Goal: Ask a question: Seek information or help from site administrators or community

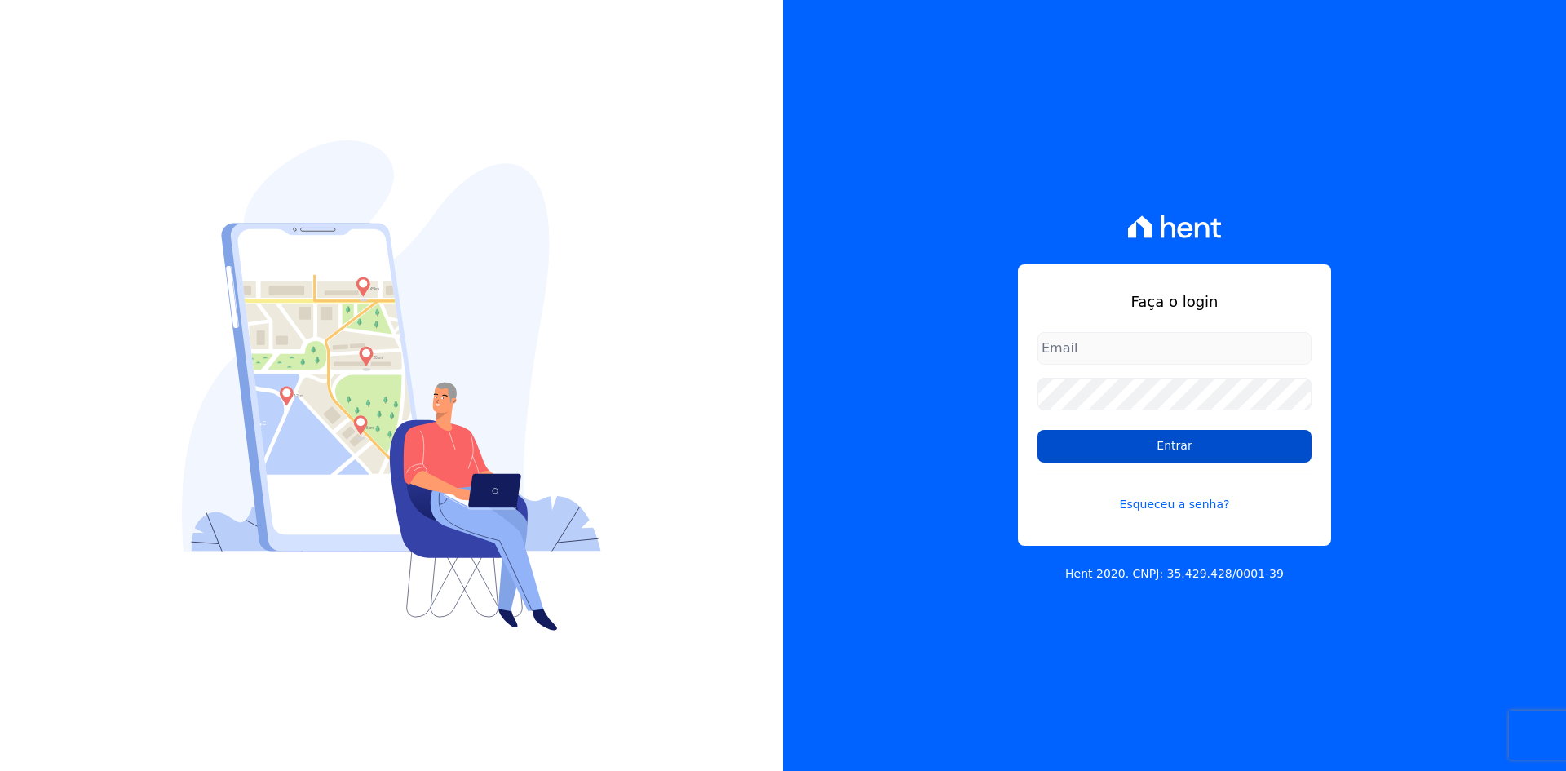
type input "contasareceber@deveck.com.br"
click at [1183, 449] on input "Entrar" at bounding box center [1174, 446] width 274 height 33
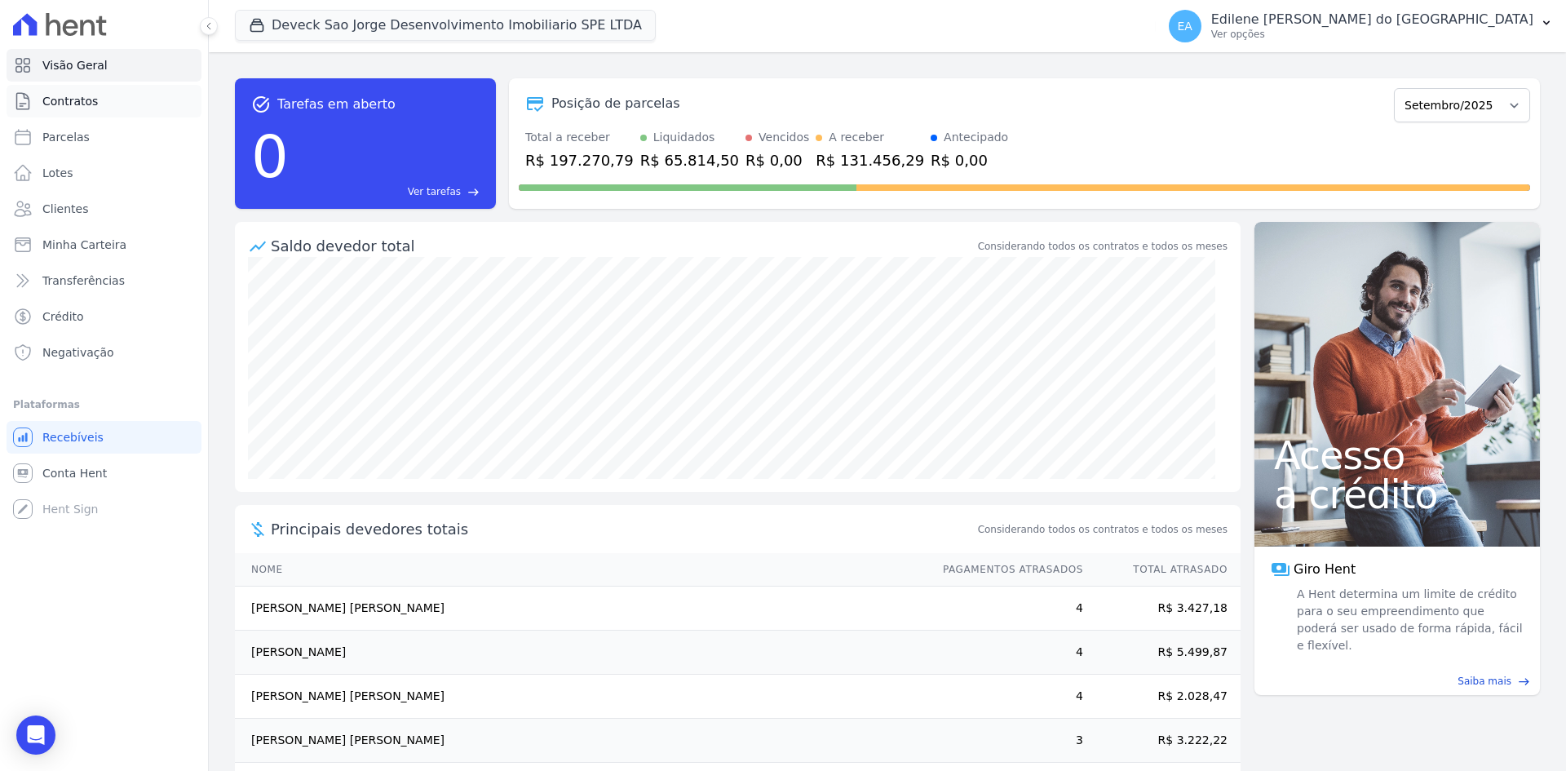
click at [86, 102] on span "Contratos" at bounding box center [69, 101] width 55 height 16
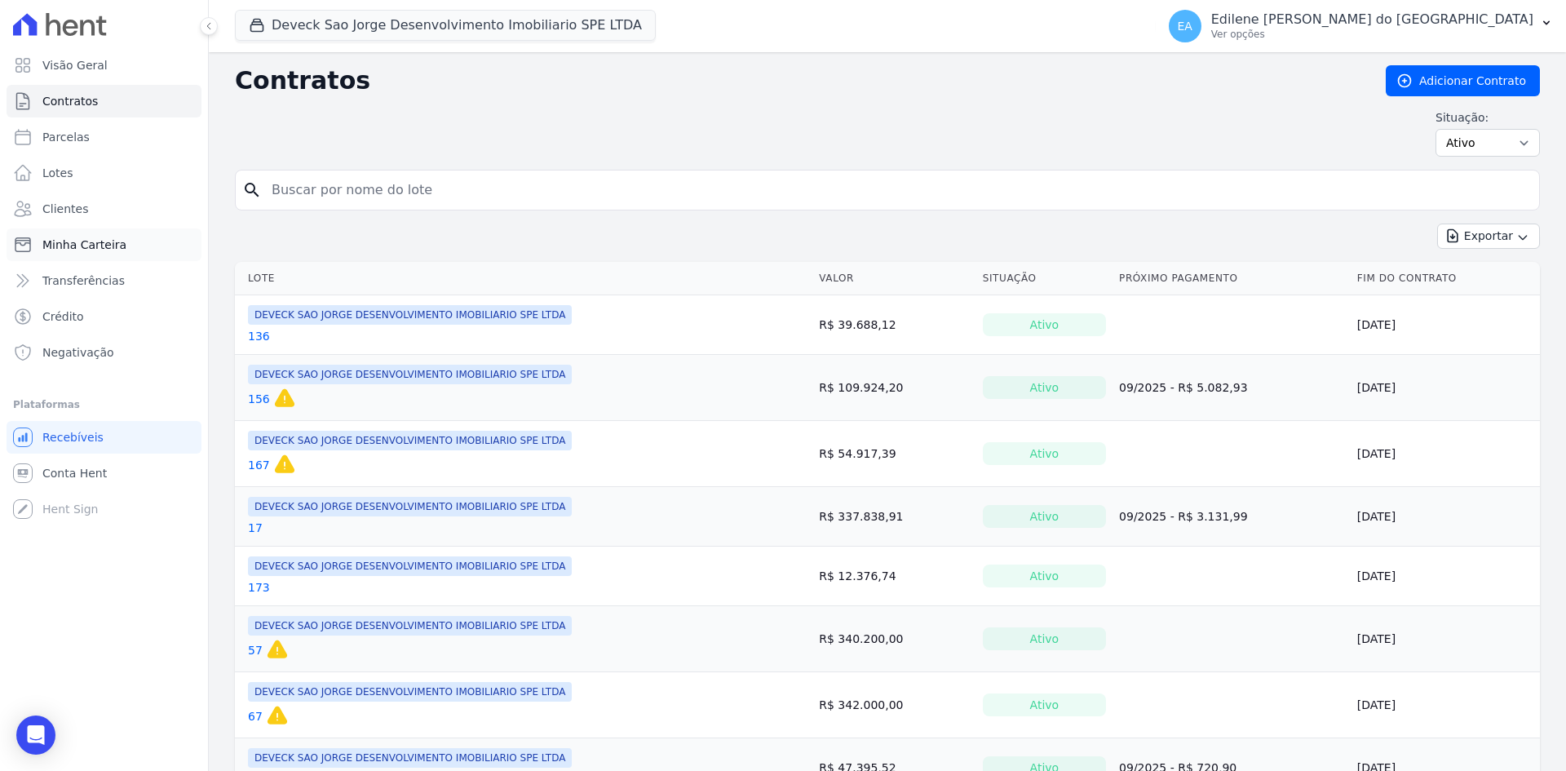
click at [85, 244] on span "Minha Carteira" at bounding box center [84, 245] width 84 height 16
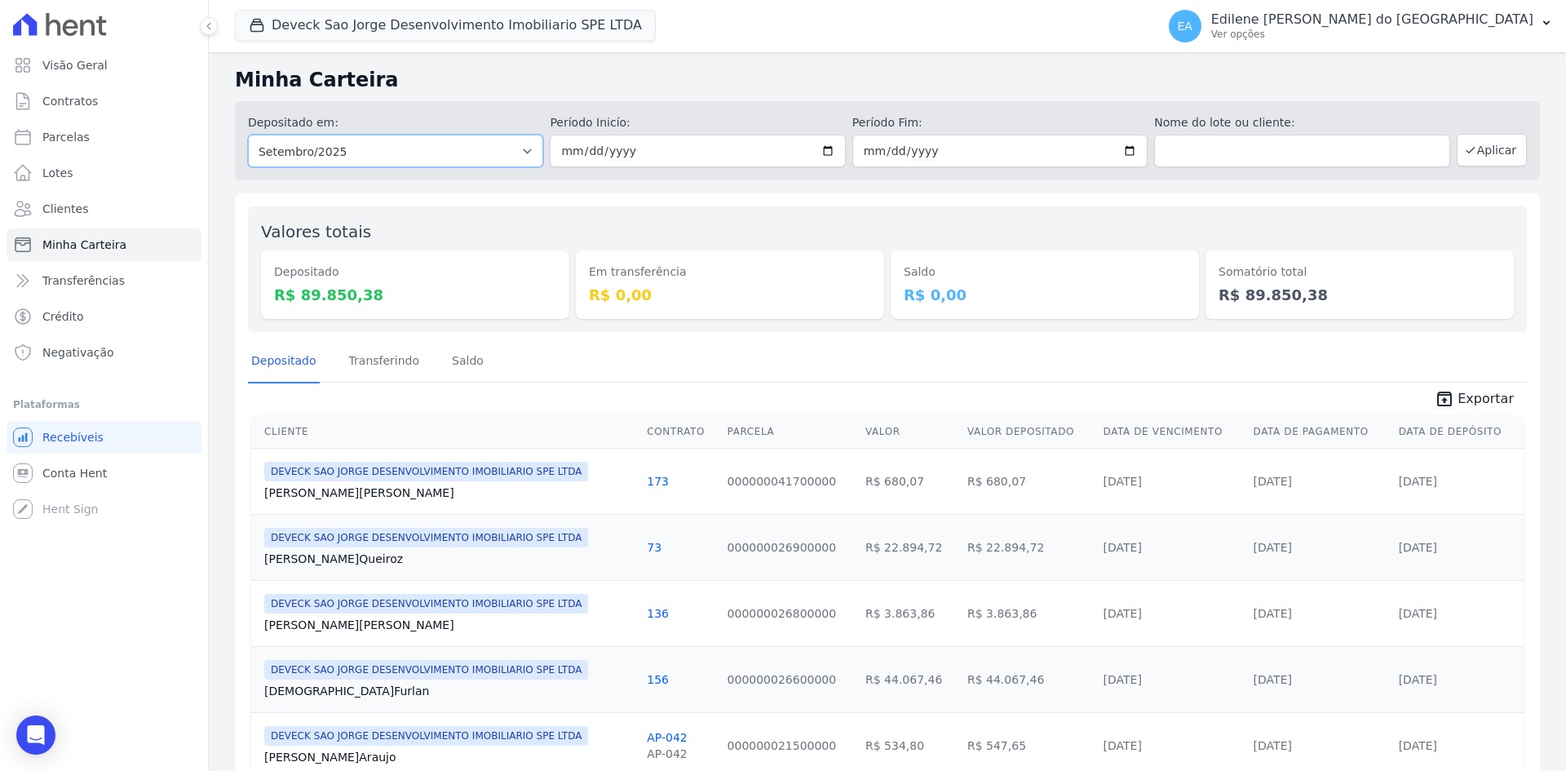
click at [524, 151] on select "Todos os meses Outubro/2024 Novembro/2024 Dezembro/2024 Janeiro/2025 Fevereiro/…" at bounding box center [395, 151] width 295 height 33
select select "08/2025"
click at [248, 135] on select "Todos os meses Outubro/2024 Novembro/2024 Dezembro/2024 Janeiro/2025 Fevereiro/…" at bounding box center [395, 151] width 295 height 33
click at [1475, 153] on button "Aplicar" at bounding box center [1492, 150] width 70 height 33
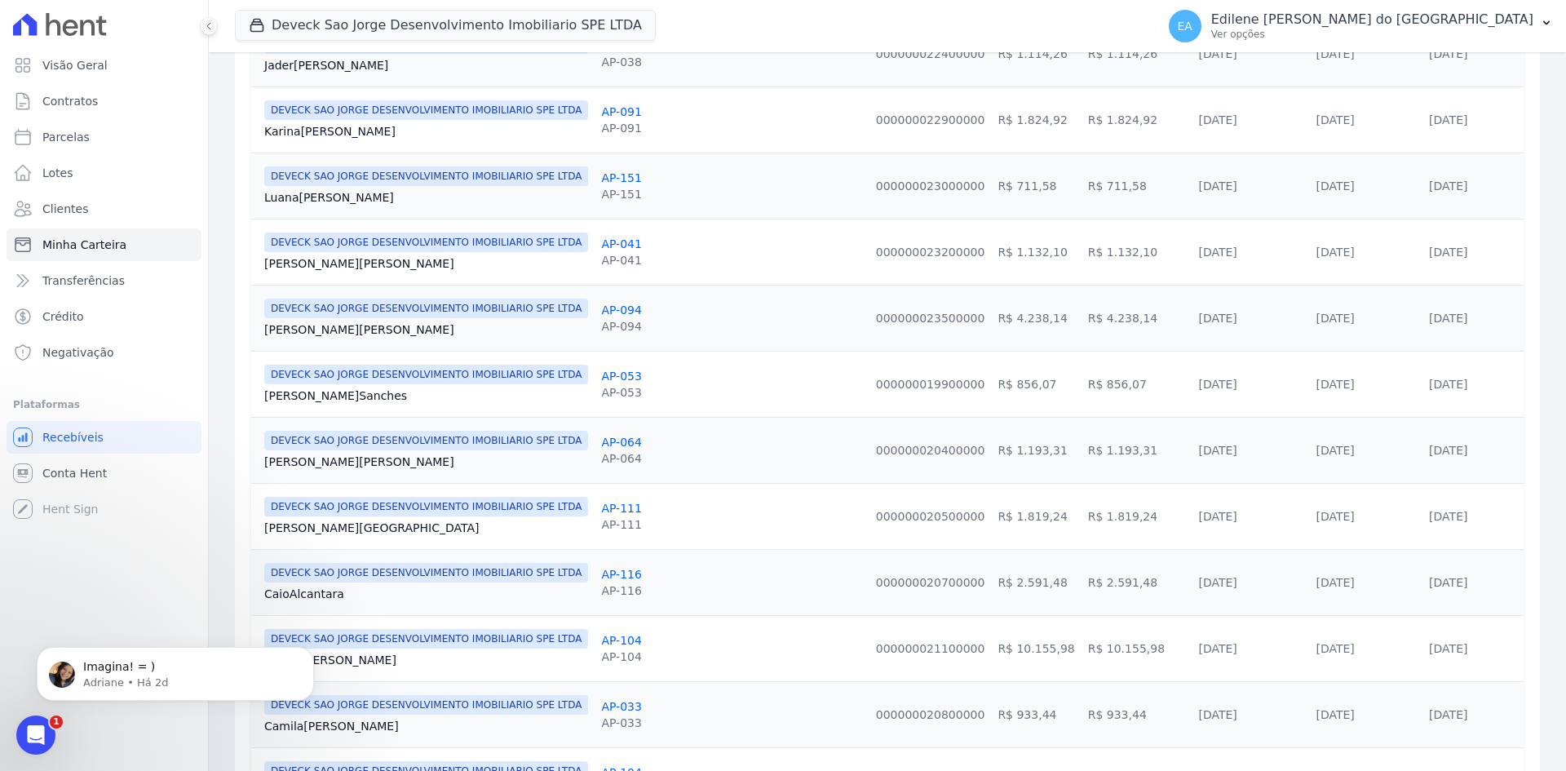
scroll to position [1417, 0]
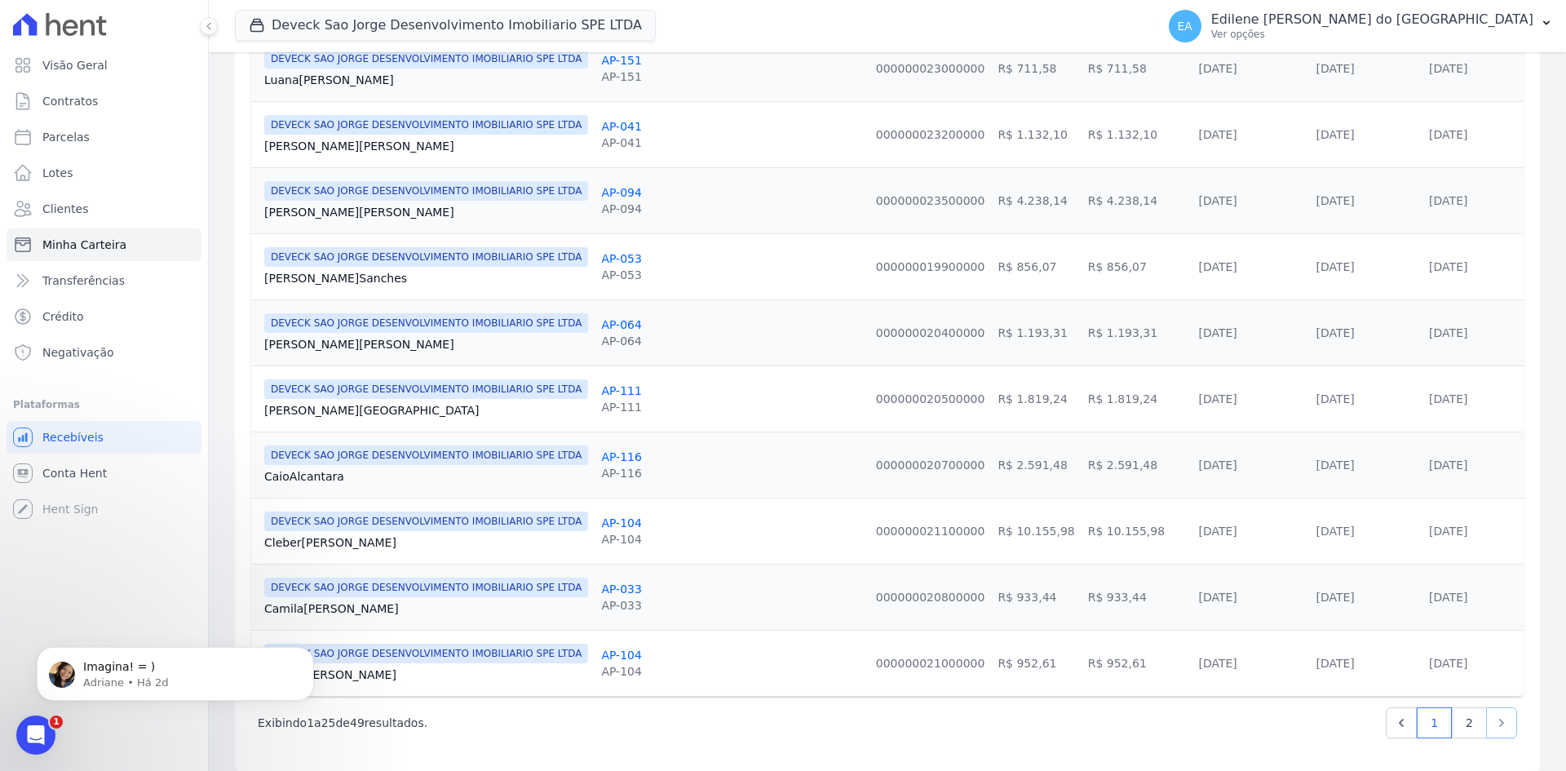
click at [1499, 719] on icon "Next" at bounding box center [1501, 723] width 5 height 8
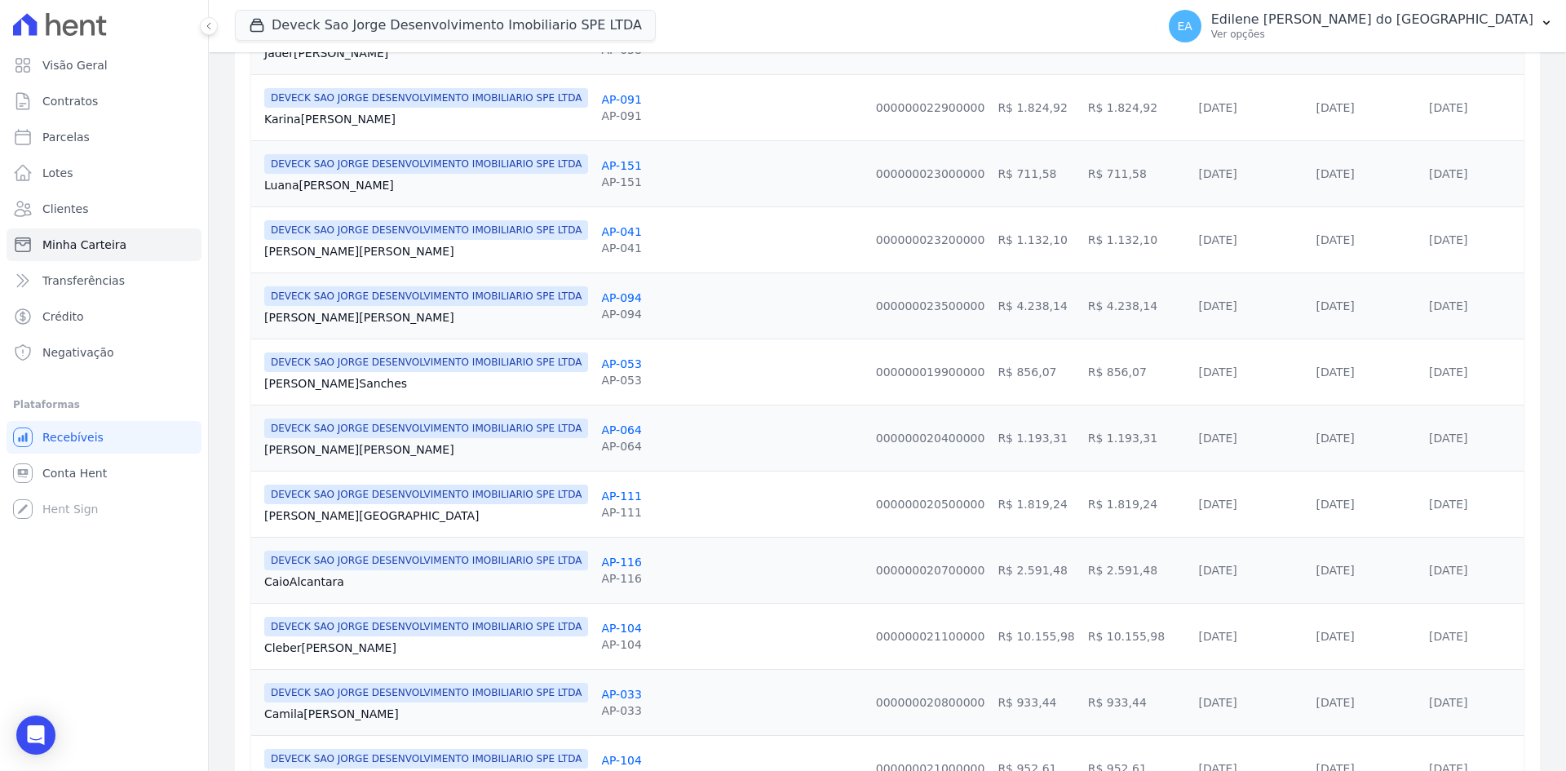
scroll to position [1417, 0]
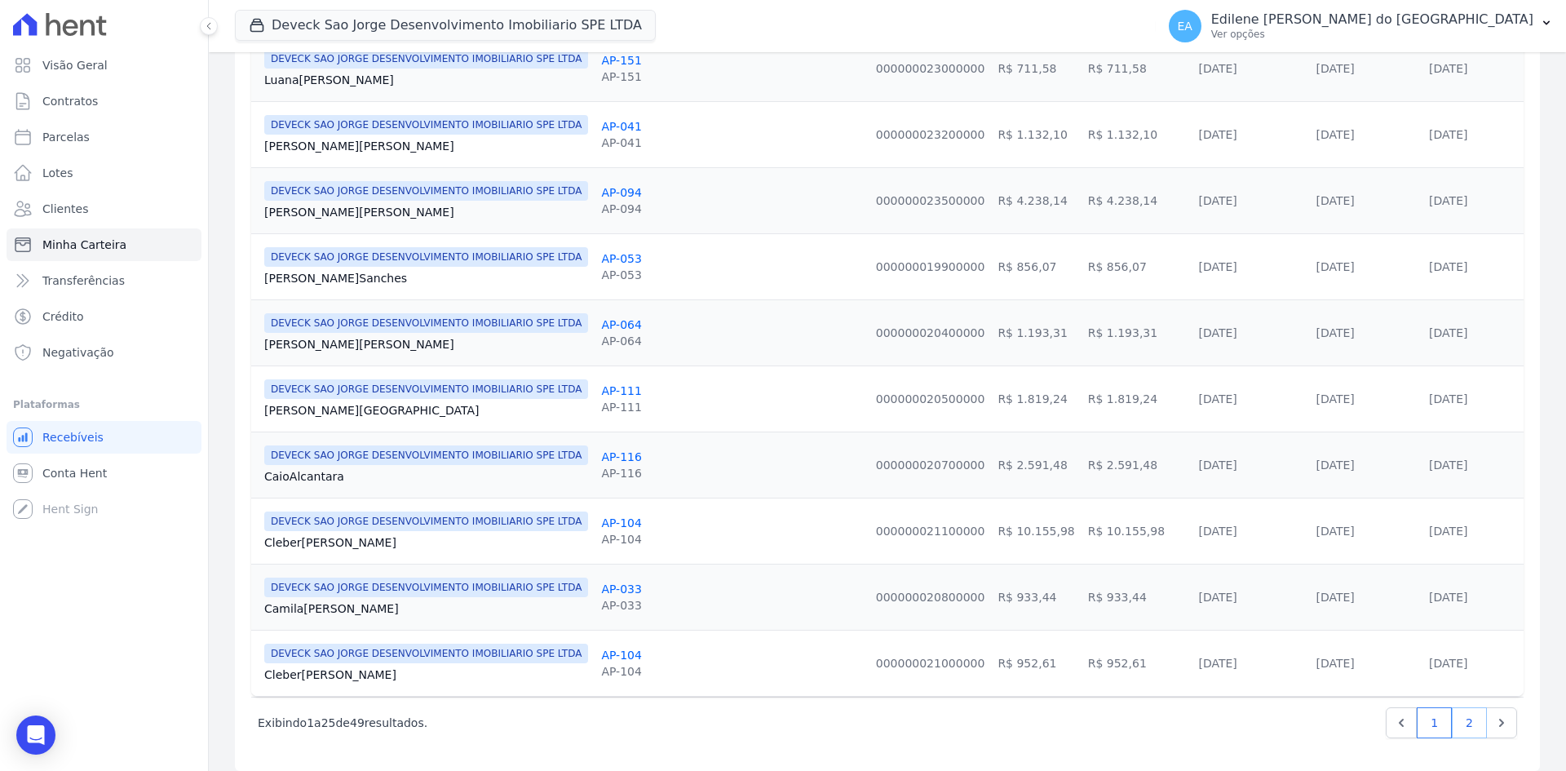
click at [1455, 707] on link "2" at bounding box center [1469, 722] width 35 height 31
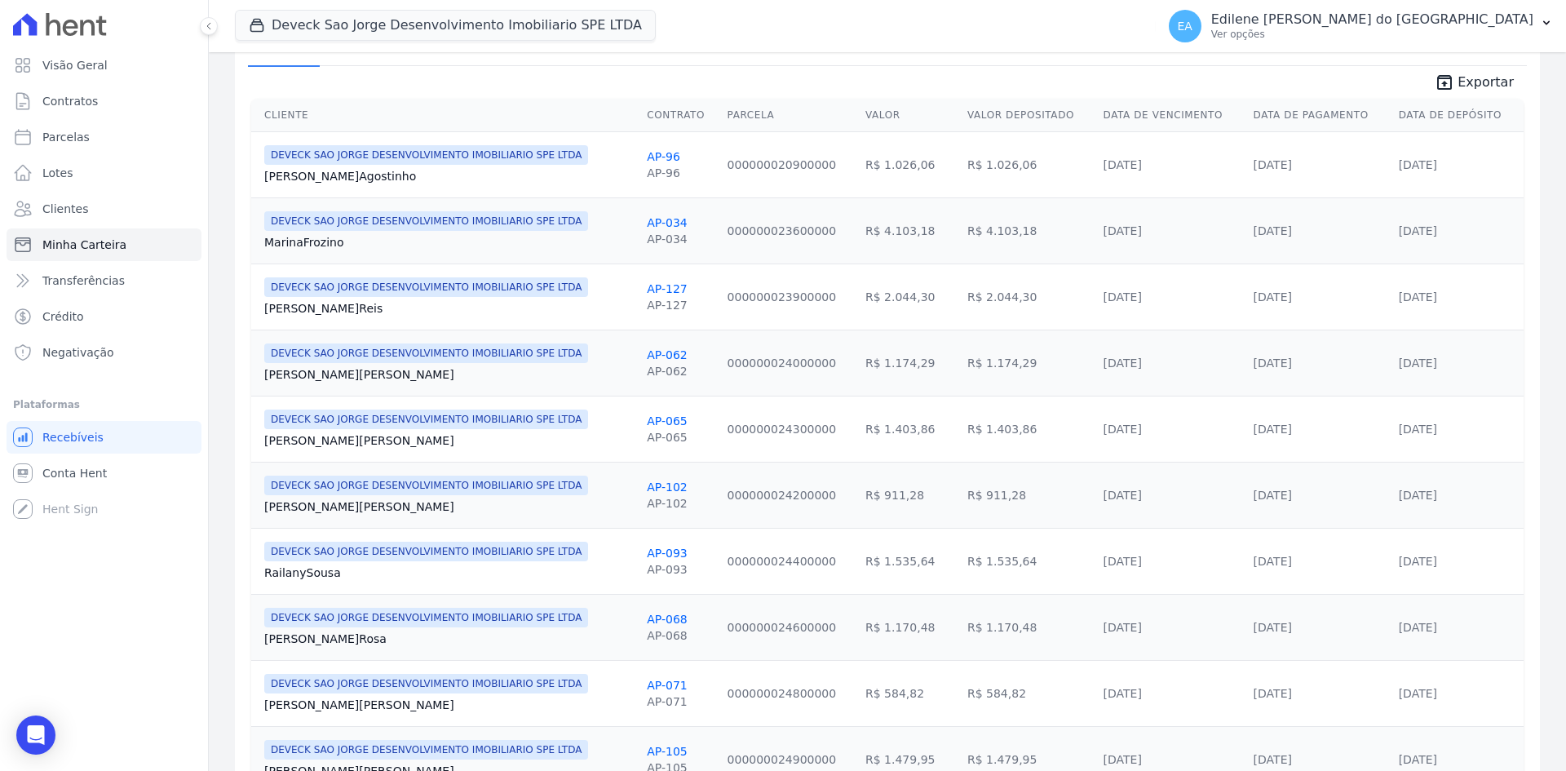
scroll to position [46, 0]
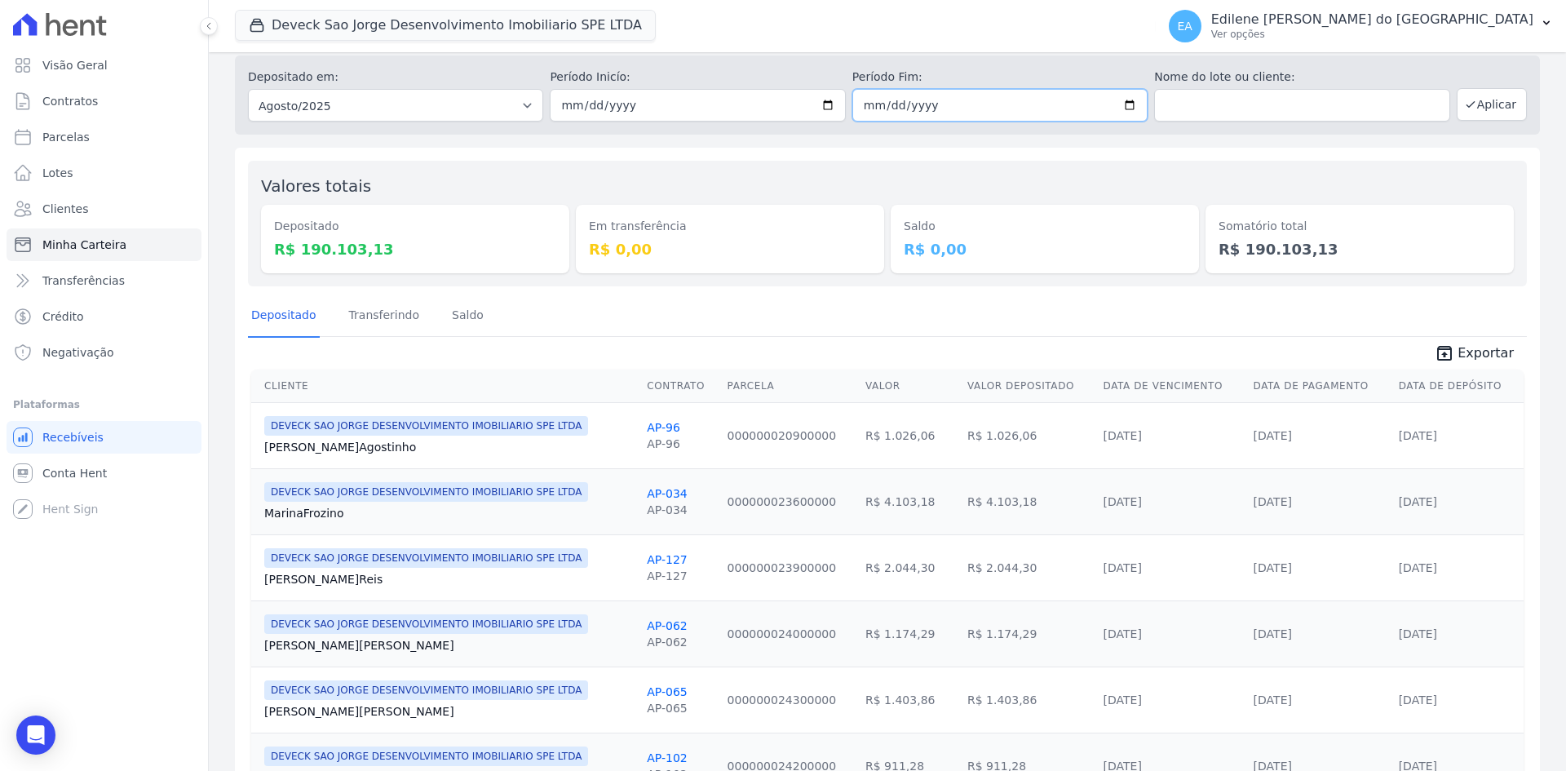
click at [1122, 108] on input "[DATE]" at bounding box center [999, 105] width 295 height 33
type input "2025-08-29"
click at [824, 107] on input "[DATE]" at bounding box center [697, 105] width 295 height 33
type input "2025-08-29"
click at [1484, 102] on button "Aplicar" at bounding box center [1492, 104] width 70 height 33
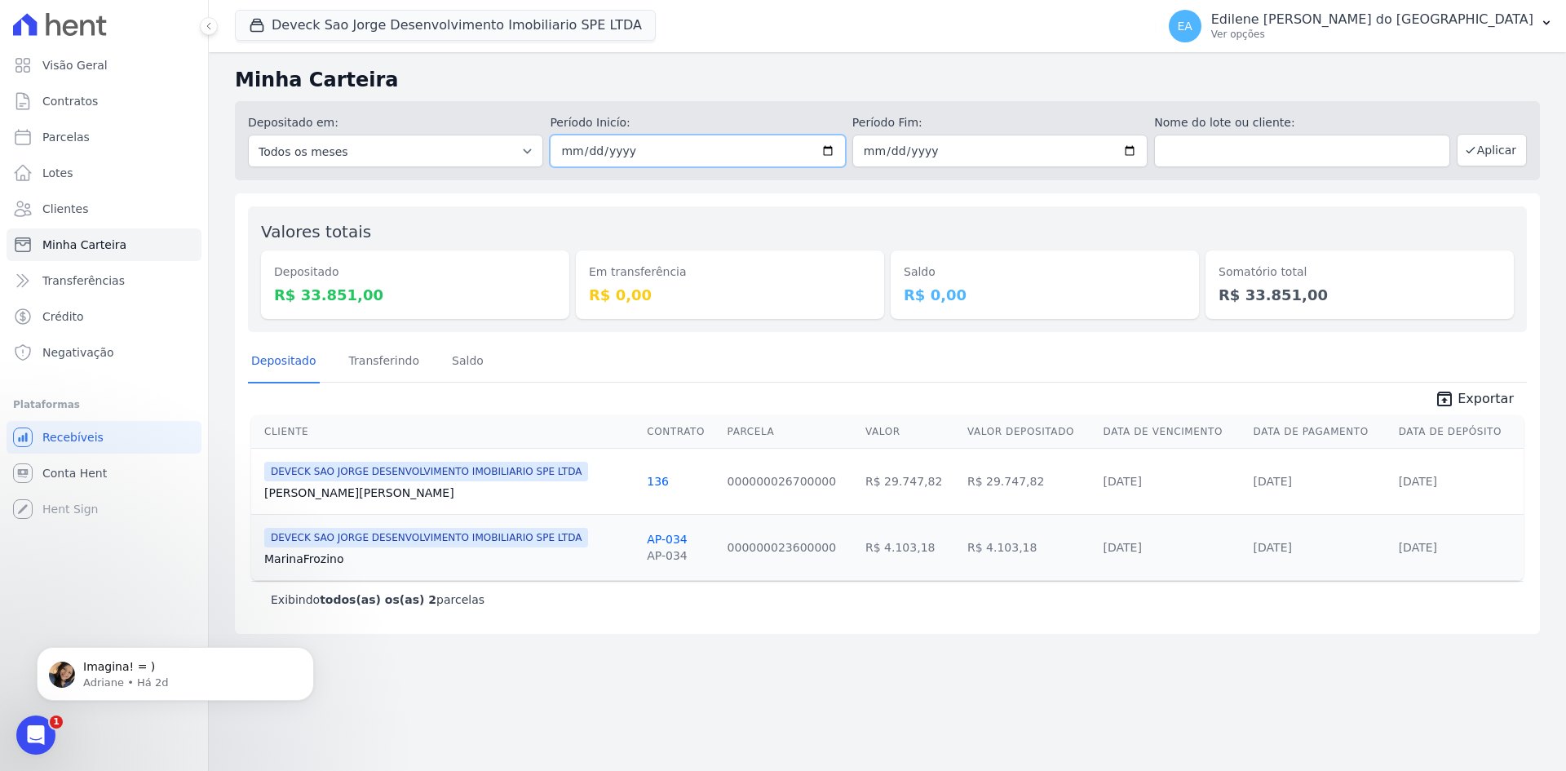
click at [831, 152] on input "2025-08-29" at bounding box center [697, 151] width 295 height 33
type input "[DATE]"
click at [1134, 151] on input "2025-08-29" at bounding box center [999, 151] width 295 height 33
type input "[DATE]"
click at [1477, 157] on button "Aplicar" at bounding box center [1492, 150] width 70 height 33
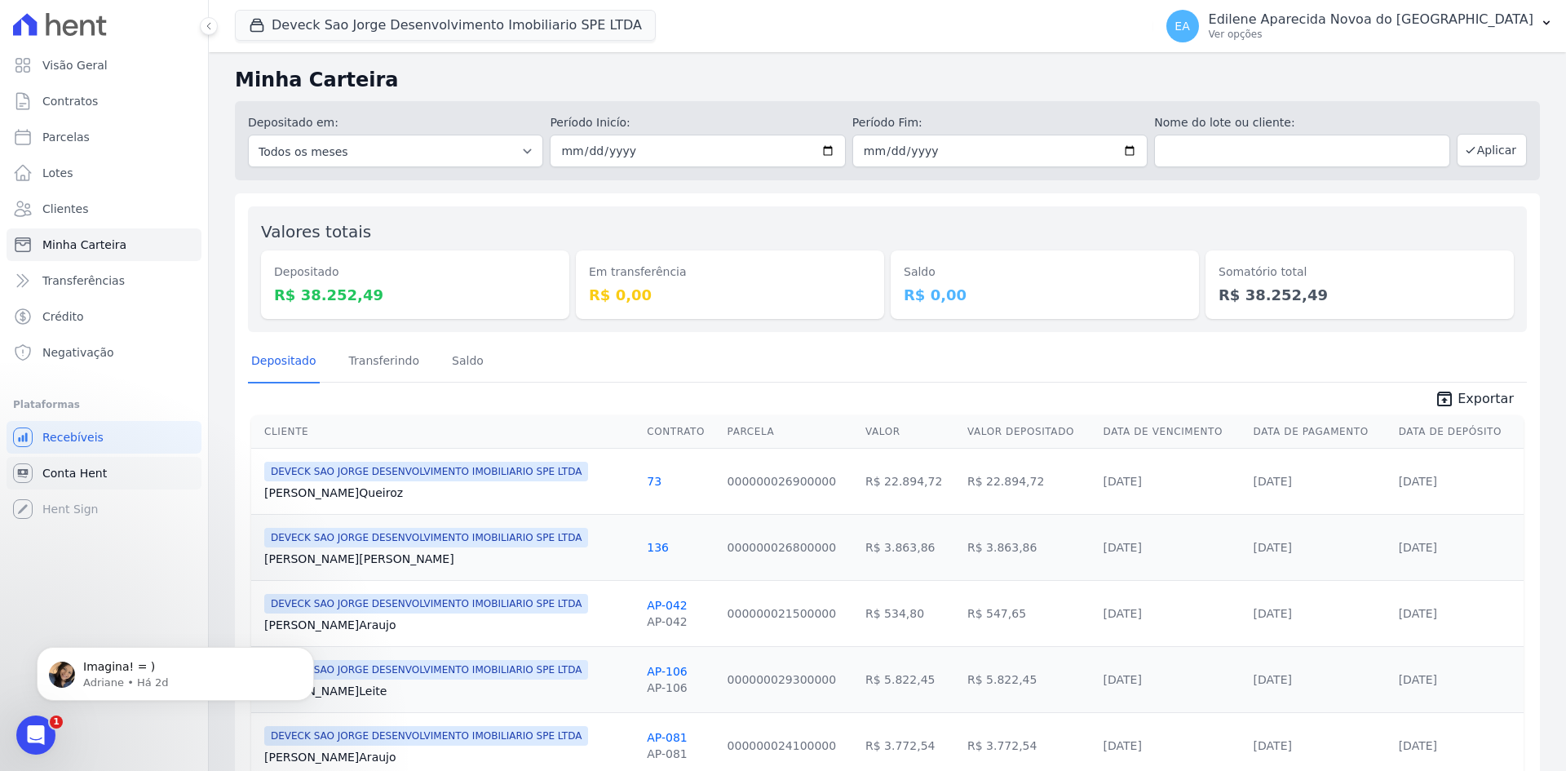
click at [86, 480] on span "Conta Hent" at bounding box center [74, 473] width 64 height 16
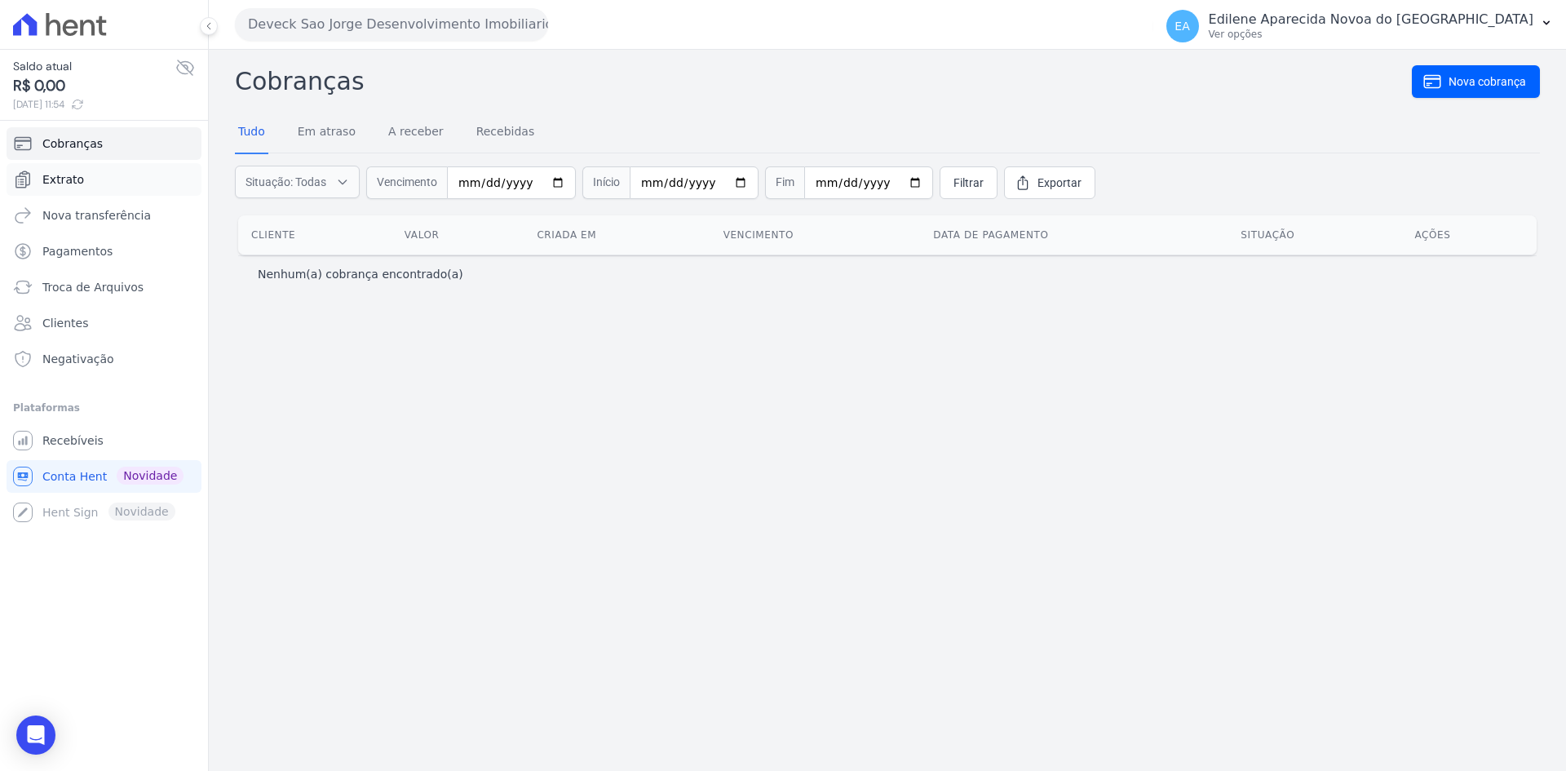
click at [69, 181] on span "Extrato" at bounding box center [63, 179] width 42 height 16
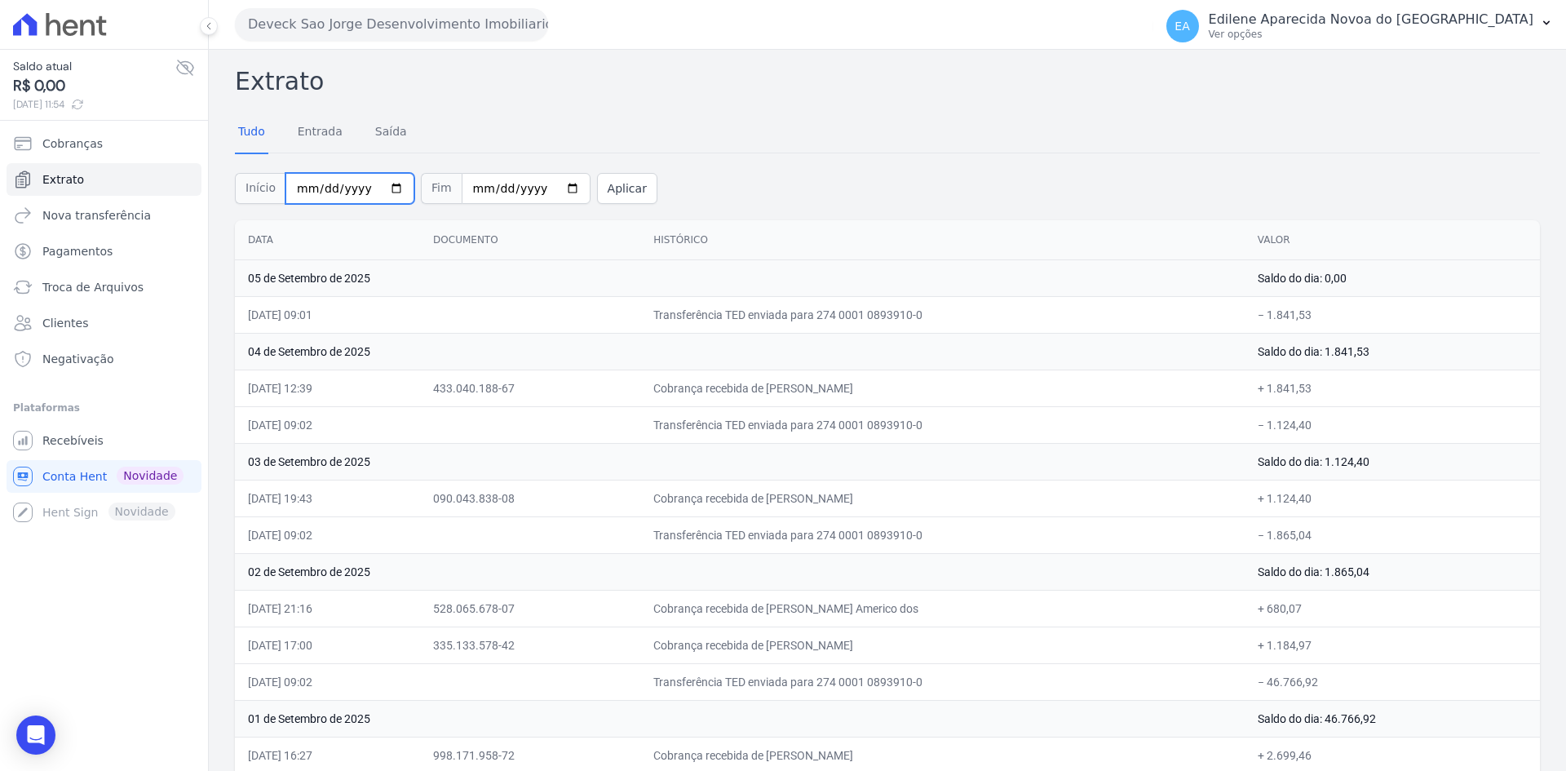
click at [386, 189] on input "[DATE]" at bounding box center [349, 188] width 129 height 31
type input "[DATE]"
click at [549, 190] on input "[DATE]" at bounding box center [526, 188] width 129 height 31
type input "[DATE]"
click at [598, 189] on button "Aplicar" at bounding box center [627, 188] width 60 height 31
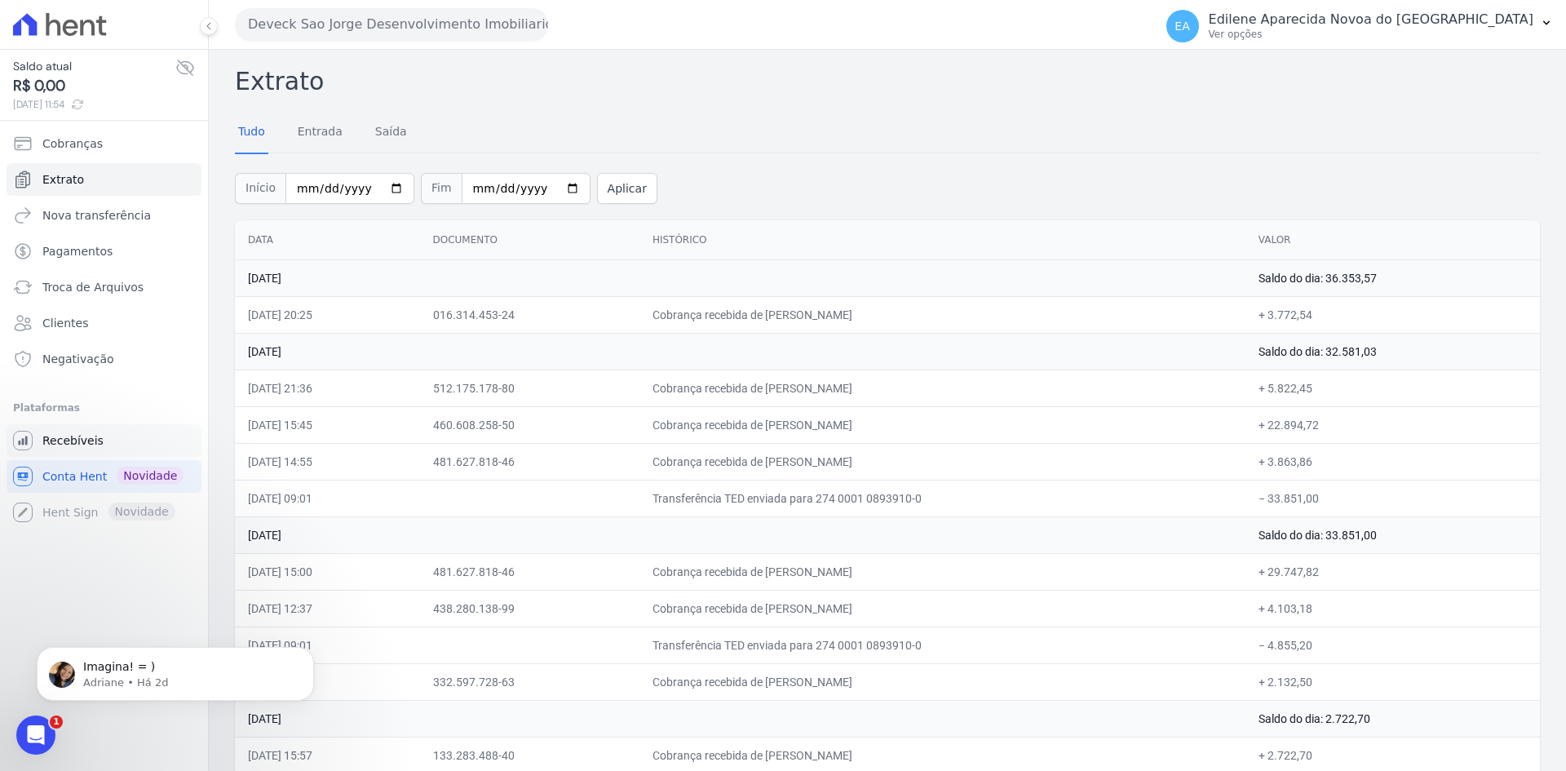
click at [66, 440] on span "Recebíveis" at bounding box center [72, 440] width 61 height 16
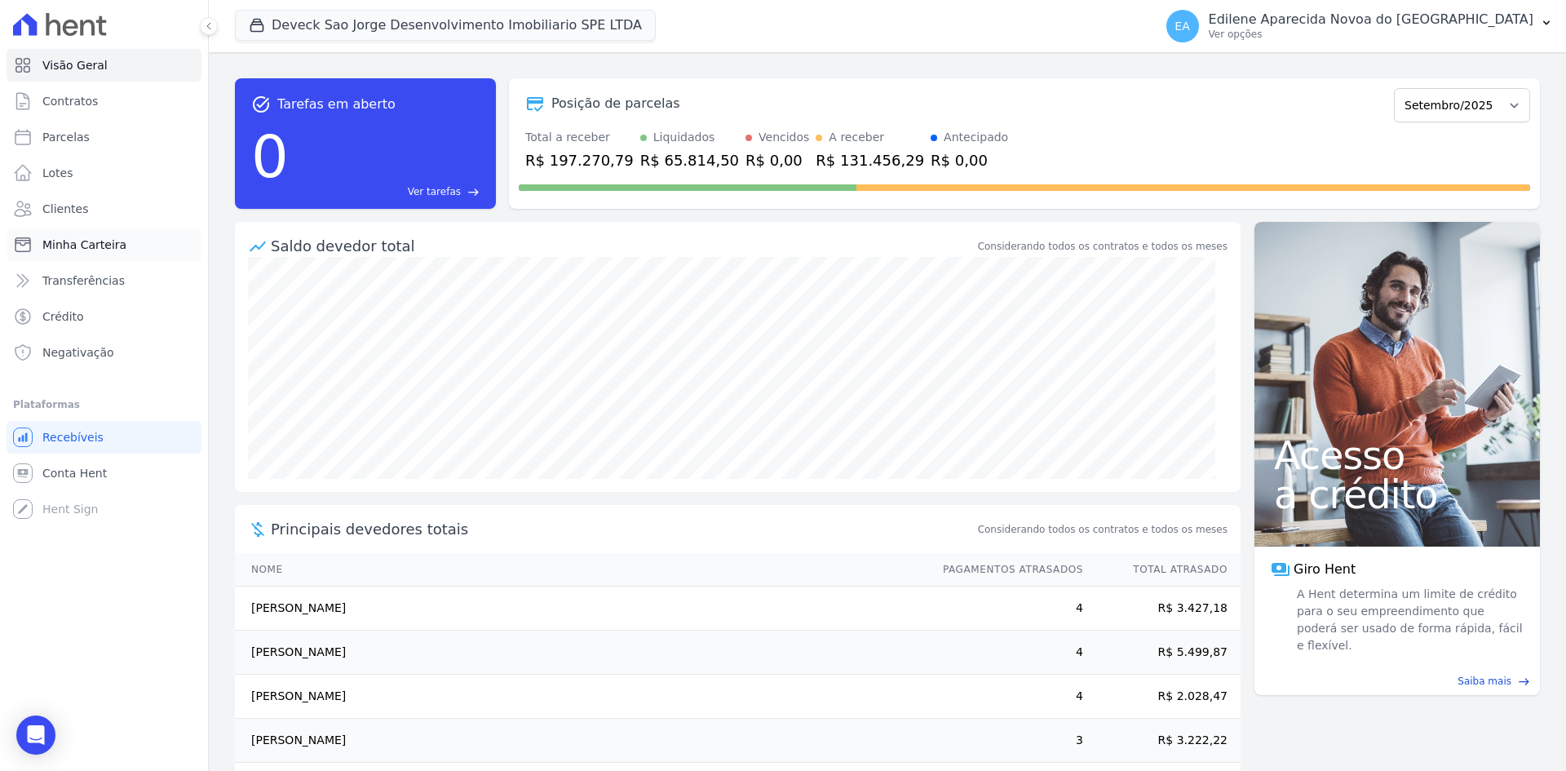
click at [100, 241] on span "Minha Carteira" at bounding box center [84, 245] width 84 height 16
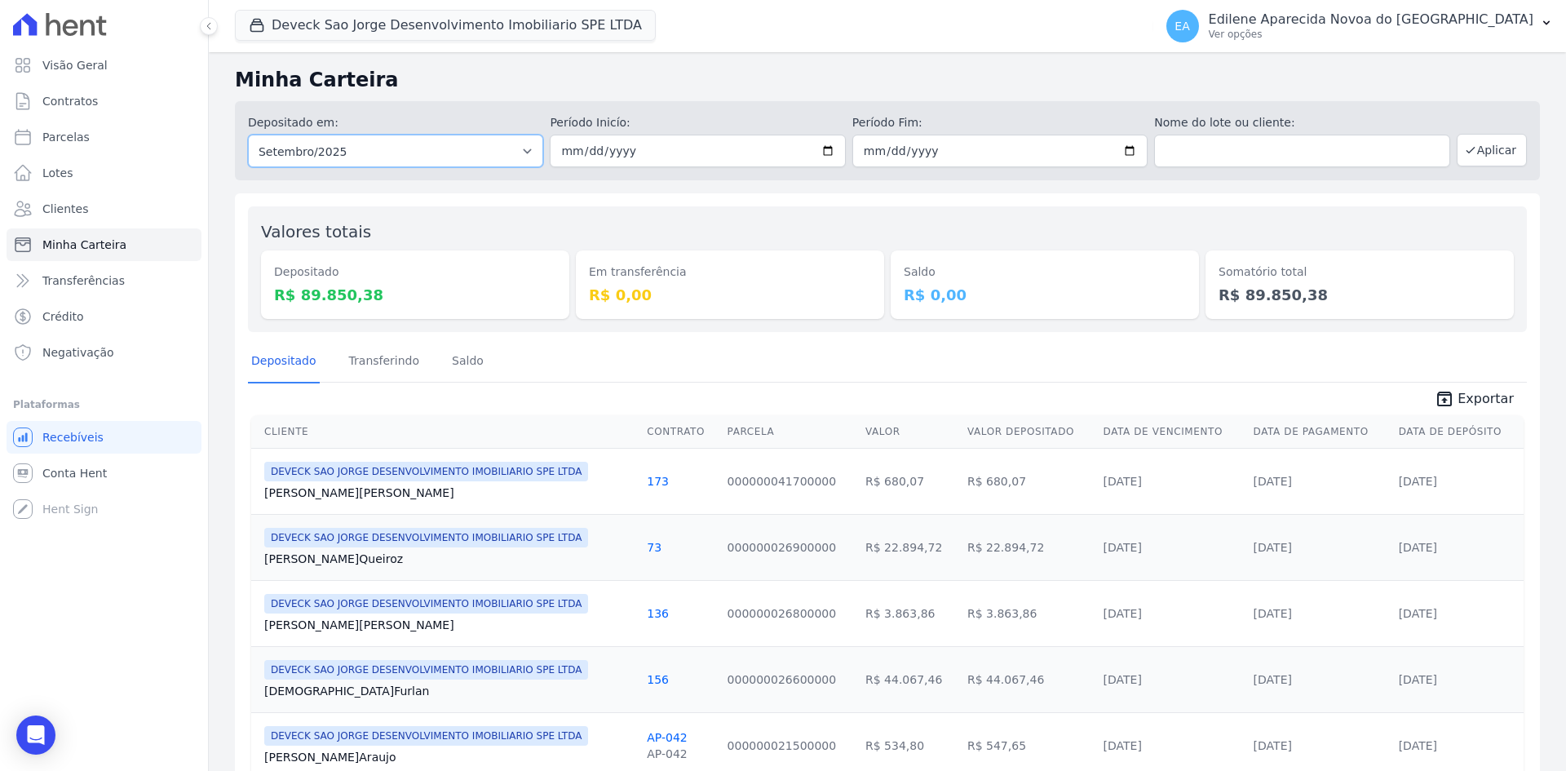
click at [521, 149] on select "Todos os meses Outubro/2024 Novembro/2024 Dezembro/2024 Janeiro/2025 Fevereiro/…" at bounding box center [395, 151] width 295 height 33
select select "08/2025"
click at [248, 135] on select "Todos os meses Outubro/2024 Novembro/2024 Dezembro/2024 Janeiro/2025 Fevereiro/…" at bounding box center [395, 151] width 295 height 33
click at [1496, 154] on button "Aplicar" at bounding box center [1492, 150] width 70 height 33
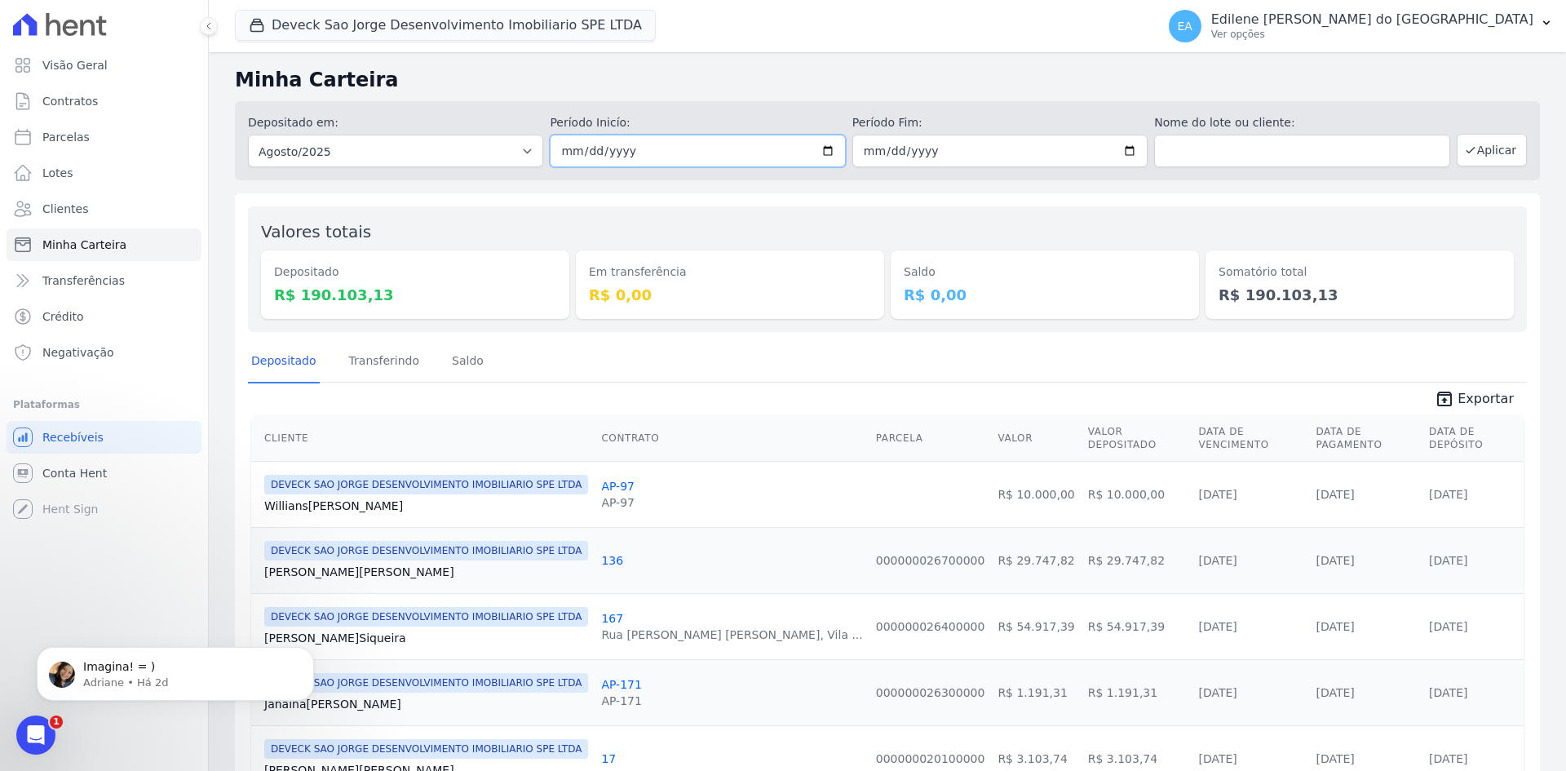
click at [825, 149] on input "[DATE]" at bounding box center [697, 151] width 295 height 33
type input "[DATE]"
click at [1121, 148] on input "[DATE]" at bounding box center [999, 151] width 295 height 33
type input "2025-08-29"
drag, startPoint x: 1475, startPoint y: 150, endPoint x: 1475, endPoint y: 174, distance: 23.7
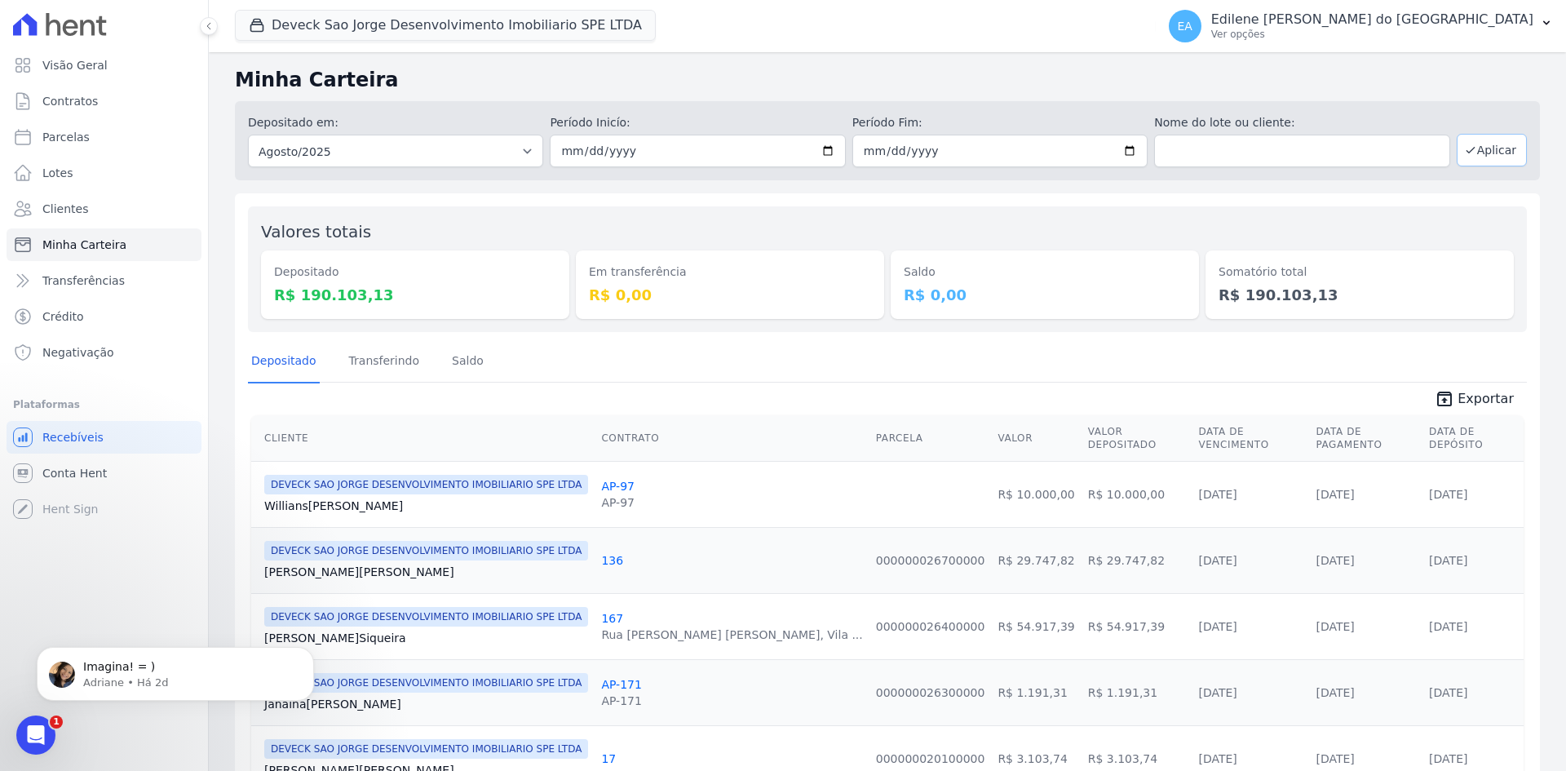
click at [1475, 148] on button "Aplicar" at bounding box center [1492, 150] width 70 height 33
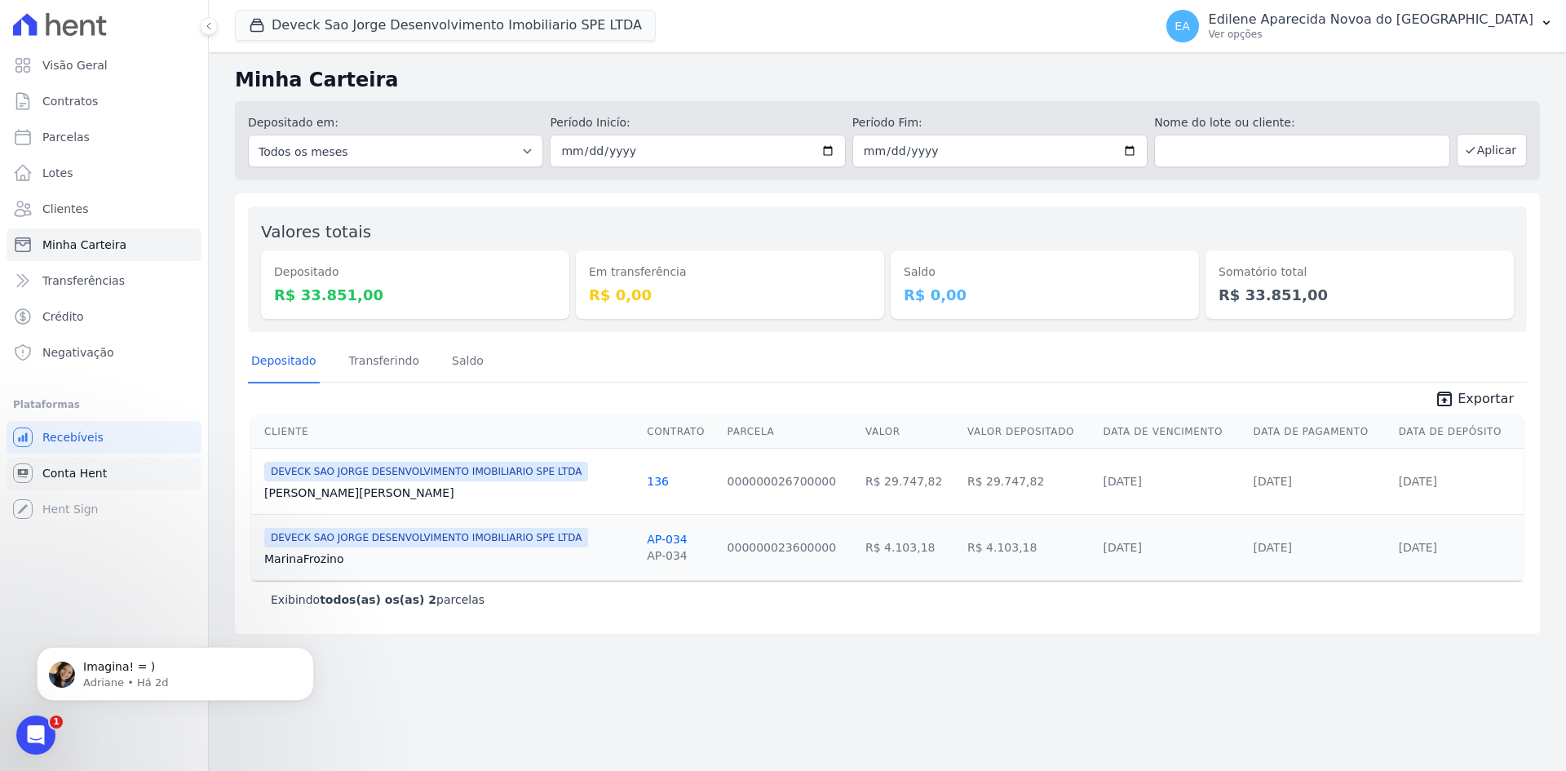
click at [77, 469] on span "Conta Hent" at bounding box center [74, 473] width 64 height 16
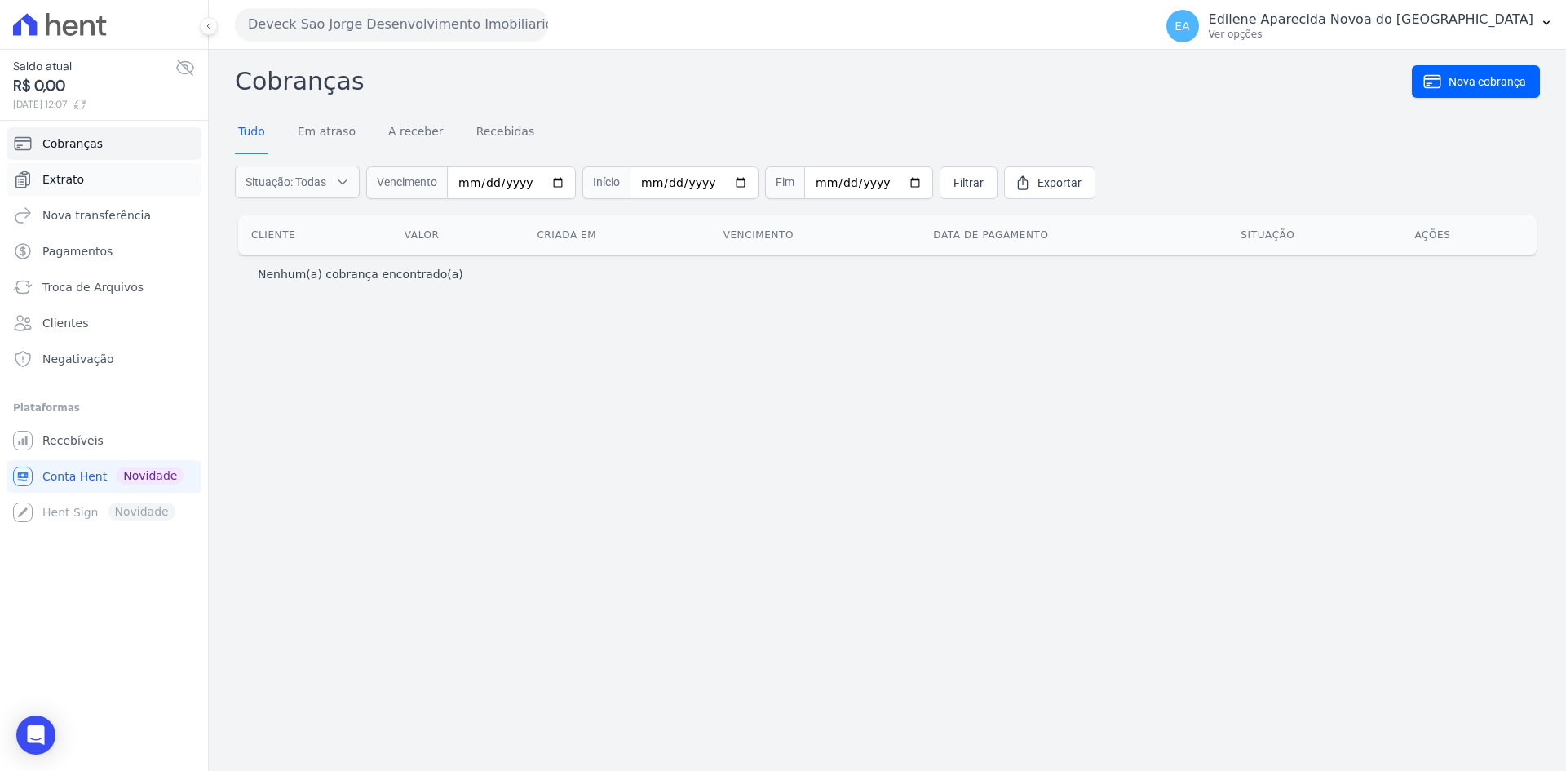
drag, startPoint x: 76, startPoint y: 182, endPoint x: 144, endPoint y: 181, distance: 68.5
click at [76, 181] on span "Extrato" at bounding box center [63, 179] width 42 height 16
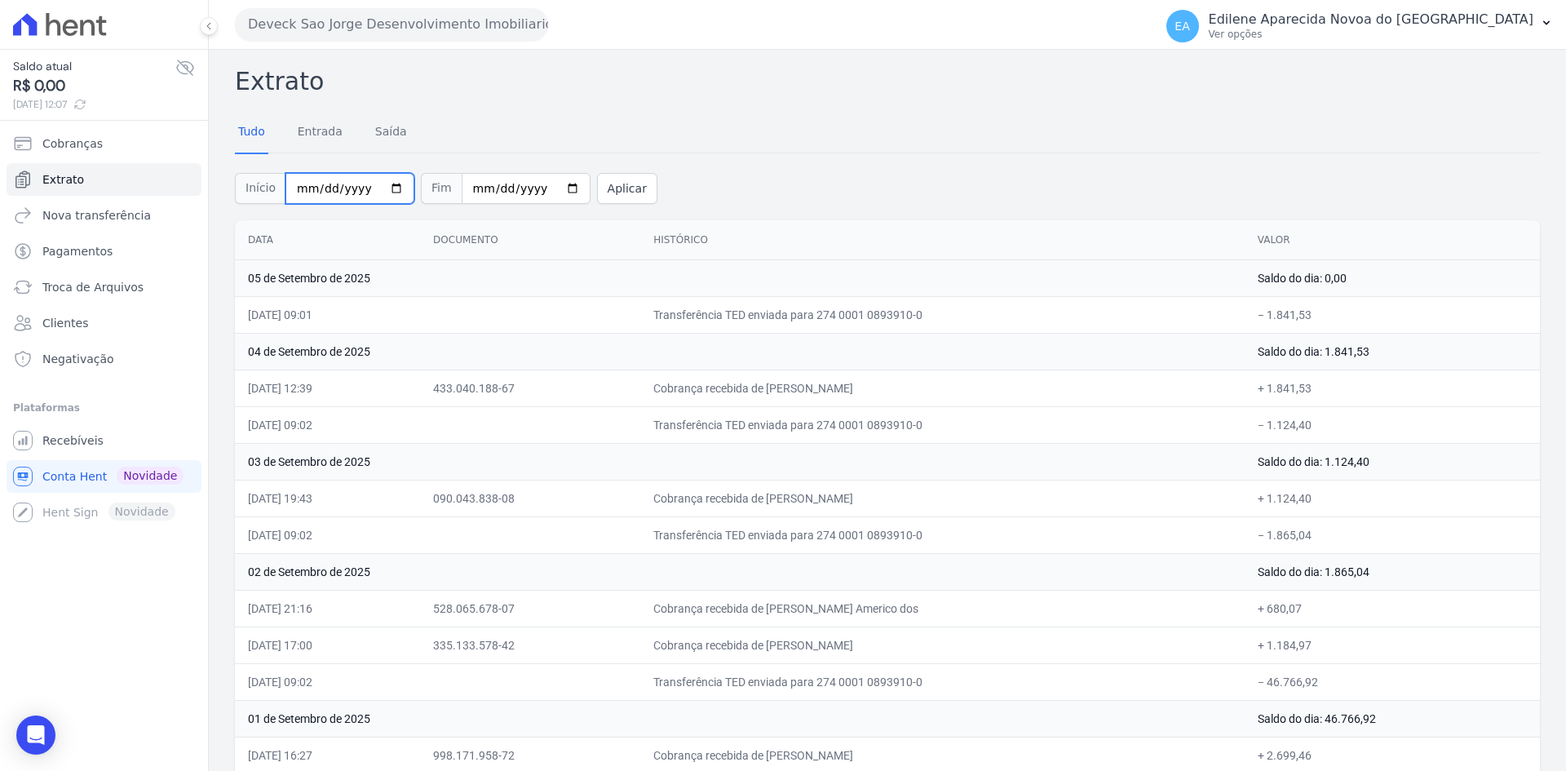
click at [383, 188] on input "[DATE]" at bounding box center [349, 188] width 129 height 31
type input "[DATE]"
click at [551, 185] on input "[DATE]" at bounding box center [526, 188] width 129 height 31
type input "[DATE]"
click at [597, 186] on button "Aplicar" at bounding box center [627, 188] width 60 height 31
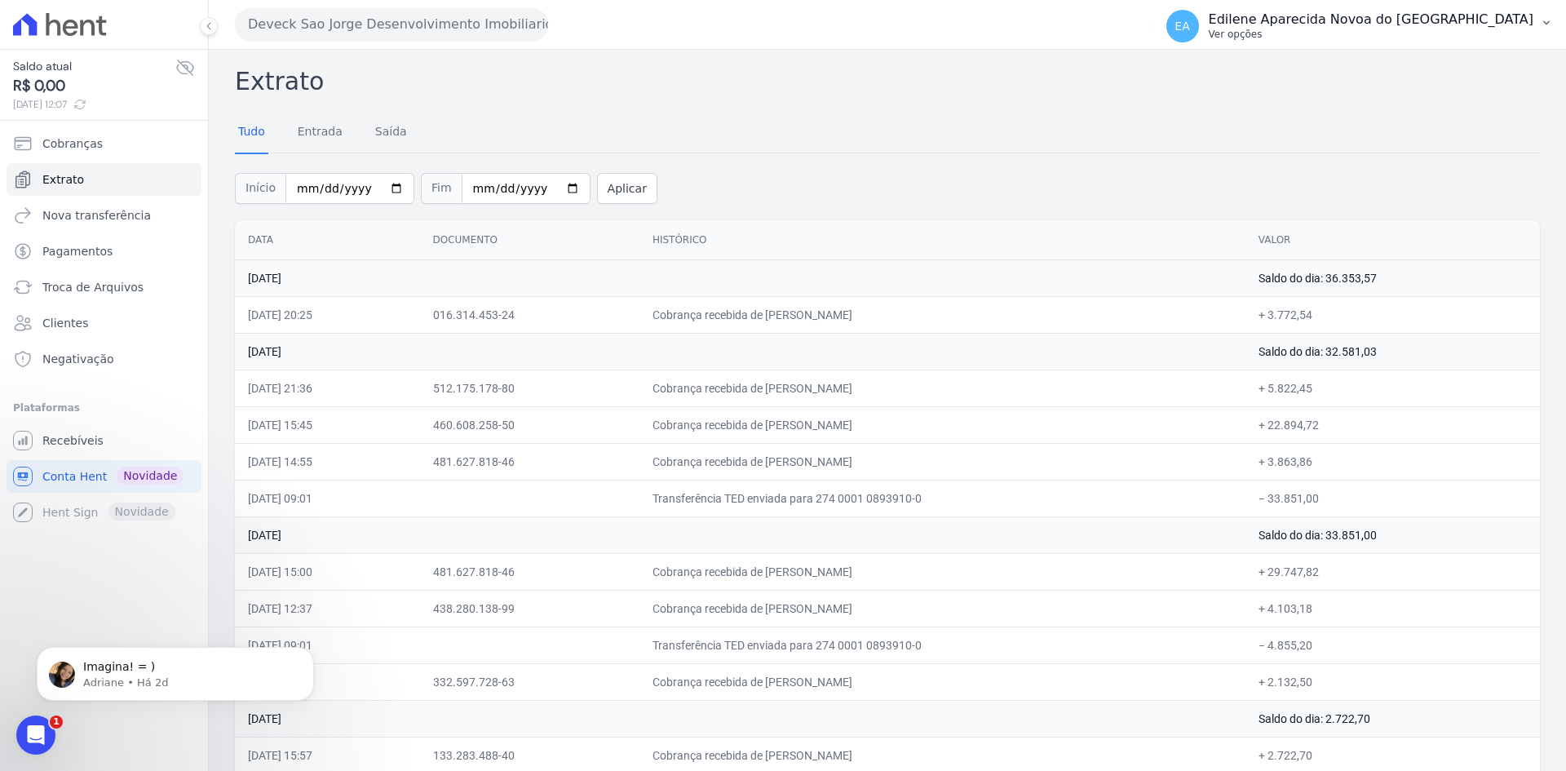
click at [1546, 26] on icon "button" at bounding box center [1546, 22] width 13 height 13
click at [690, 221] on th "Histórico" at bounding box center [942, 240] width 606 height 40
click at [675, 188] on div "Início [DATE] Fim [DATE] Aplicar" at bounding box center [887, 187] width 1305 height 68
click at [113, 667] on p "Imagina! = )" at bounding box center [188, 667] width 210 height 16
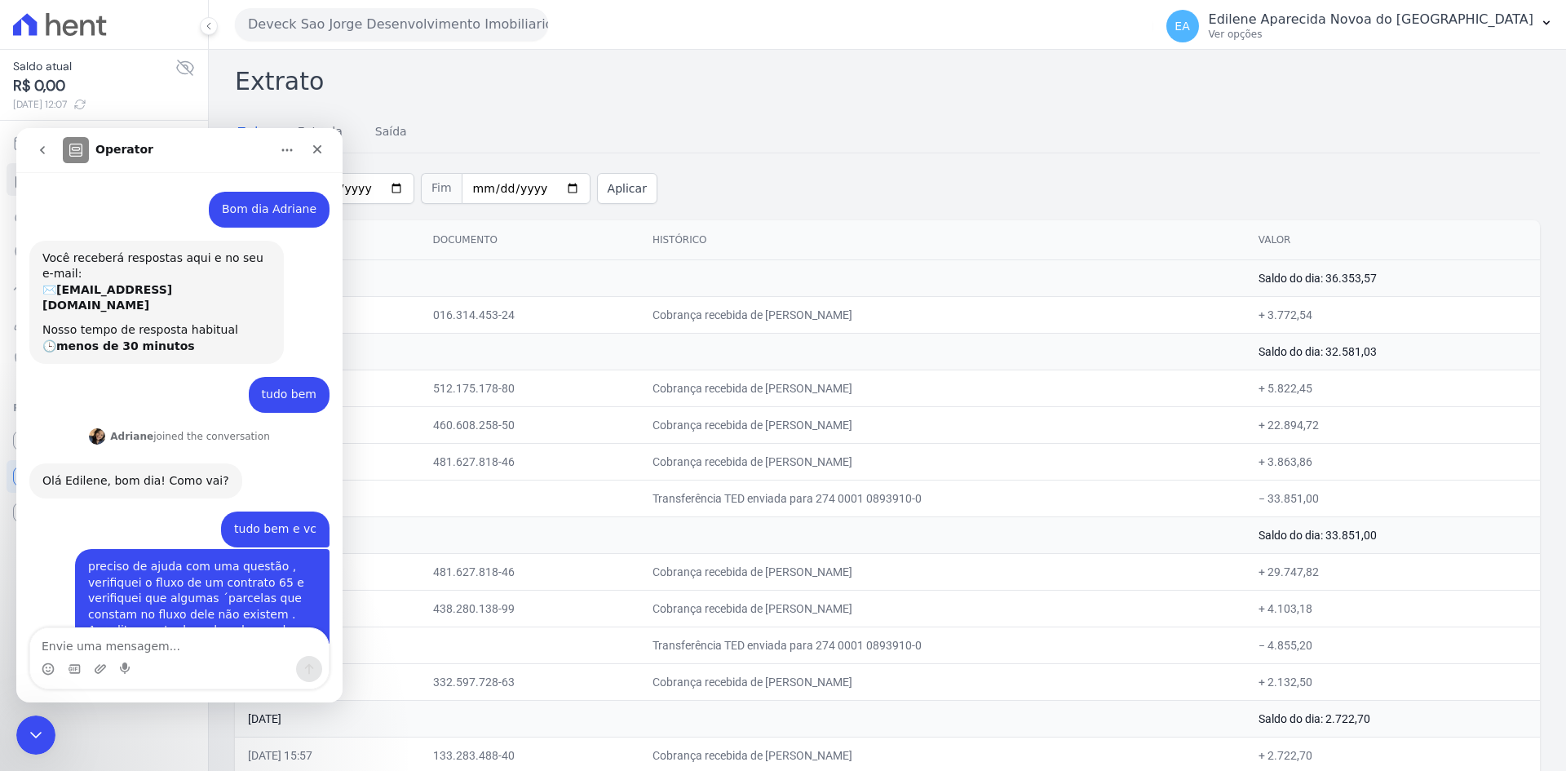
scroll to position [19, 0]
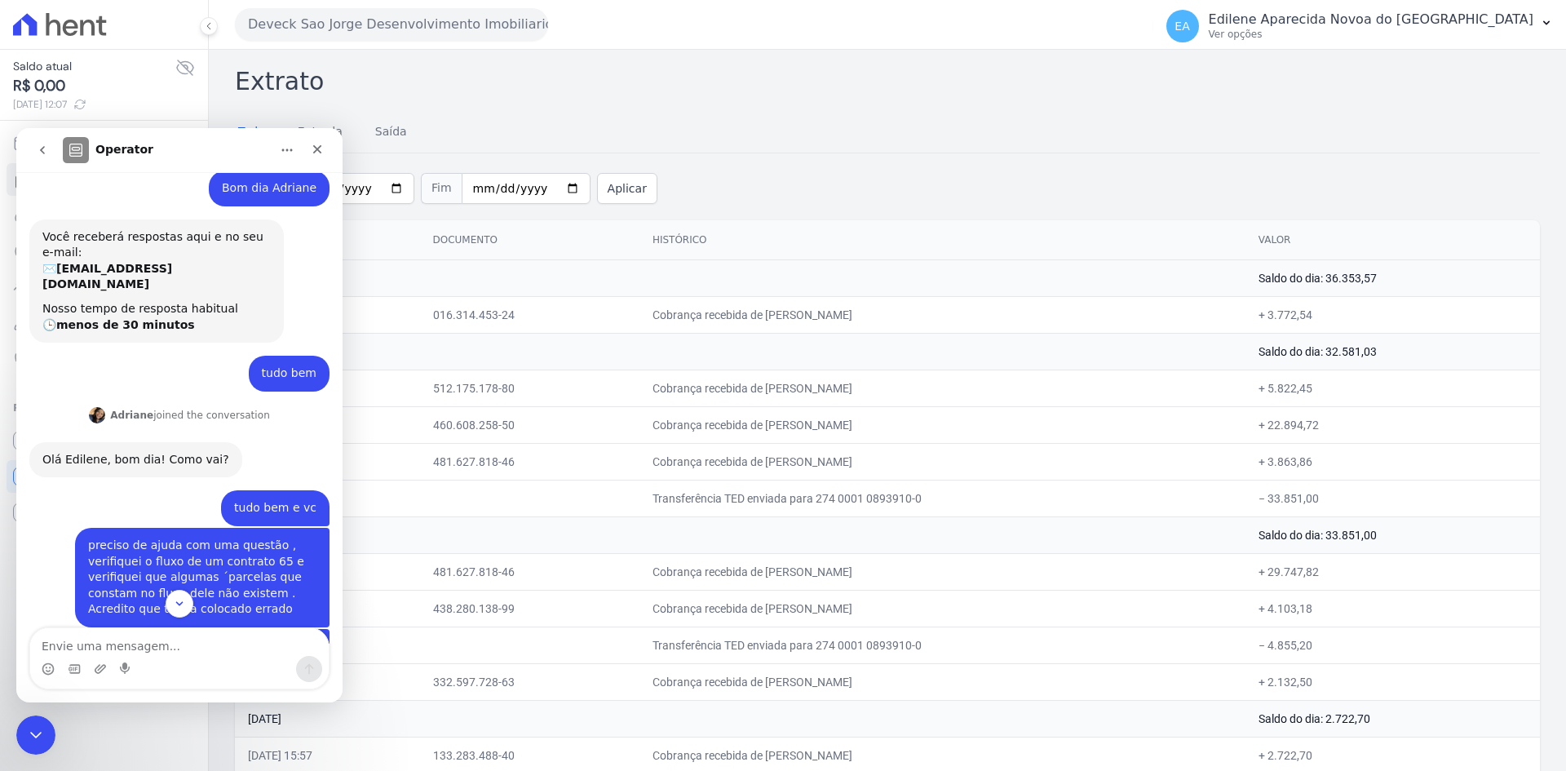
click at [131, 639] on textarea "Envie uma mensagem..." at bounding box center [179, 642] width 299 height 28
type textarea "b"
type textarea "Bom dia Adriane tudo bem"
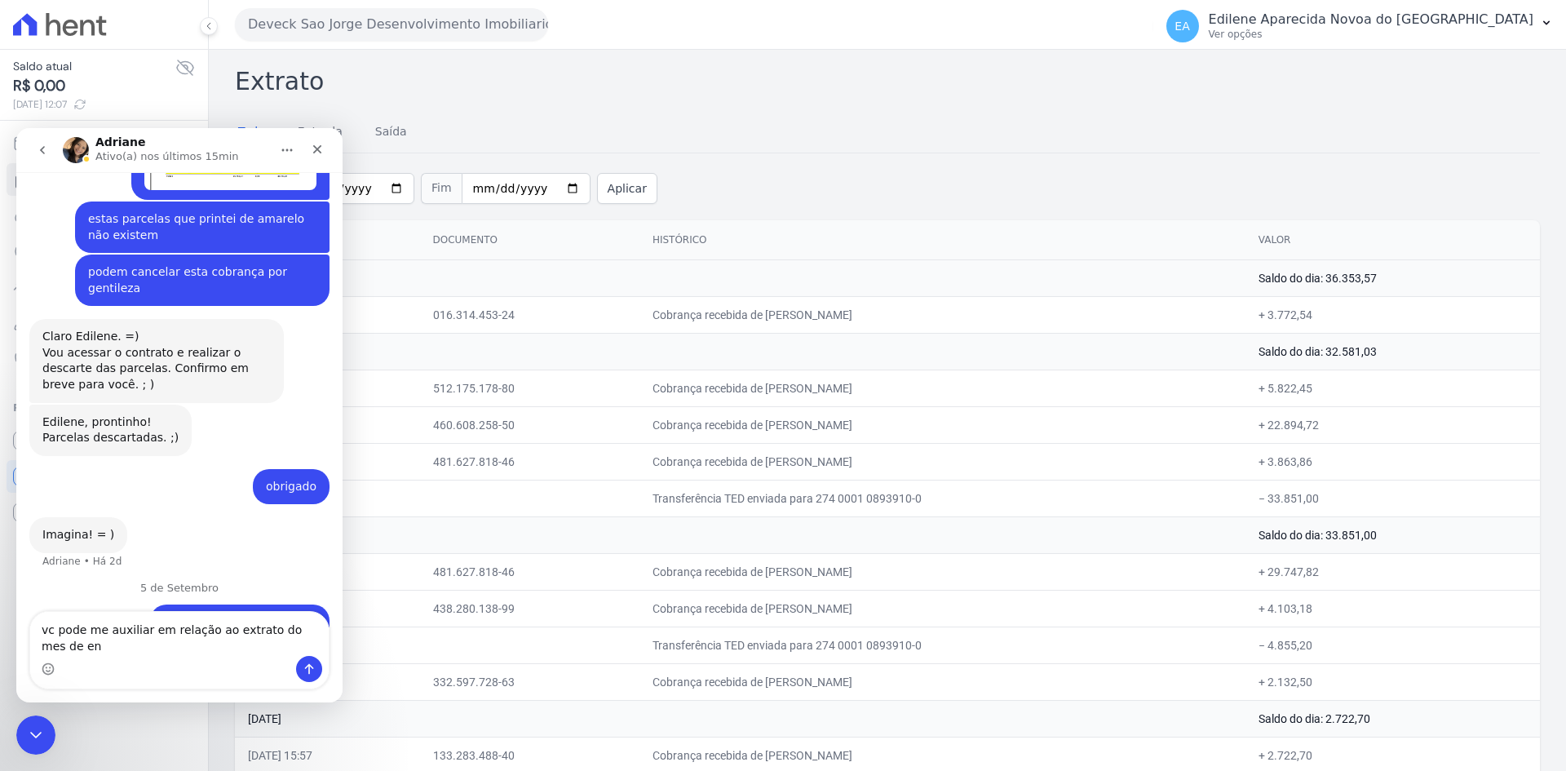
scroll to position [724, 0]
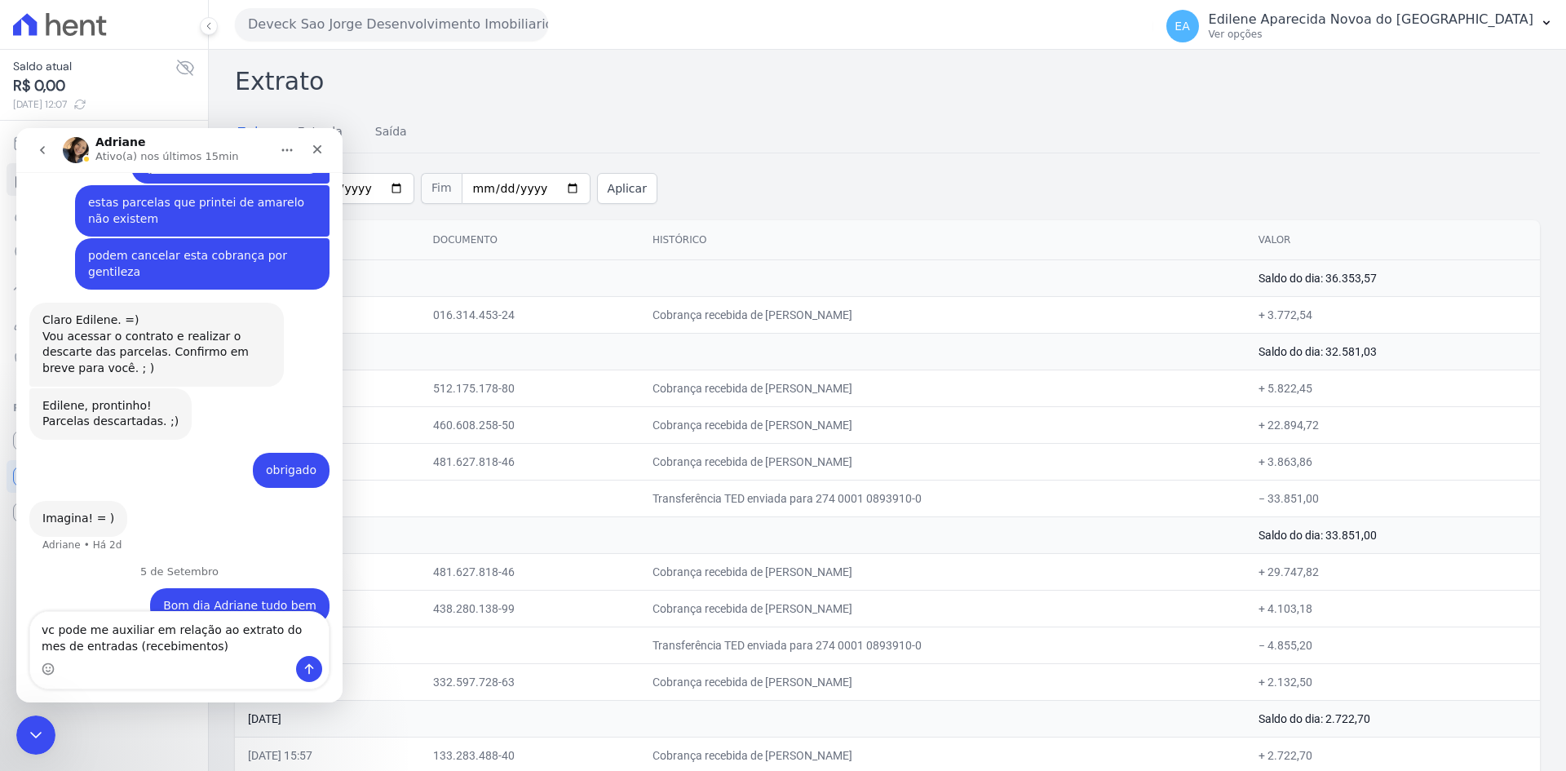
type textarea "vc pode me auxiliar em relação ao extrato do mes de entradas (recebimentos)"
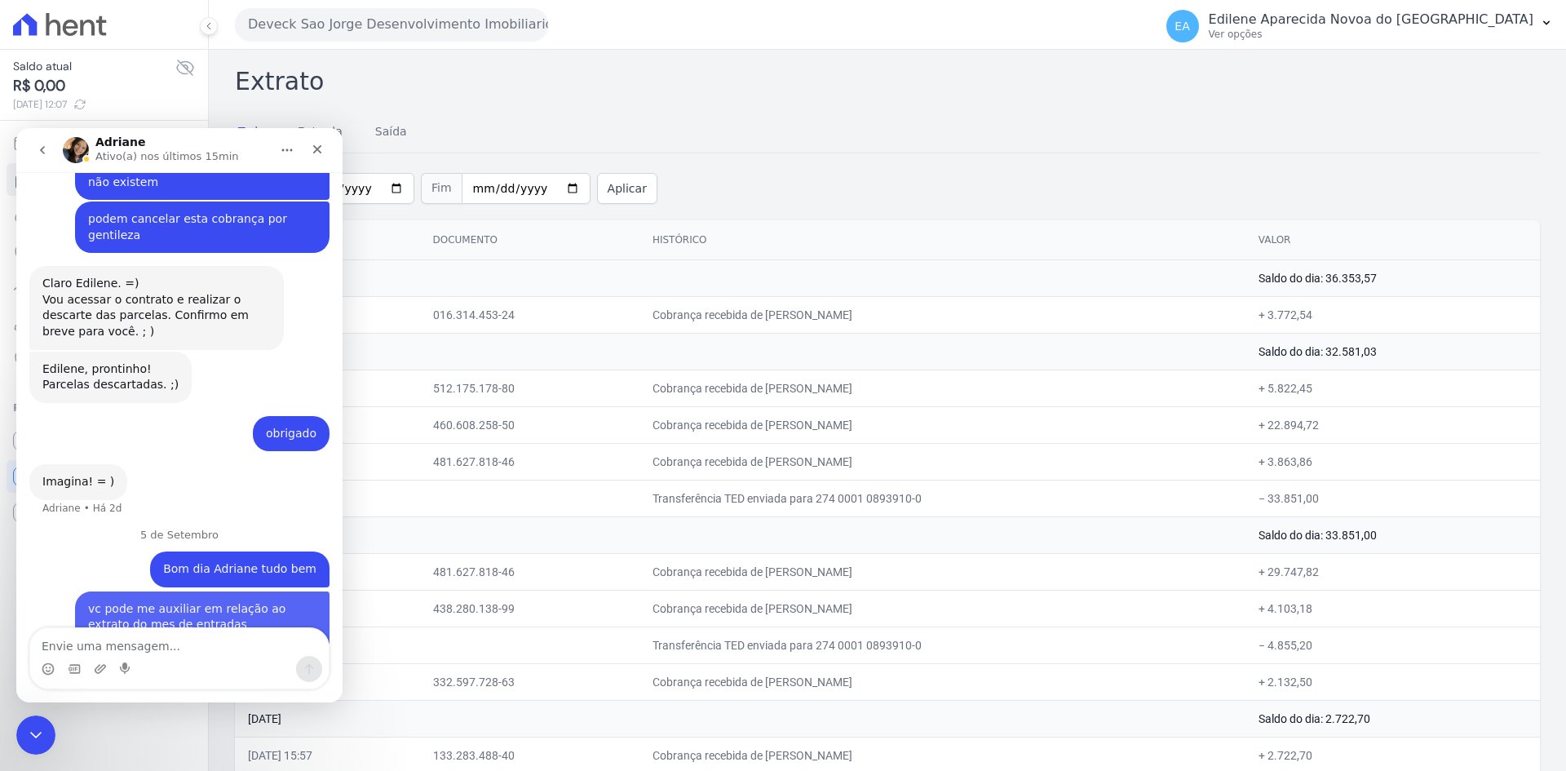
scroll to position [762, 0]
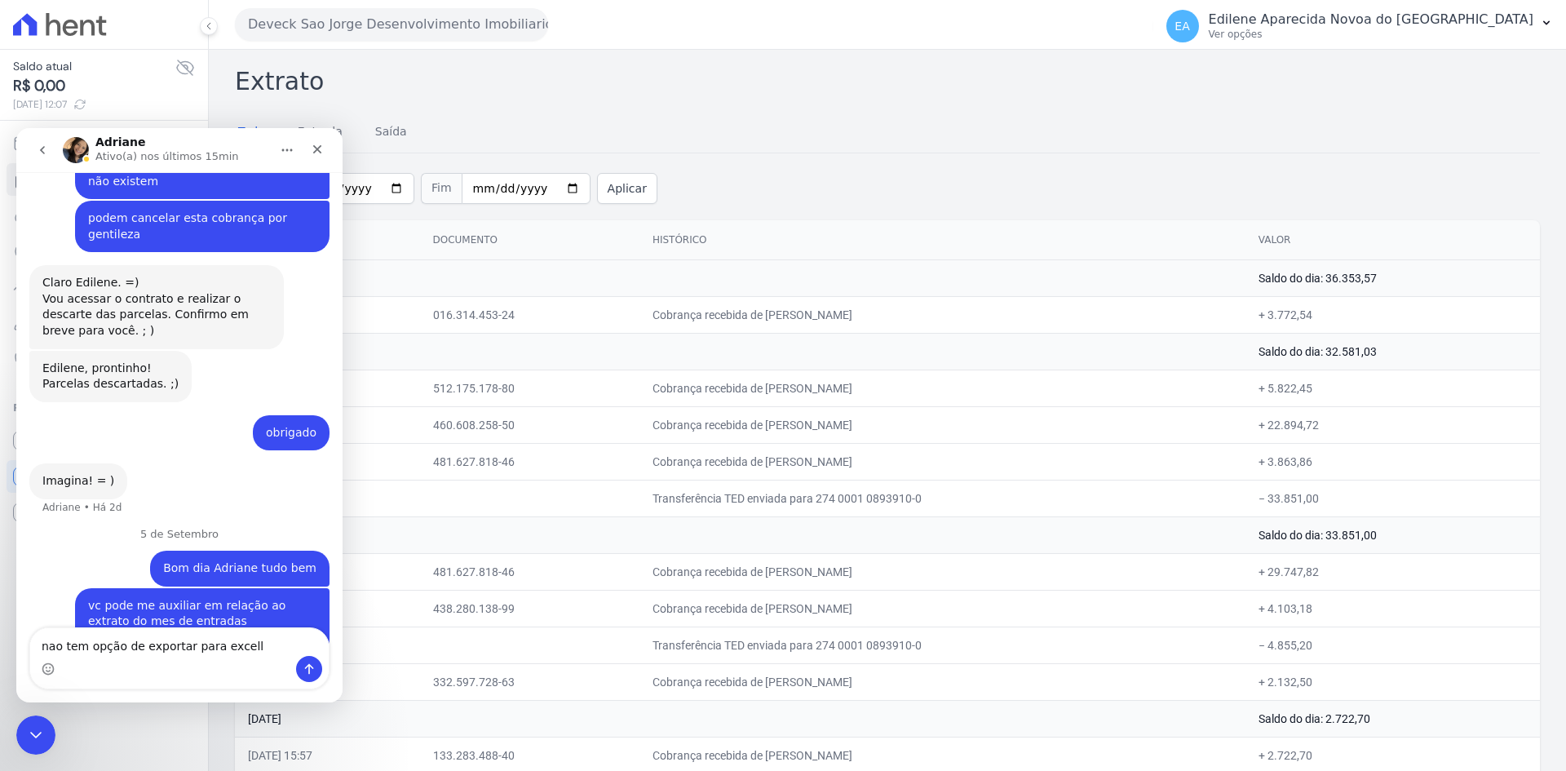
type textarea "nao tem opção de exportar para excell?"
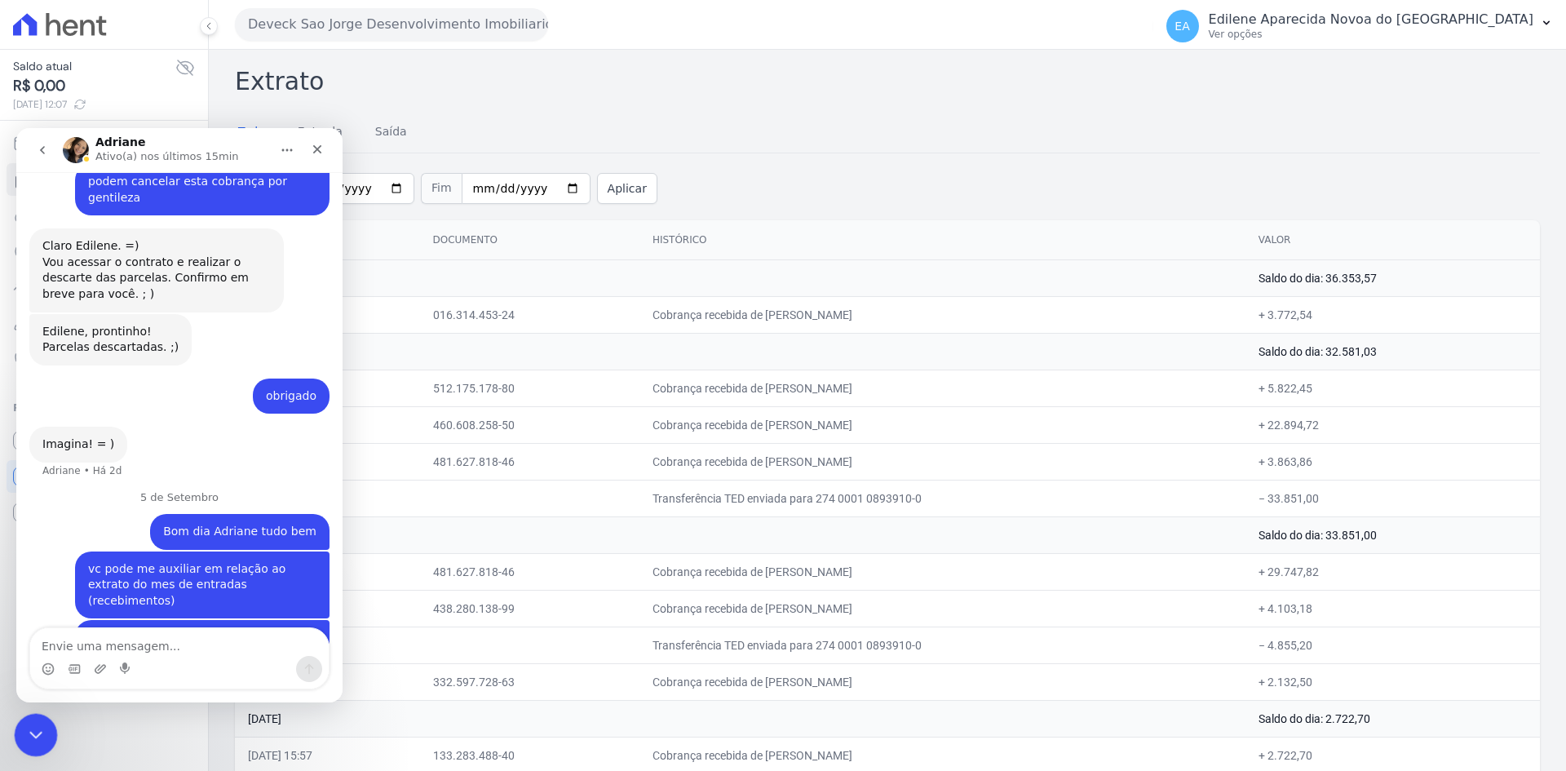
drag, startPoint x: 39, startPoint y: 733, endPoint x: 61, endPoint y: 1425, distance: 692.0
click at [40, 734] on icon "Encerramento do Messenger da Intercom" at bounding box center [34, 733] width 20 height 20
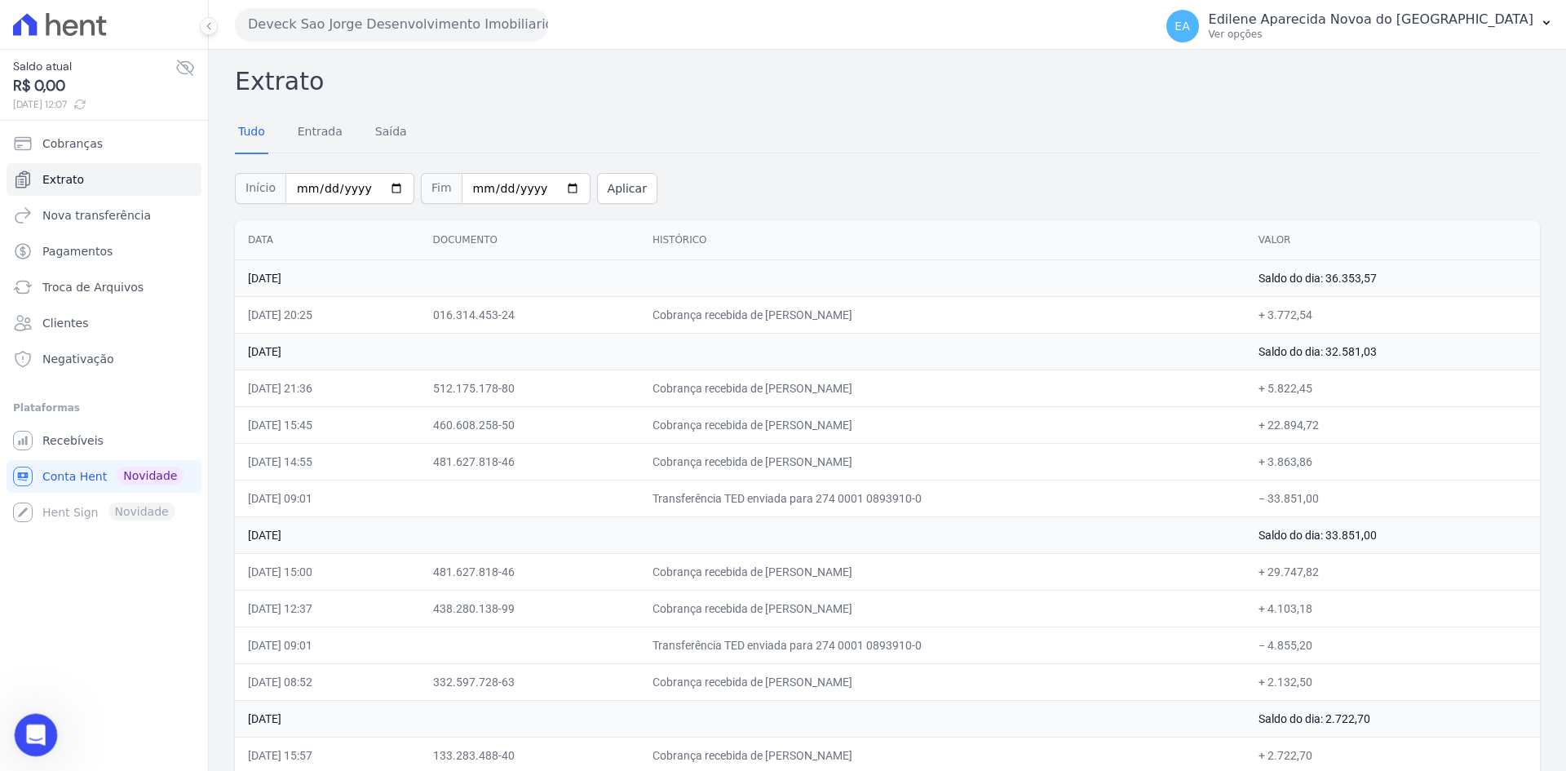
click at [29, 729] on icon "Abertura do Messenger da Intercom" at bounding box center [33, 732] width 27 height 27
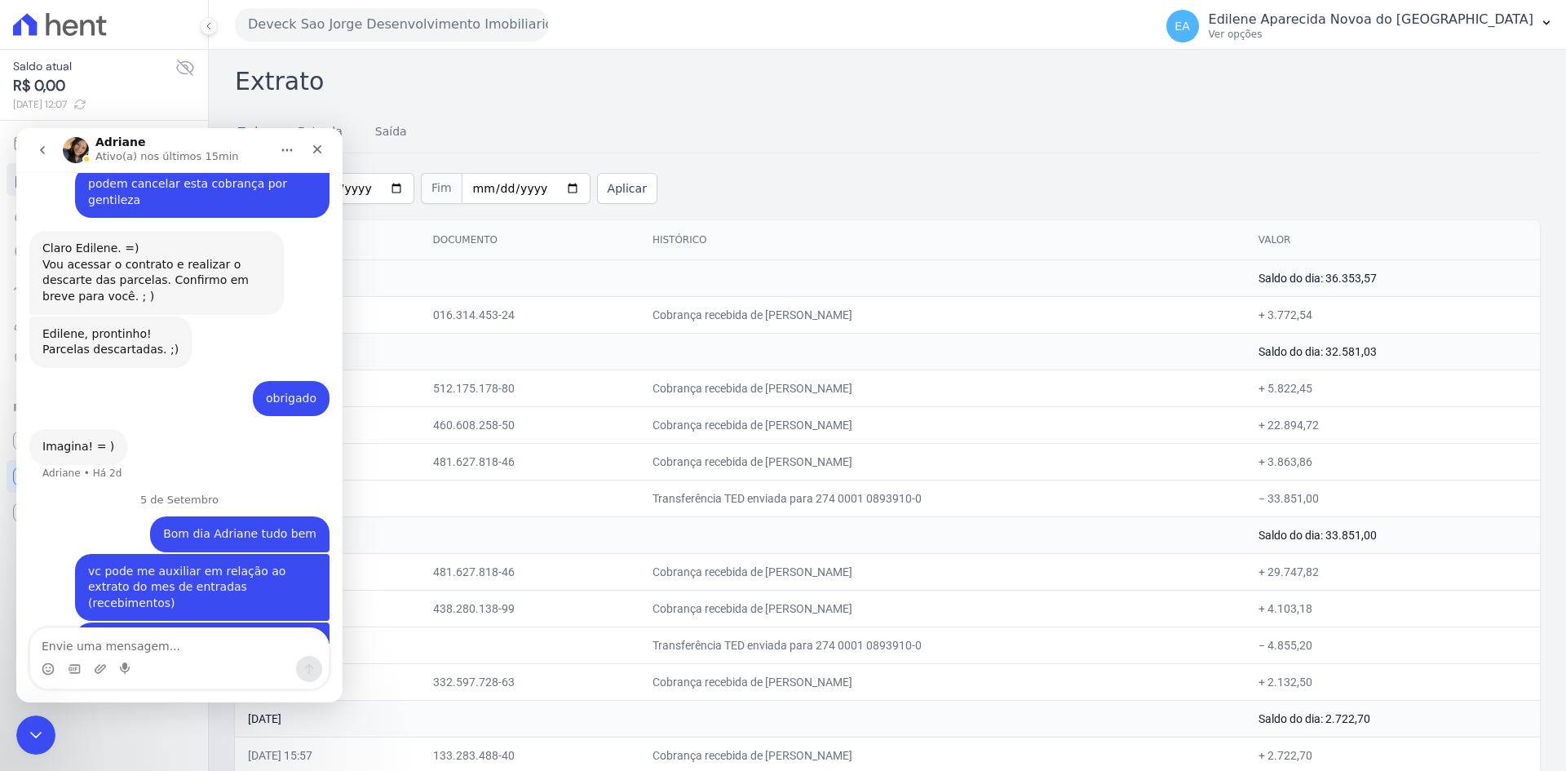
click at [134, 644] on textarea "Envie uma mensagem..." at bounding box center [179, 642] width 299 height 28
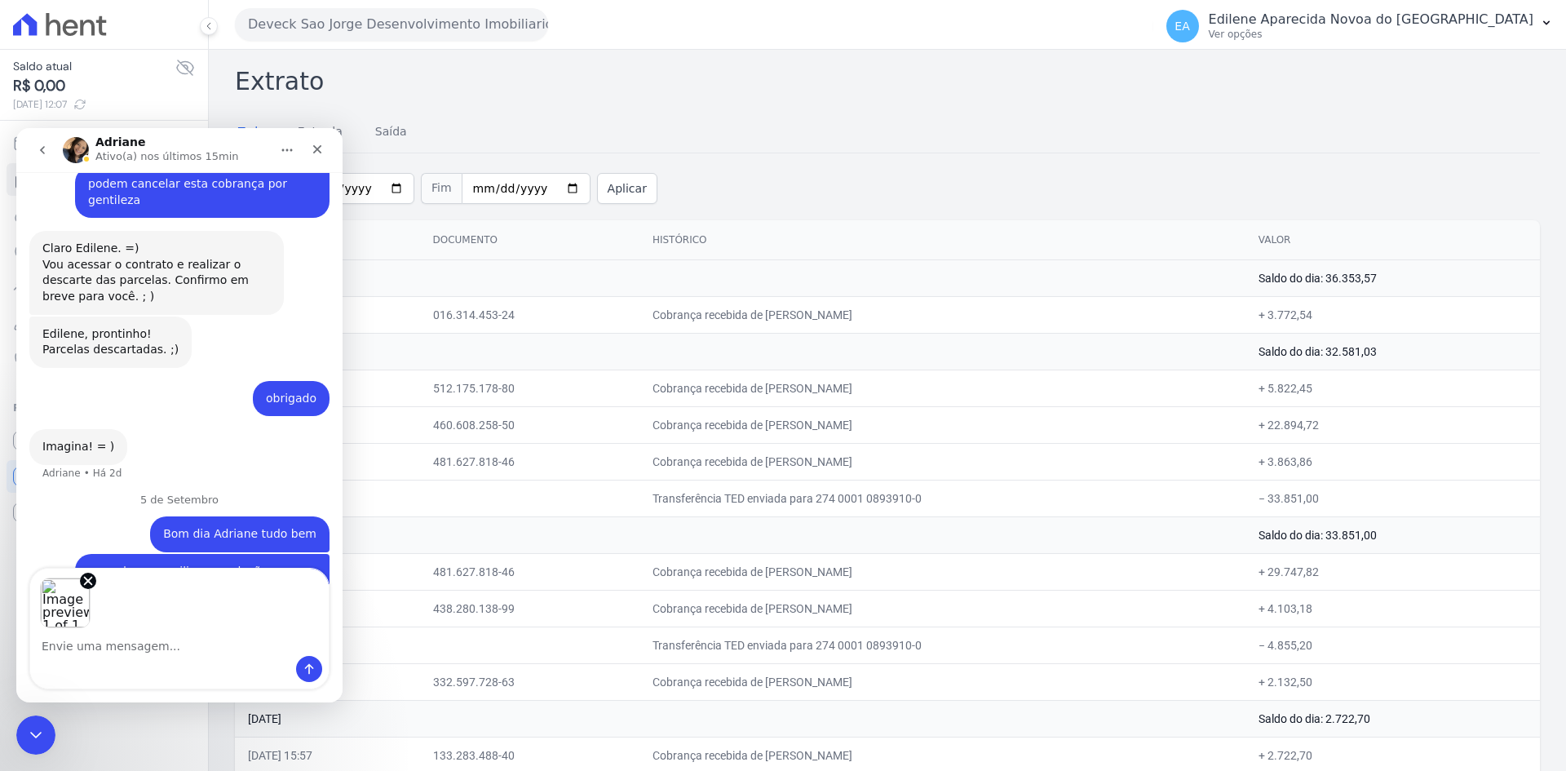
scroll to position [858, 0]
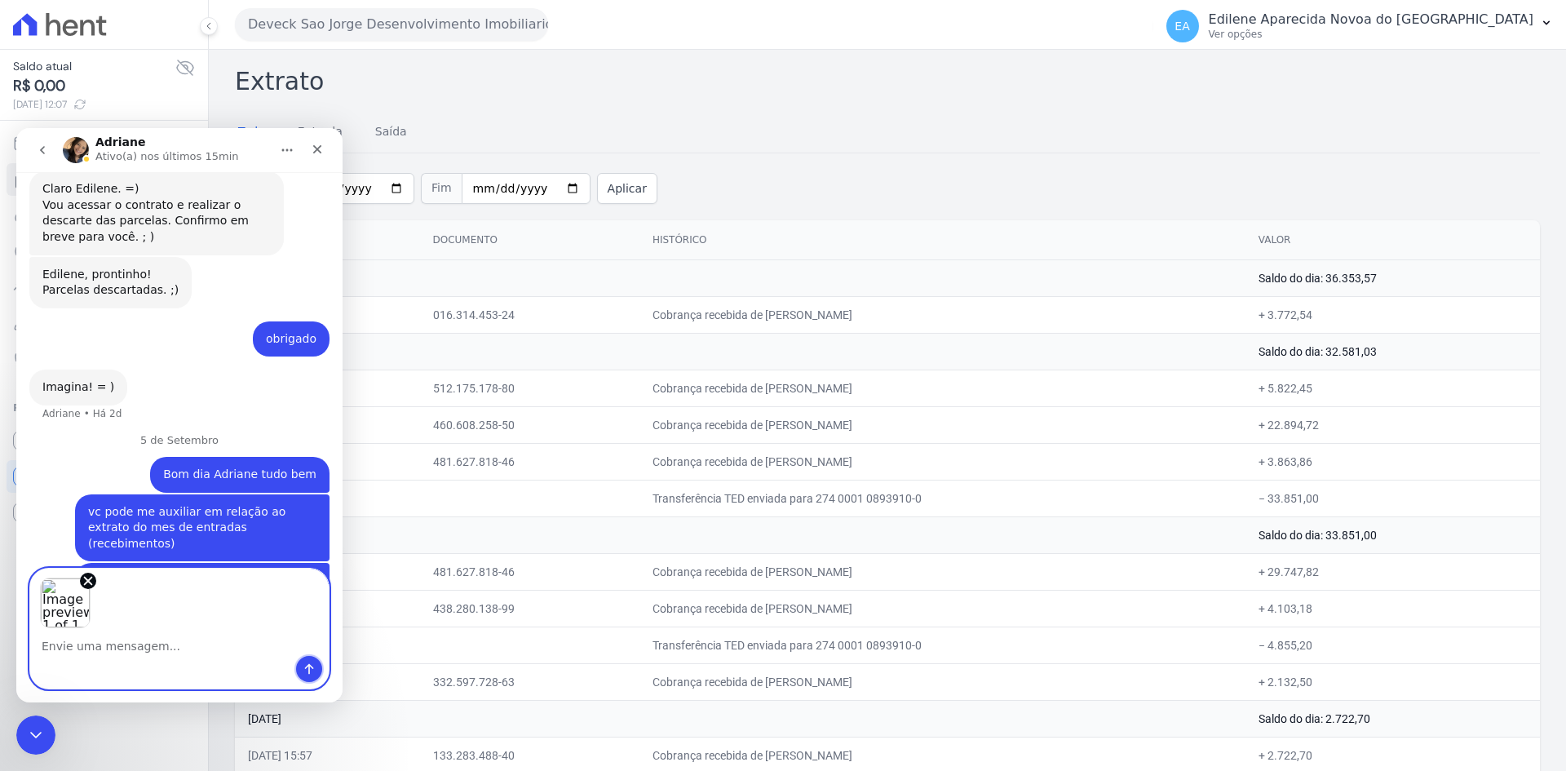
click at [311, 669] on icon "Enviar uma mensagem" at bounding box center [309, 668] width 13 height 13
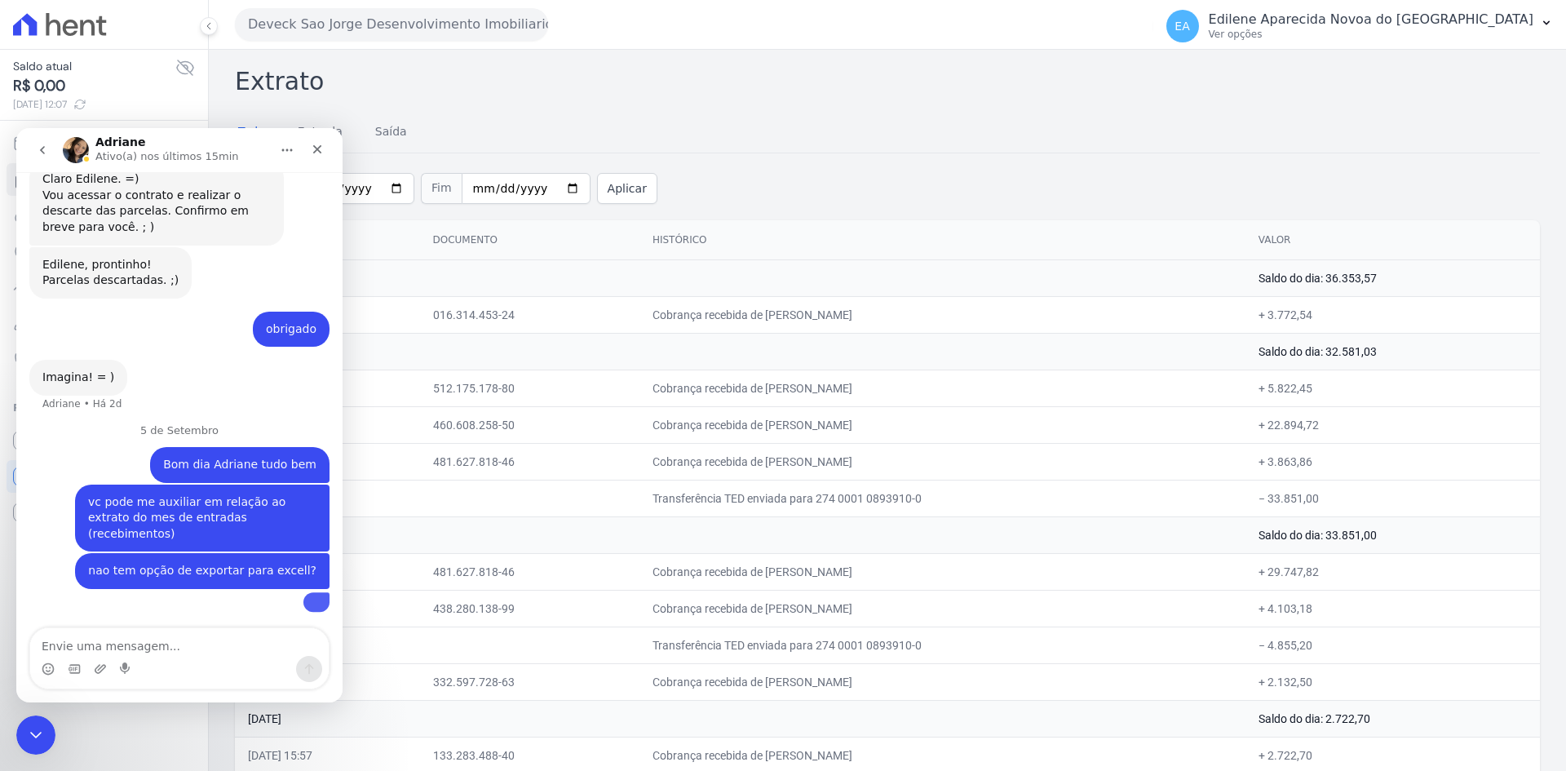
scroll to position [930, 0]
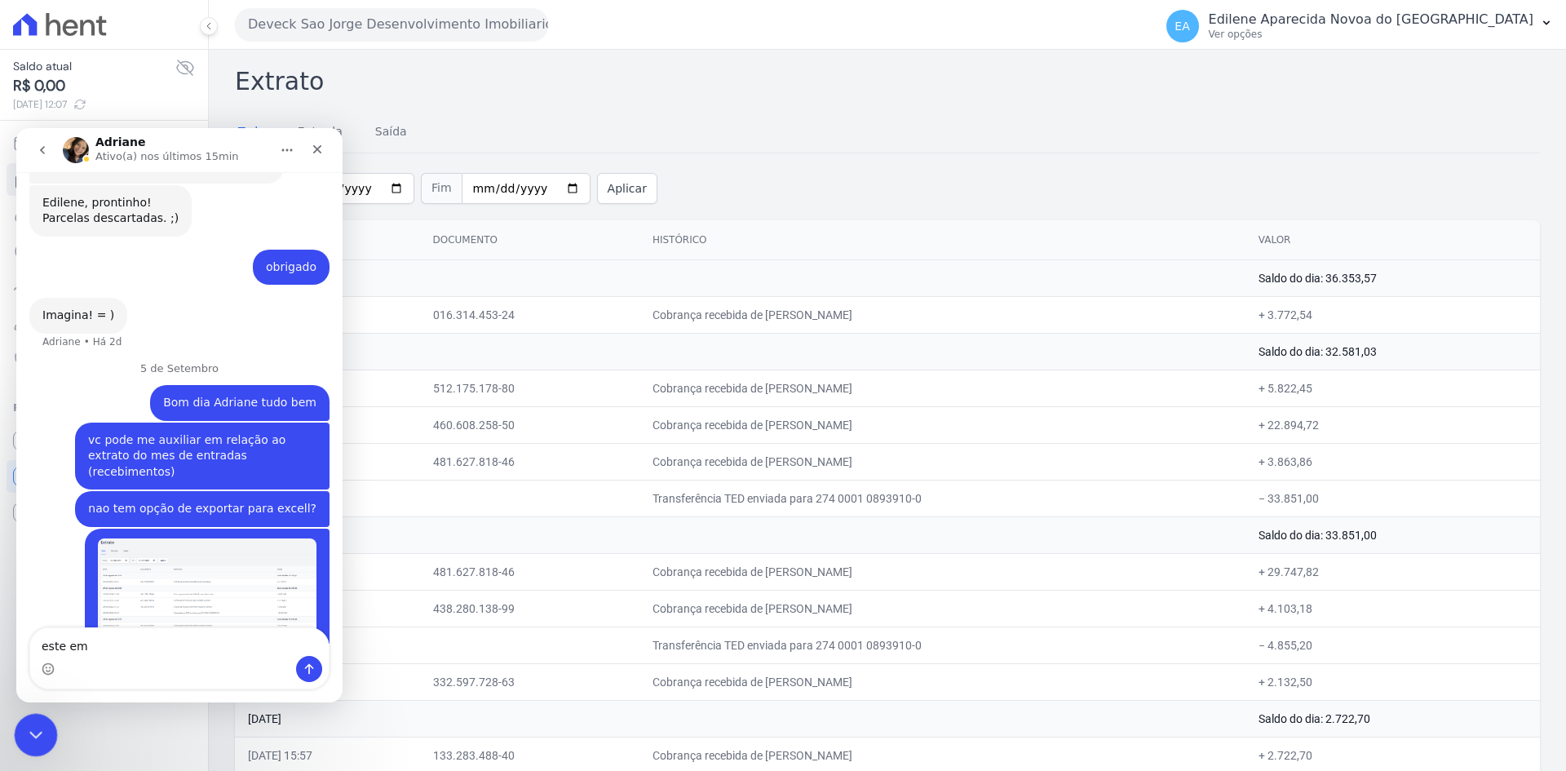
type textarea "este em"
click at [38, 730] on icon "Encerramento do Messenger da Intercom" at bounding box center [34, 733] width 20 height 20
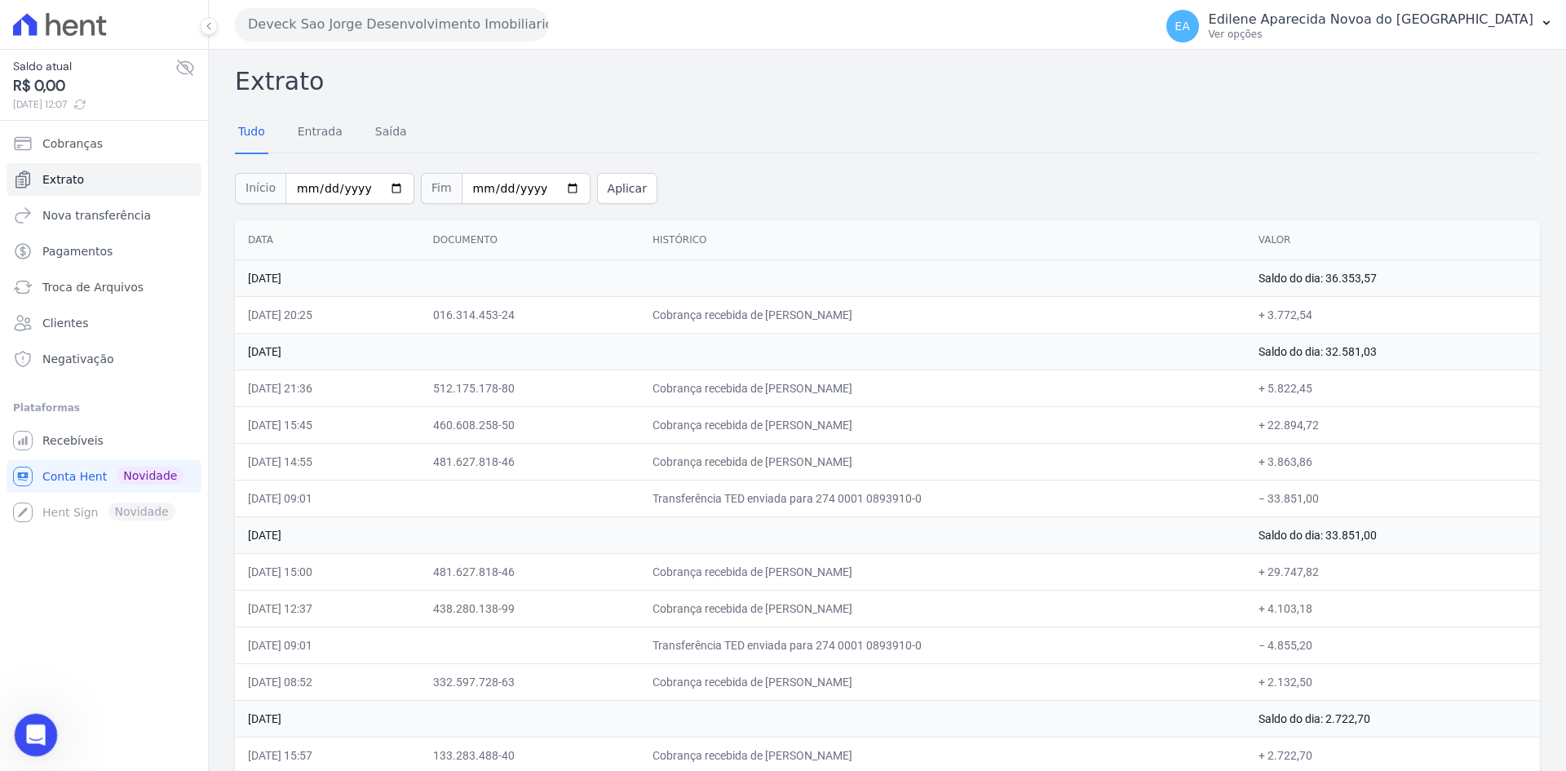
click at [38, 730] on icon "Abertura do Messenger da Intercom" at bounding box center [33, 732] width 27 height 27
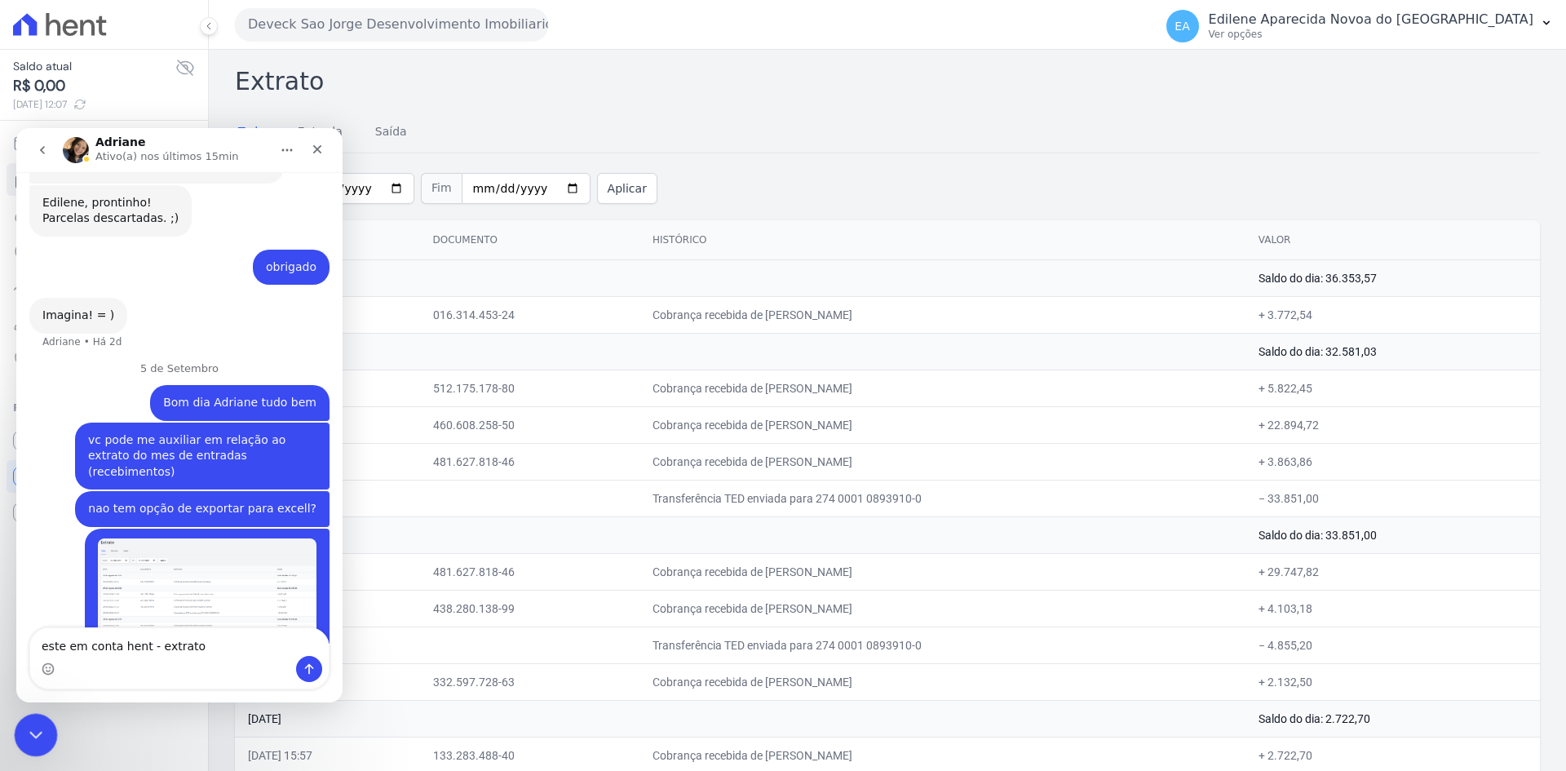
type textarea "este em conta hent - extratos"
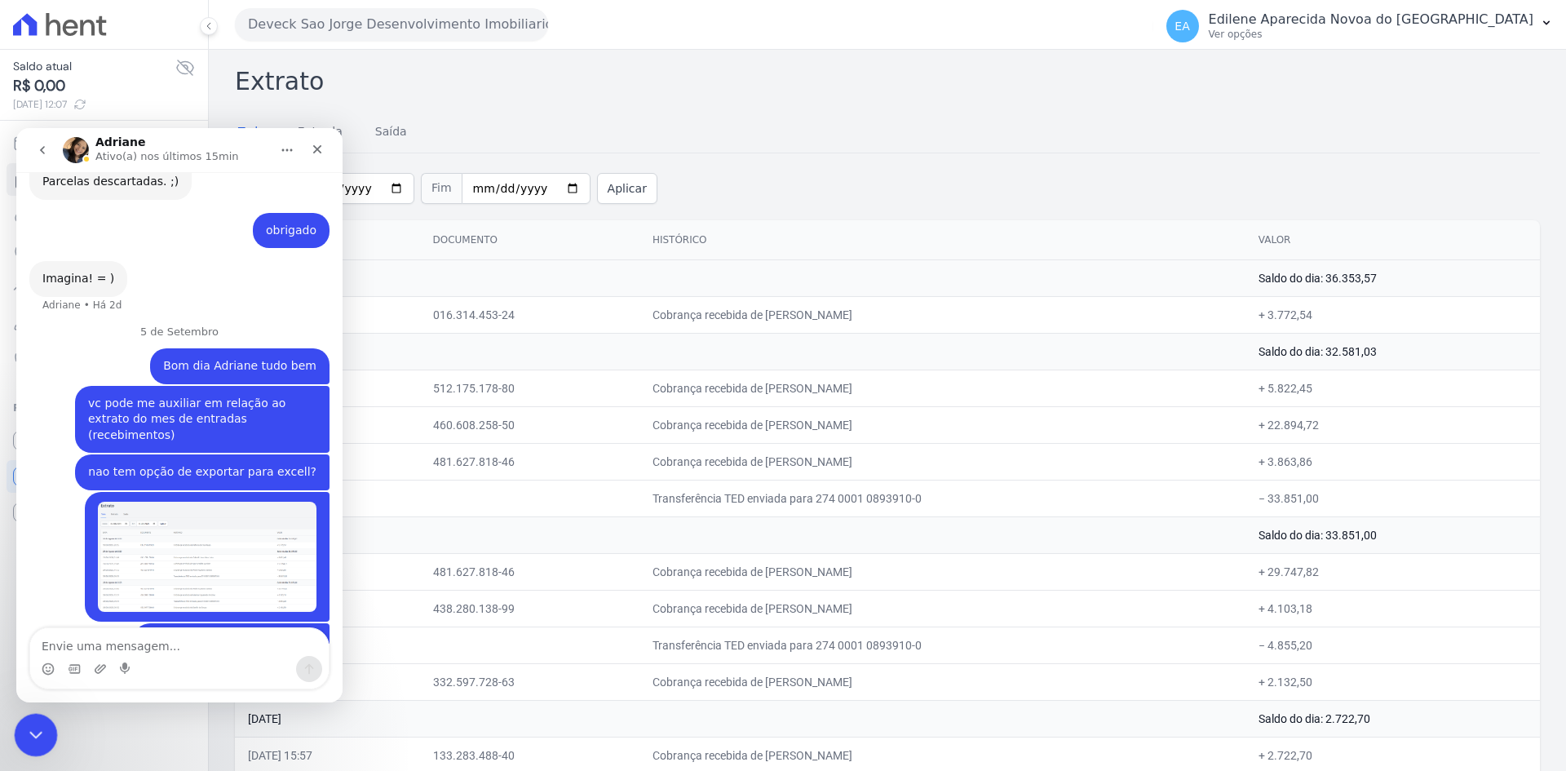
click at [27, 738] on icon "Encerramento do Messenger da Intercom" at bounding box center [34, 733] width 20 height 20
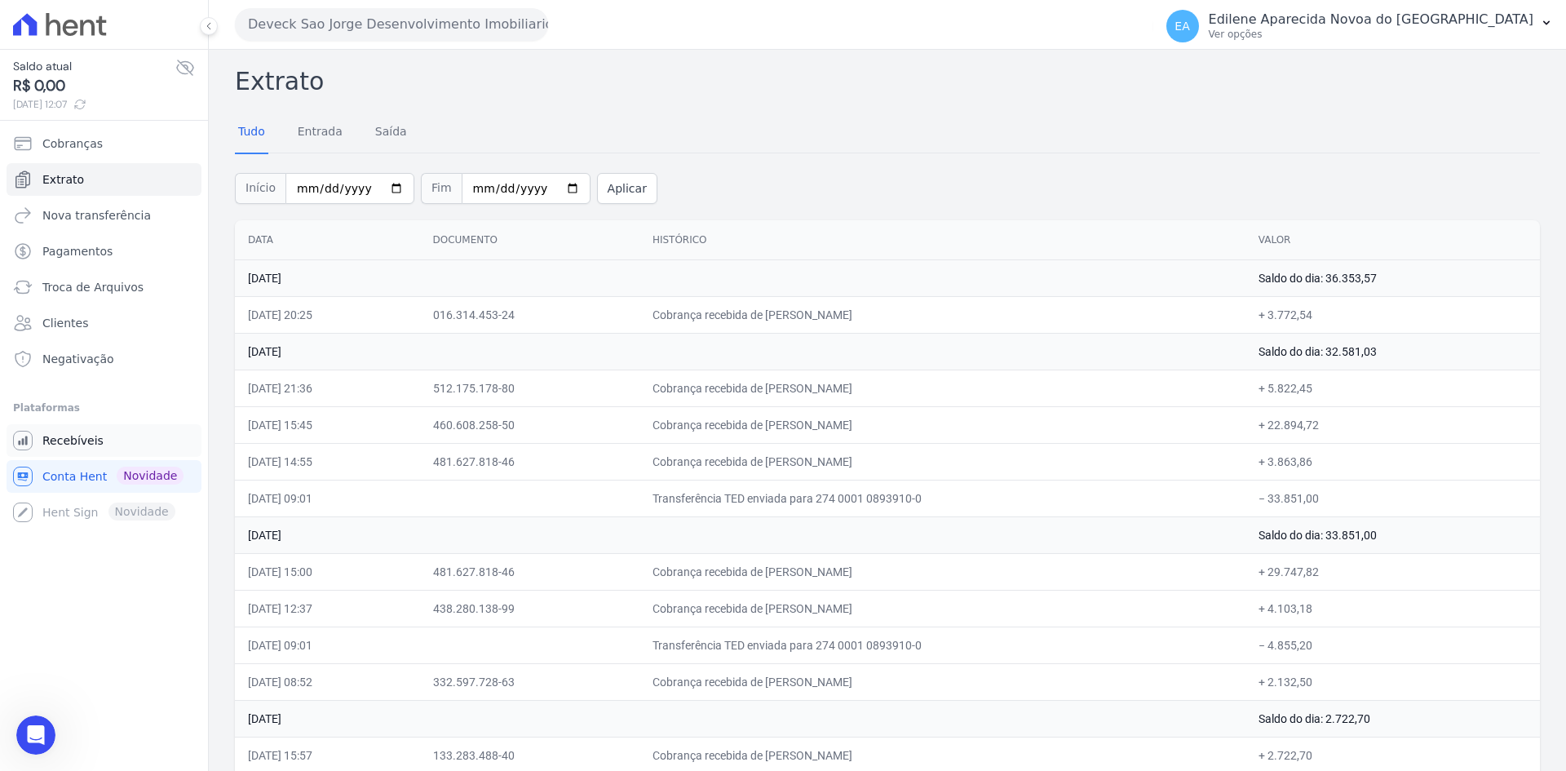
click at [50, 431] on link "Recebíveis" at bounding box center [104, 440] width 195 height 33
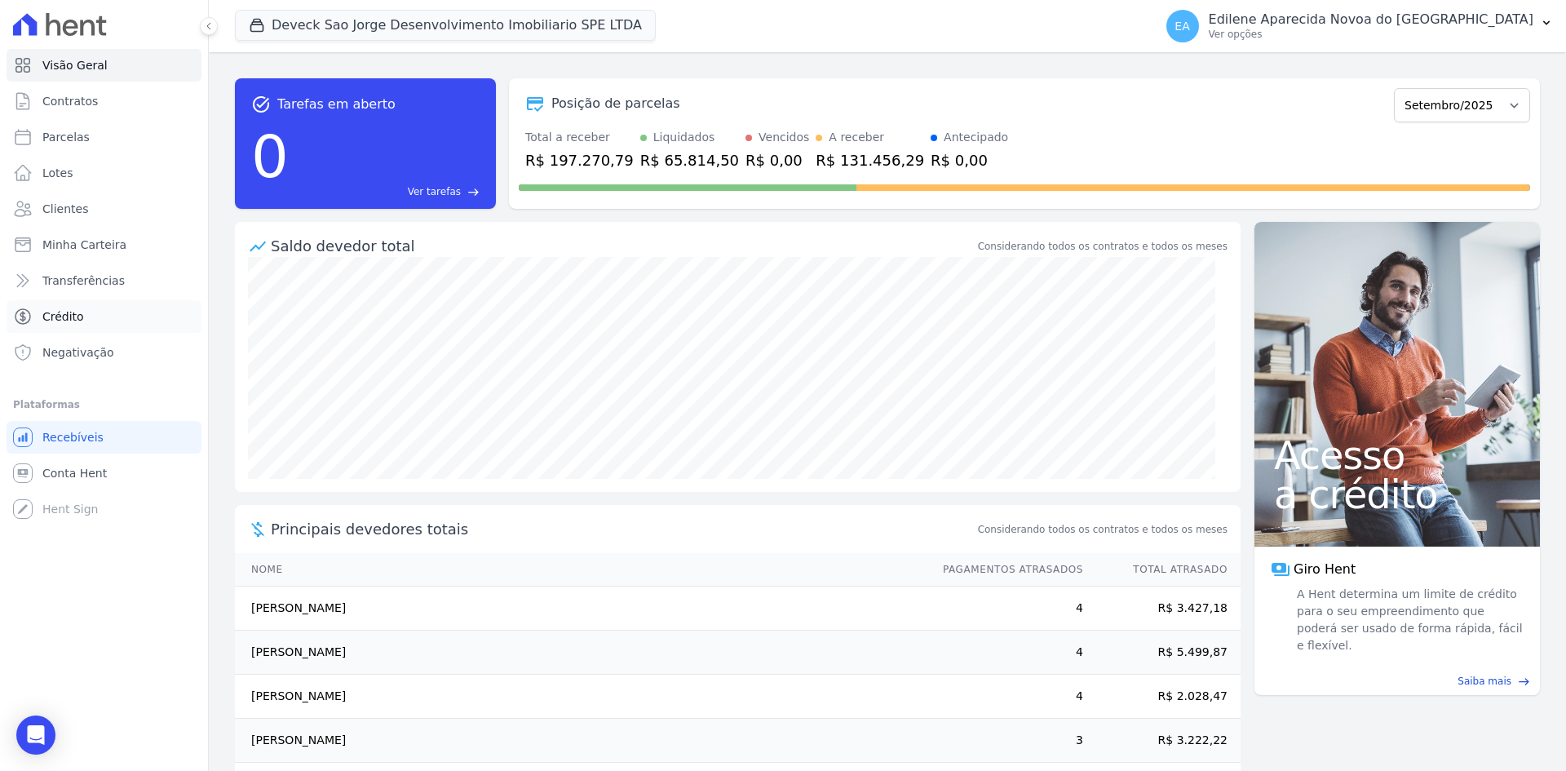
click at [73, 318] on span "Crédito" at bounding box center [63, 316] width 42 height 16
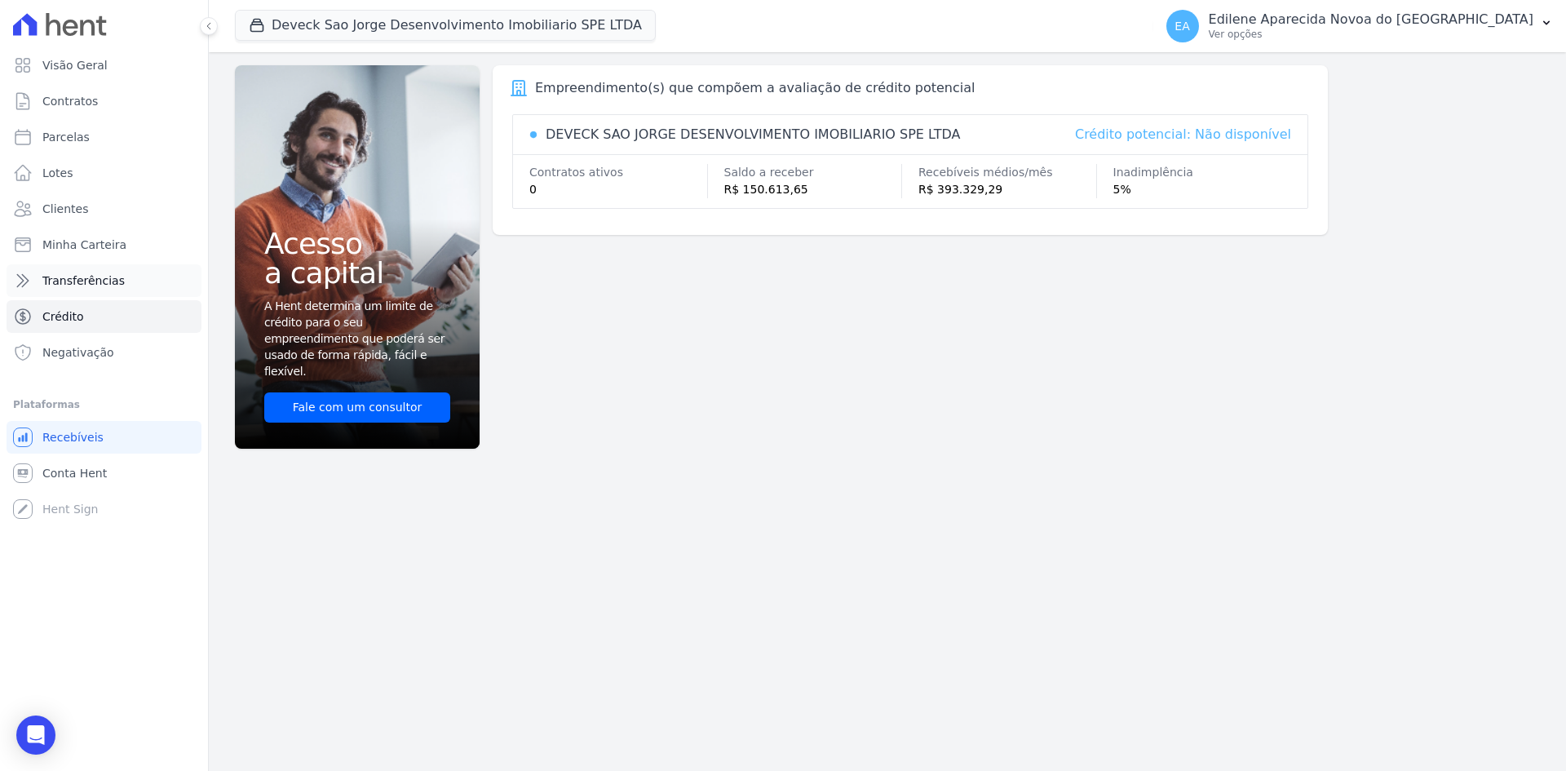
click at [73, 290] on link "Transferências" at bounding box center [104, 280] width 195 height 33
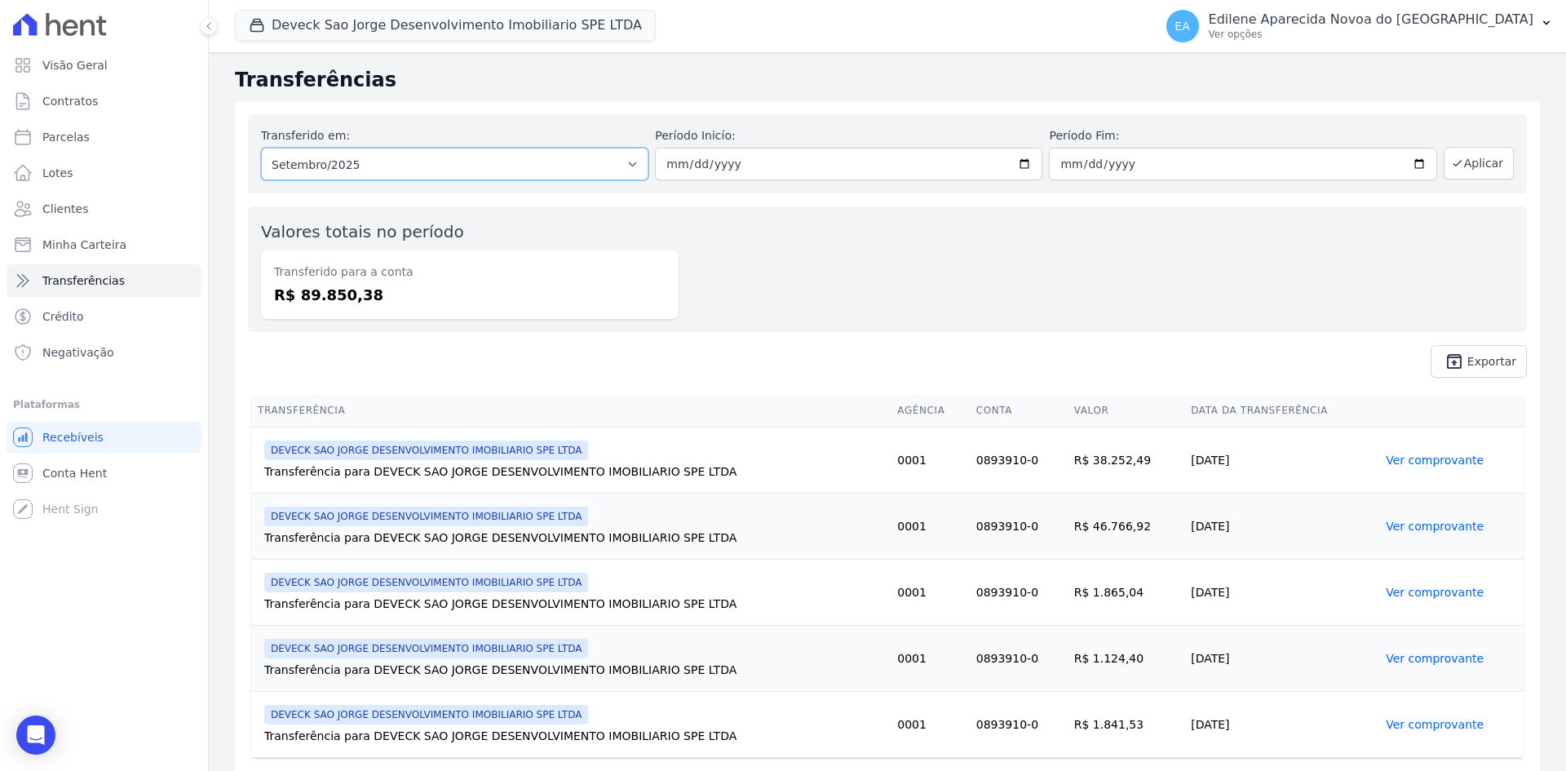
click at [626, 170] on select "Todos os meses Maio/2025 Junho/2025 Julho/2025 Agosto/2025 Setembro/2025" at bounding box center [454, 164] width 387 height 33
select select "08/2025"
click at [261, 148] on select "Todos os meses Maio/2025 Junho/2025 Julho/2025 Agosto/2025 Setembro/2025" at bounding box center [454, 164] width 387 height 33
click at [1476, 162] on button "Aplicar" at bounding box center [1479, 163] width 70 height 33
click at [1479, 361] on span "Exportar" at bounding box center [1491, 361] width 49 height 10
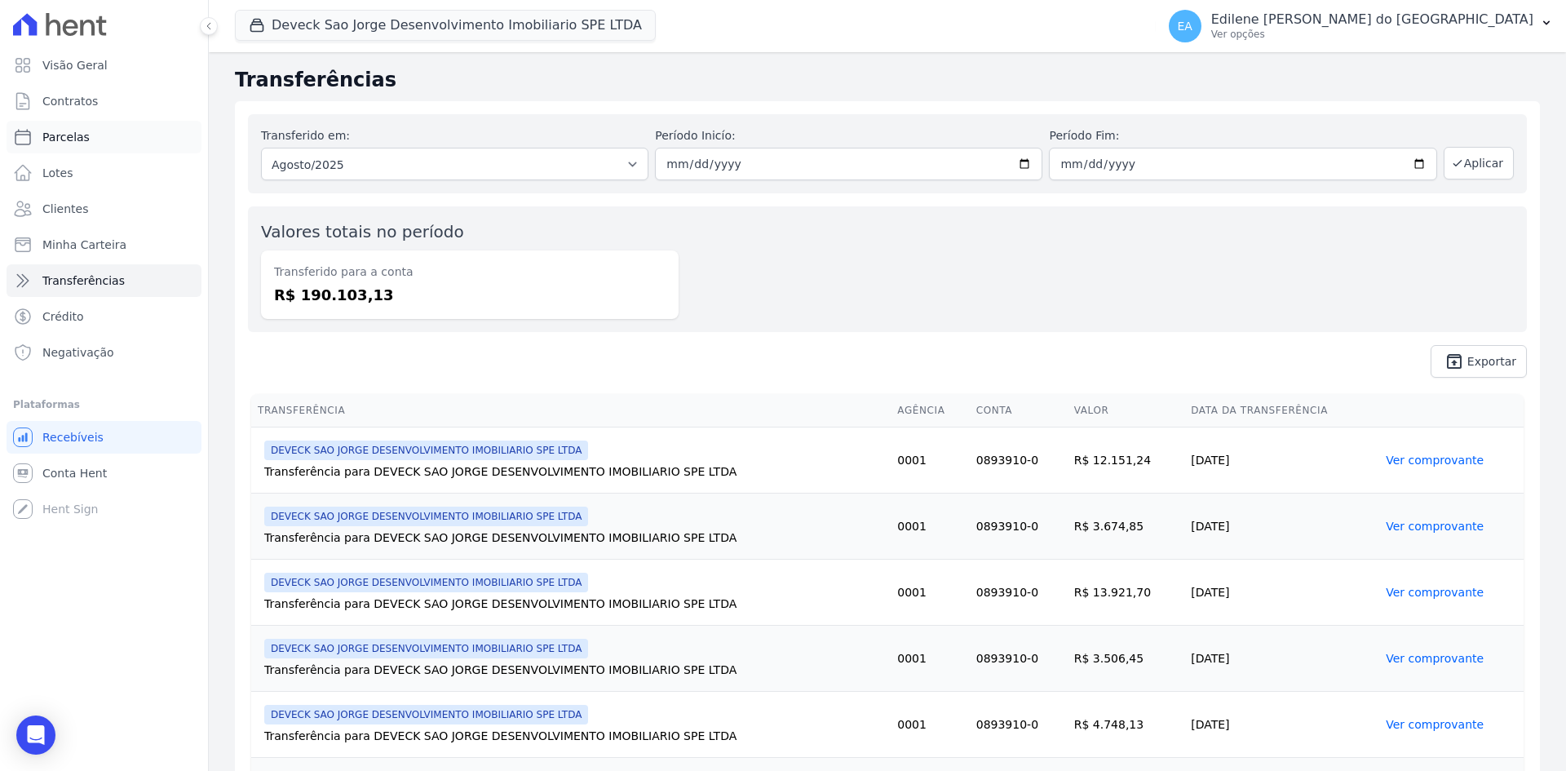
click at [80, 122] on link "Parcelas" at bounding box center [104, 137] width 195 height 33
click at [78, 135] on span "Parcelas" at bounding box center [65, 137] width 47 height 16
select select
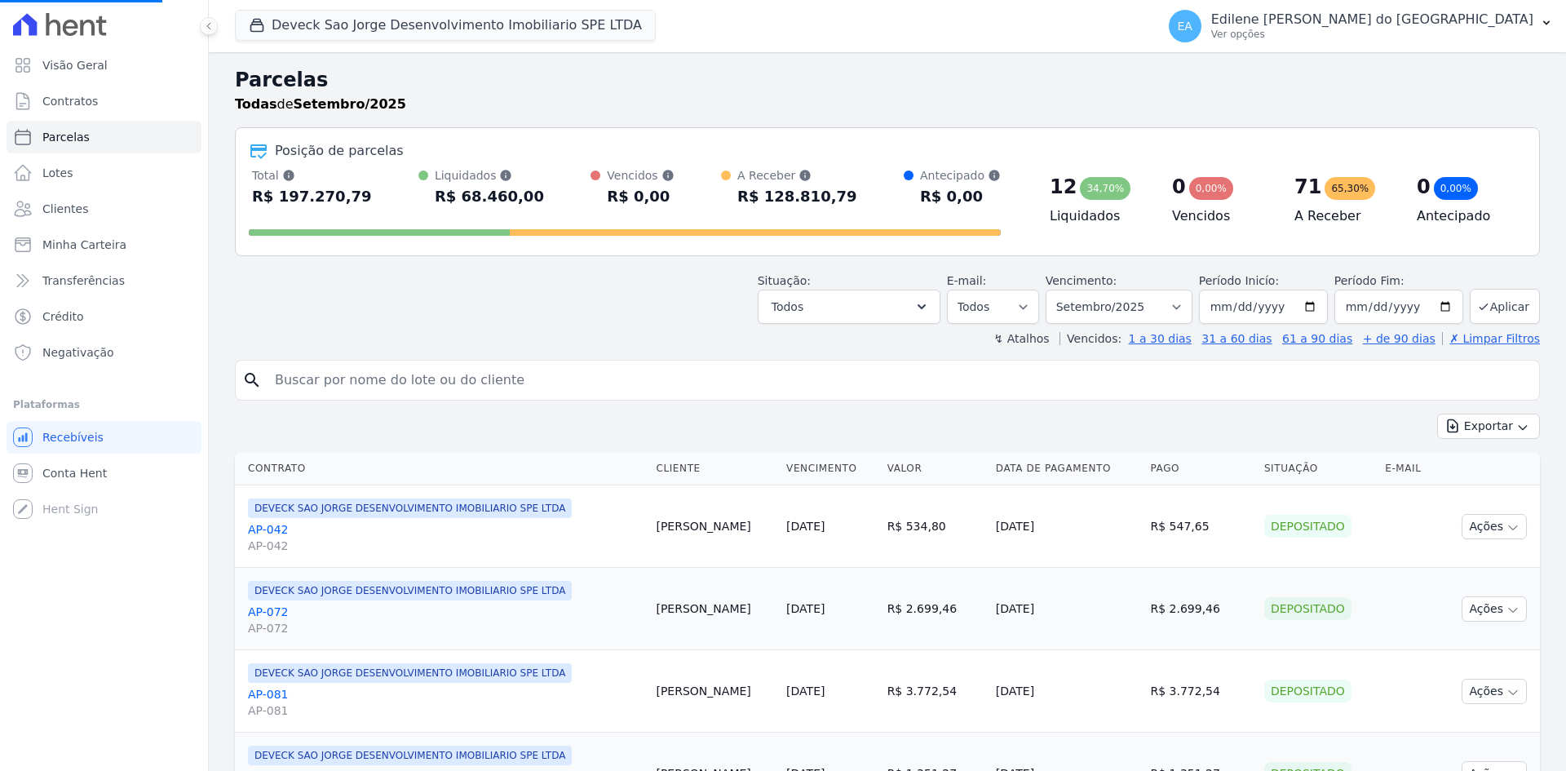
select select
click at [926, 305] on icon "button" at bounding box center [922, 306] width 8 height 5
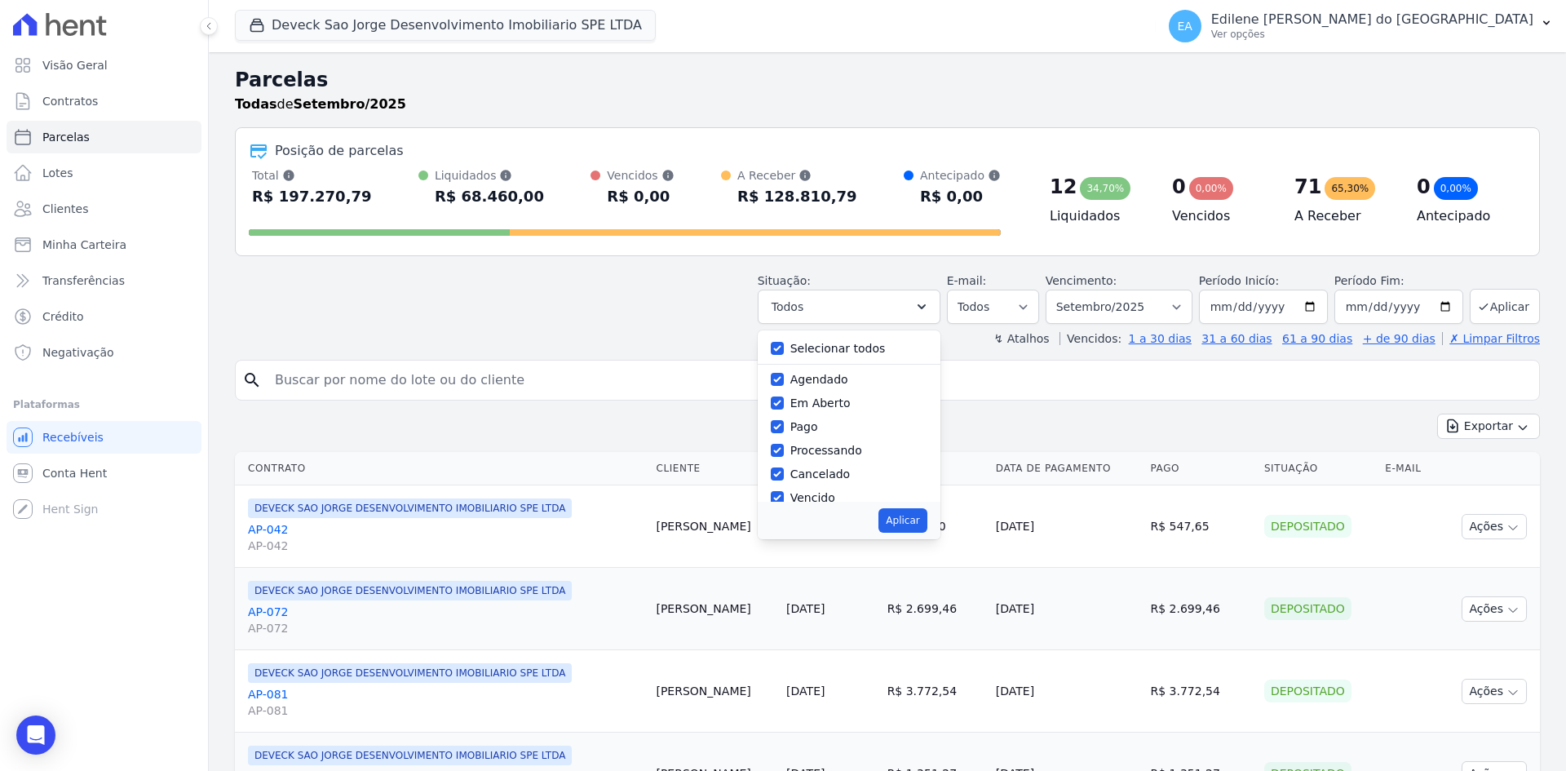
click at [733, 306] on div "Situação: Agendado Em Aberto Pago Processando Cancelado Vencido Transferindo De…" at bounding box center [887, 295] width 1305 height 58
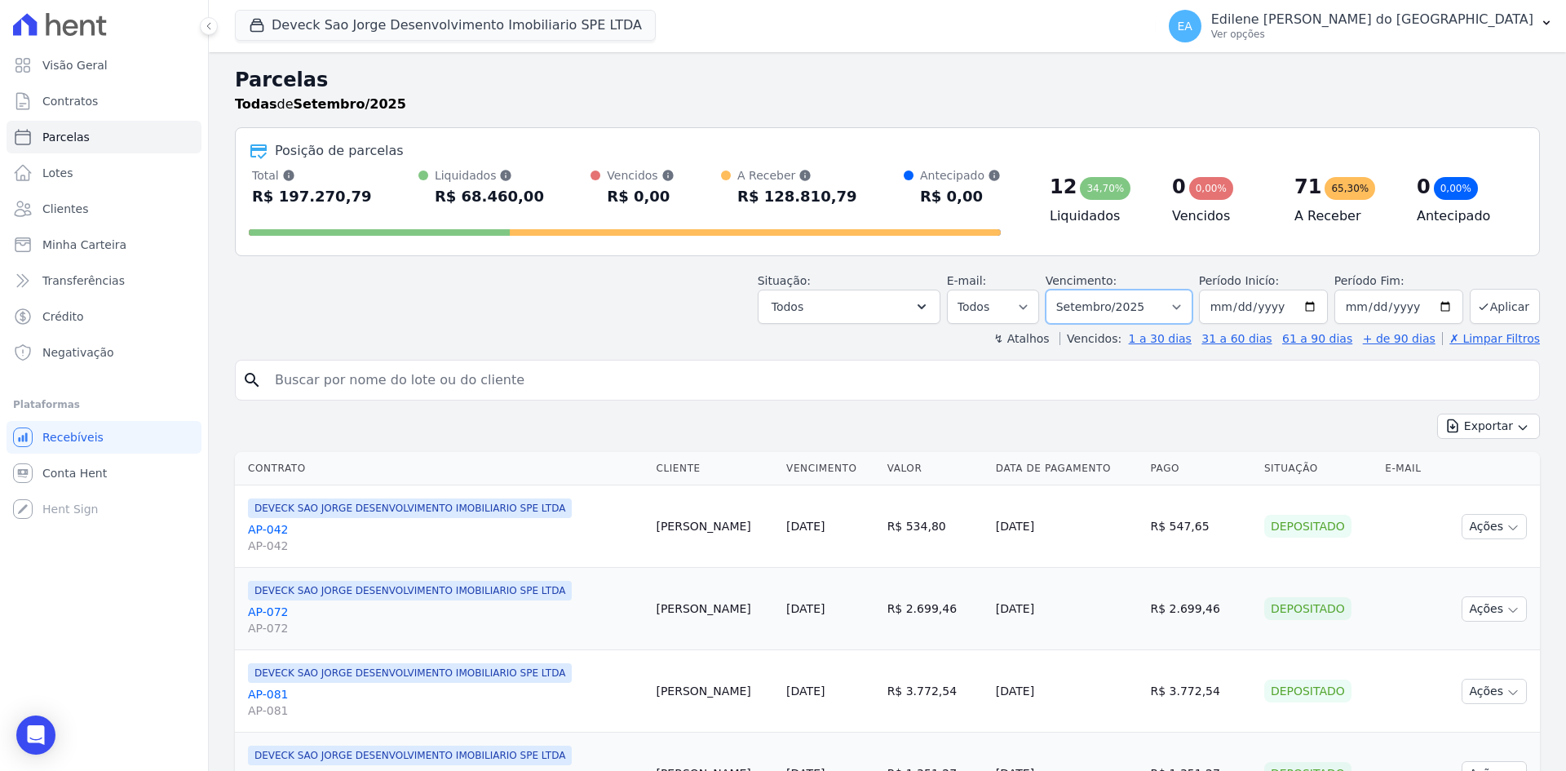
click at [1179, 307] on select "Filtrar por período ──────── Todos os meses Outubro/2024 Novembro/2024 Dezembro…" at bounding box center [1119, 307] width 147 height 34
select select "08/2025"
click at [1056, 290] on select "Filtrar por período ──────── Todos os meses Outubro/2024 Novembro/2024 Dezembro…" at bounding box center [1119, 307] width 147 height 34
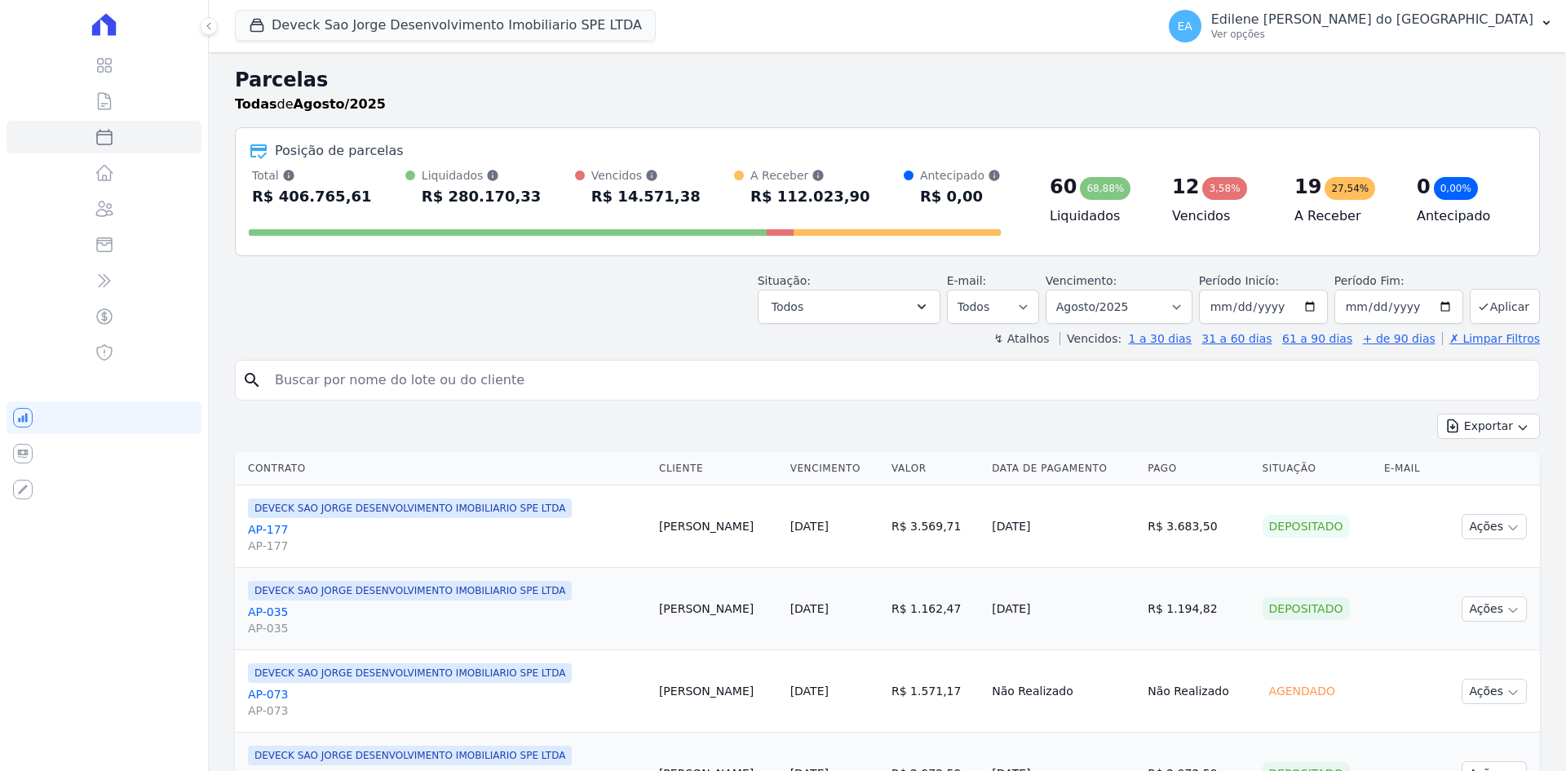
select select
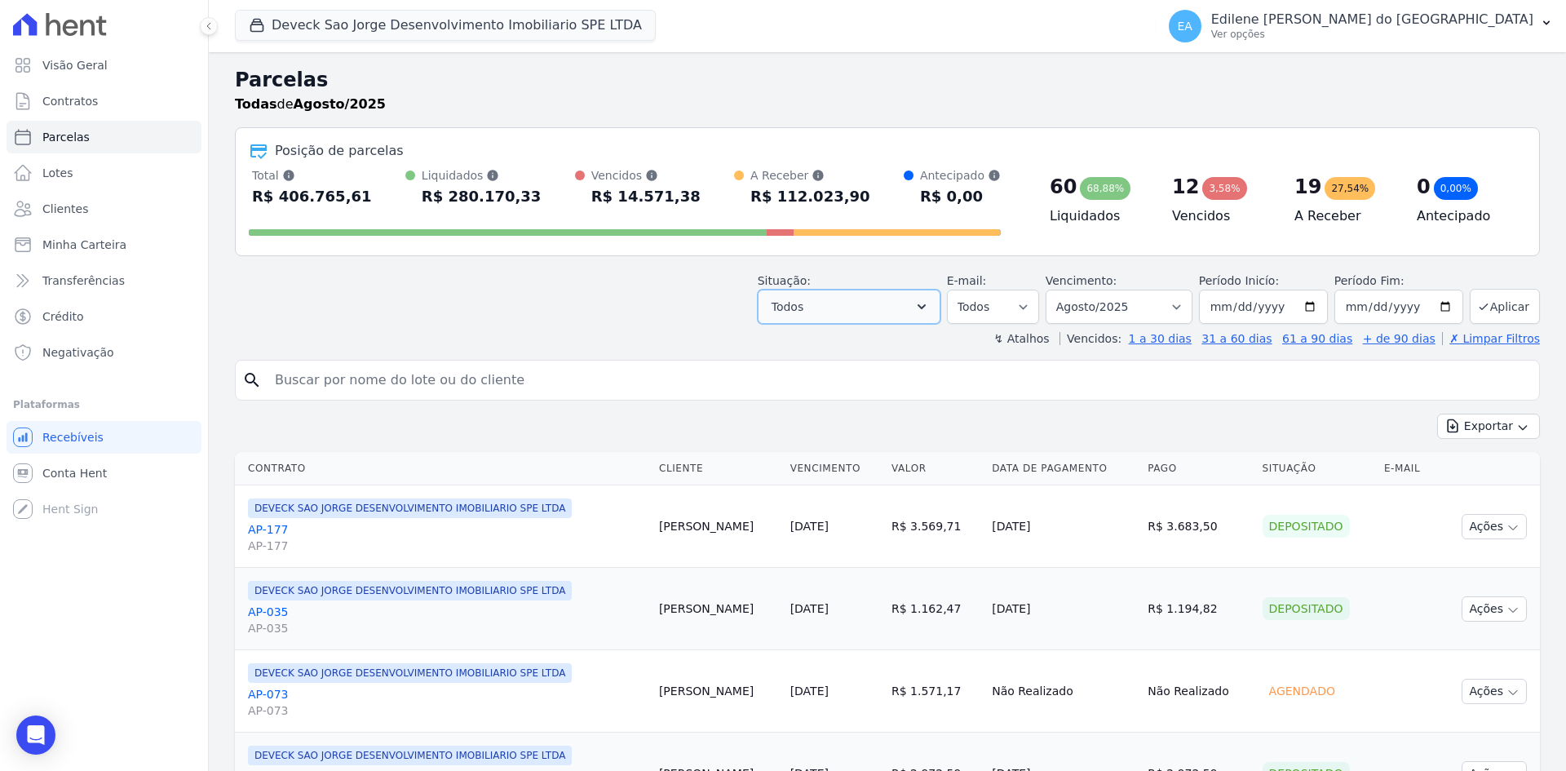
click at [930, 302] on icon "button" at bounding box center [921, 307] width 16 height 16
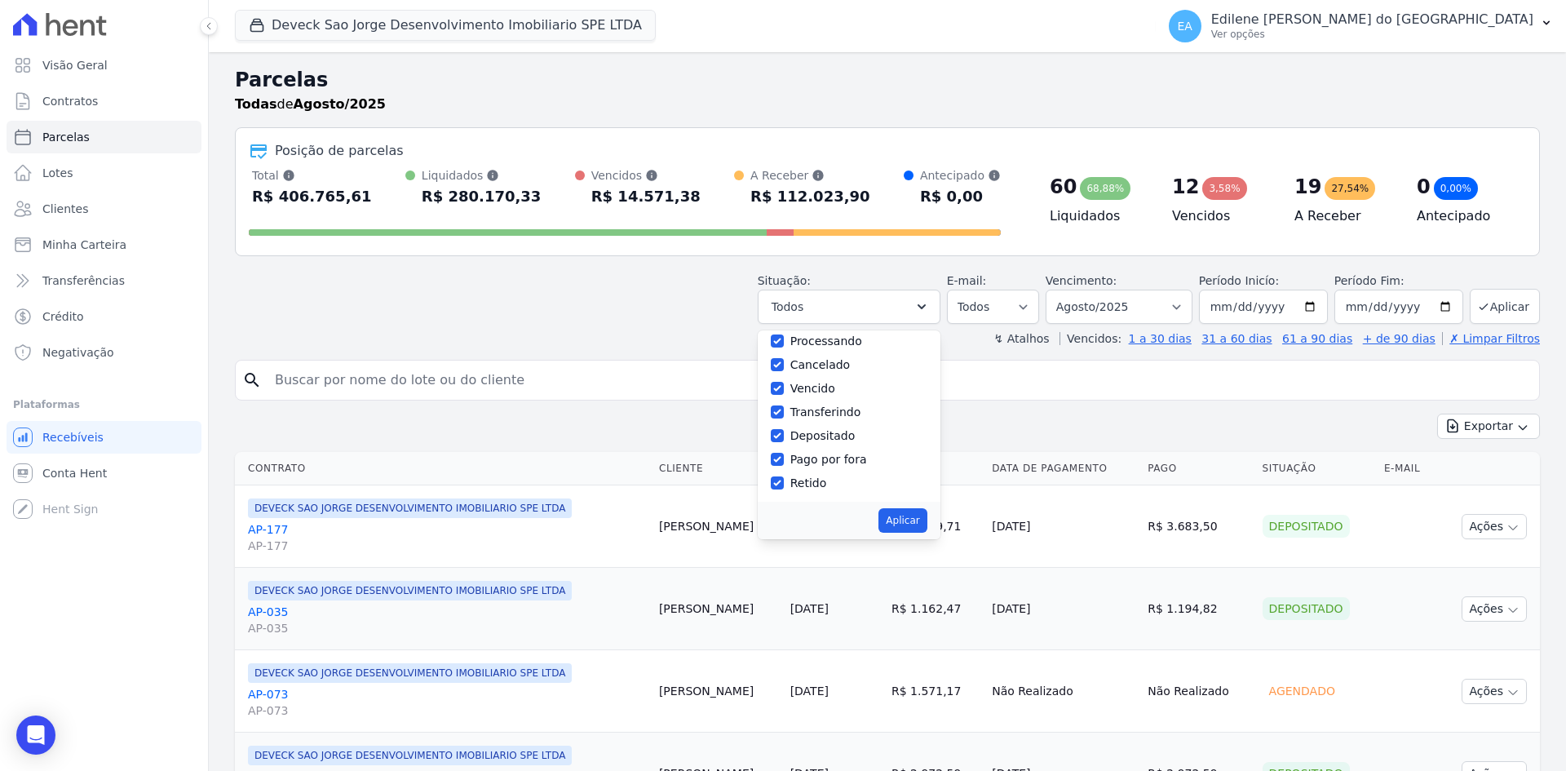
click at [833, 437] on label "Depositado" at bounding box center [822, 435] width 65 height 13
click at [784, 437] on input "Depositado" at bounding box center [777, 435] width 13 height 13
checkbox input "false"
click at [827, 442] on label "Depositado" at bounding box center [822, 435] width 65 height 13
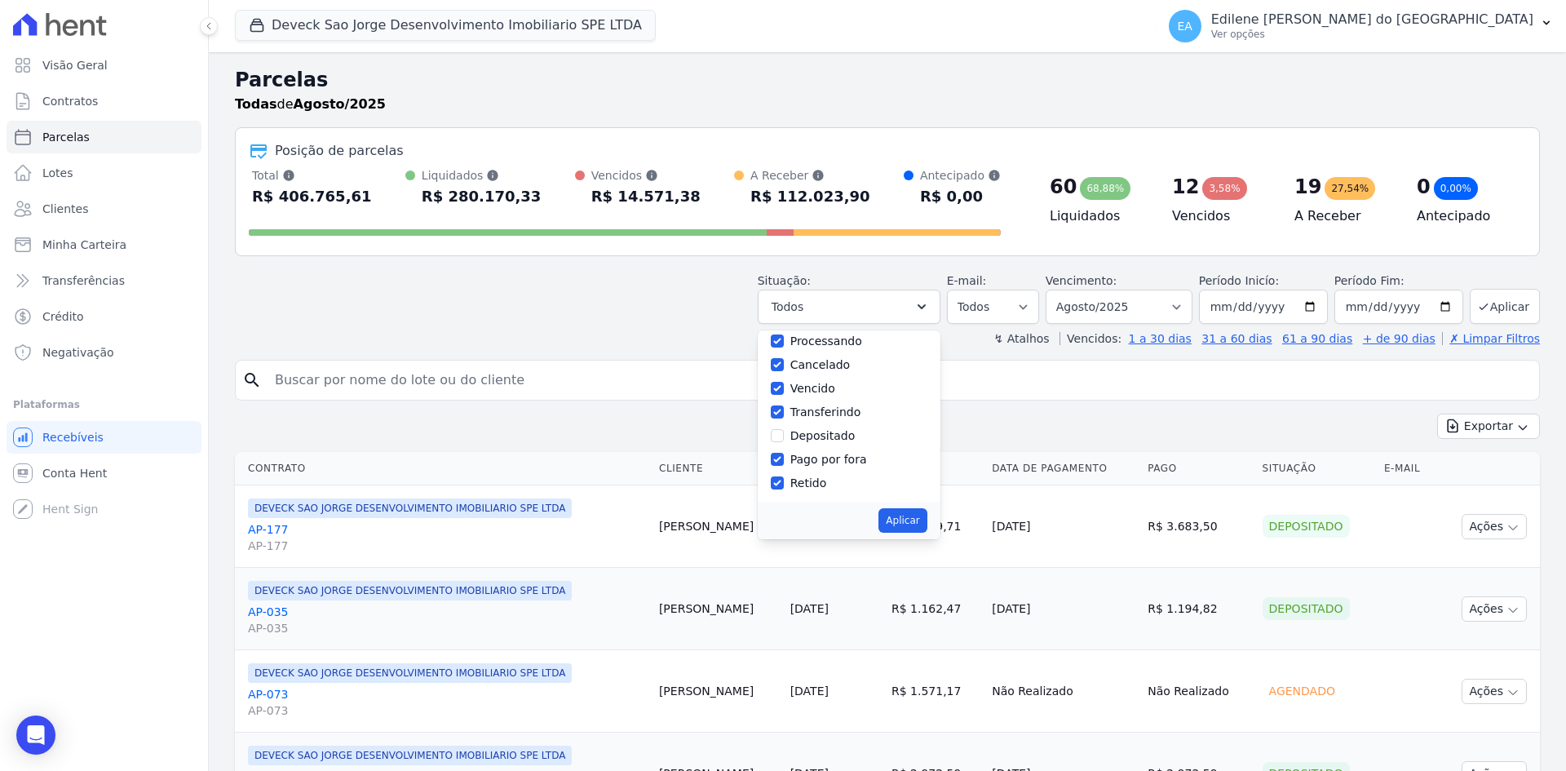
click at [784, 442] on input "Depositado" at bounding box center [777, 435] width 13 height 13
checkbox input "true"
click at [930, 309] on icon "button" at bounding box center [921, 307] width 16 height 16
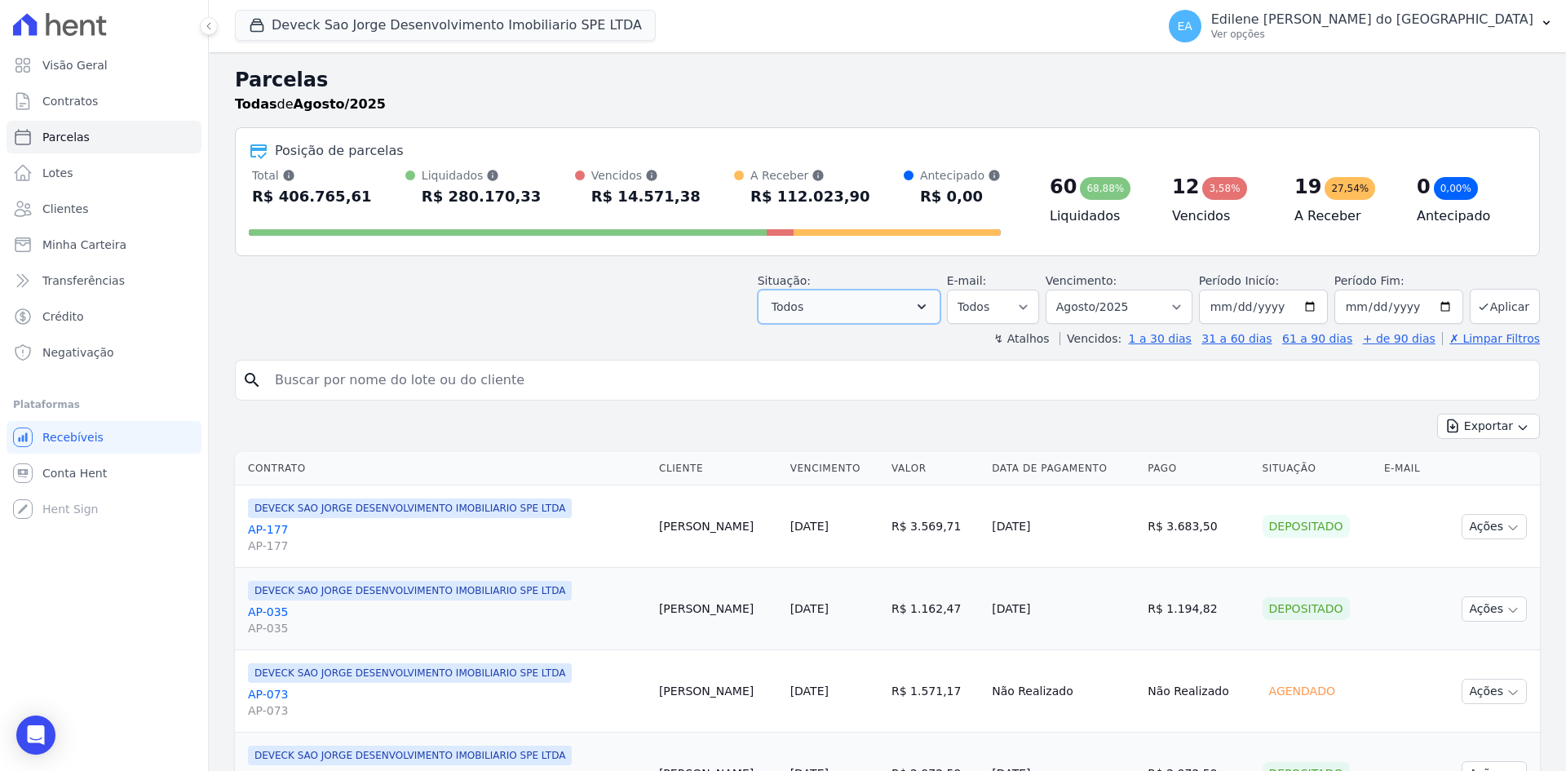
click at [930, 308] on icon "button" at bounding box center [921, 307] width 16 height 16
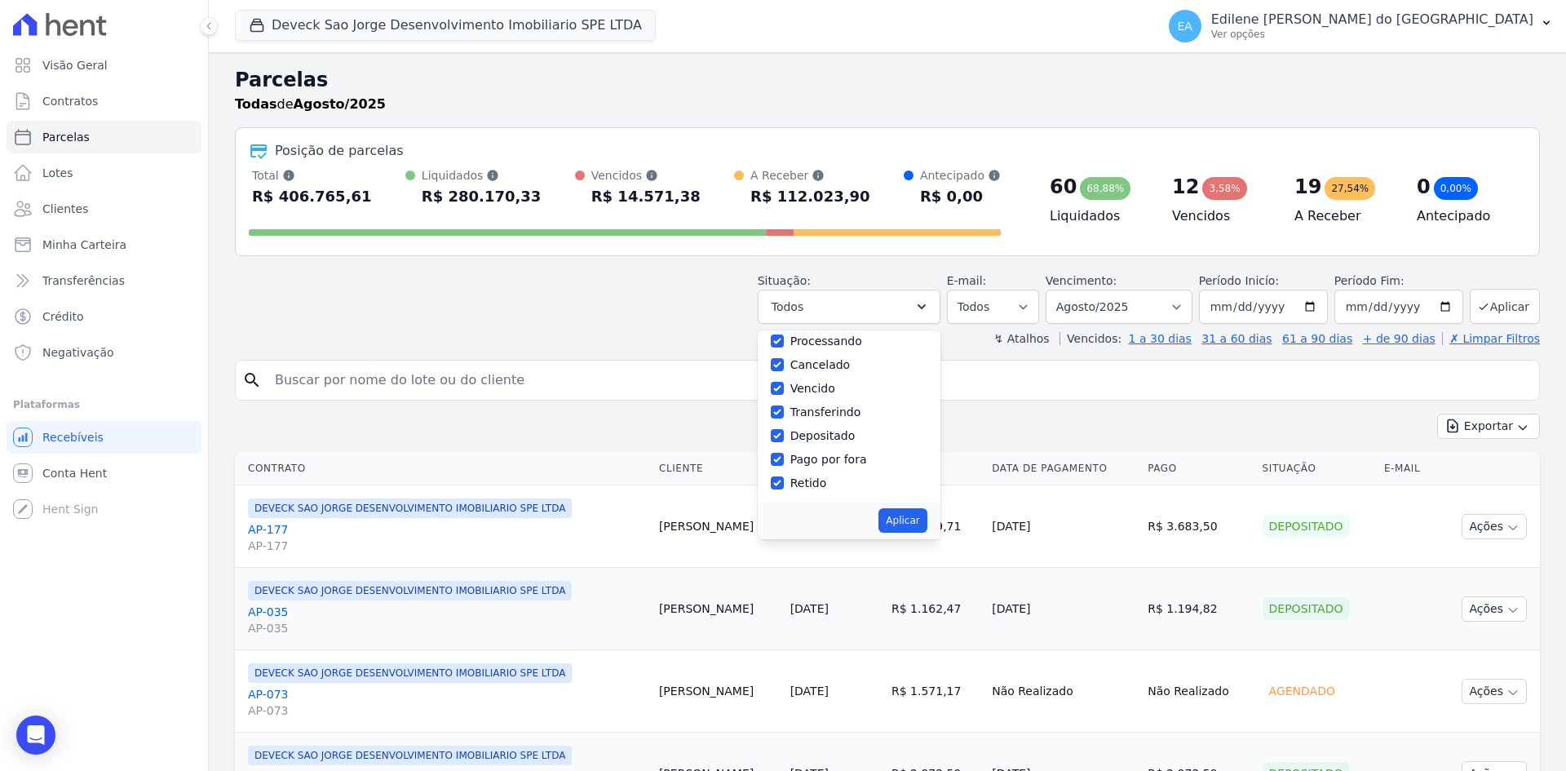
click at [829, 346] on label "Processando" at bounding box center [826, 340] width 72 height 13
click at [784, 346] on input "Processando" at bounding box center [777, 340] width 13 height 13
checkbox input "false"
click at [827, 368] on label "Cancelado" at bounding box center [820, 364] width 60 height 13
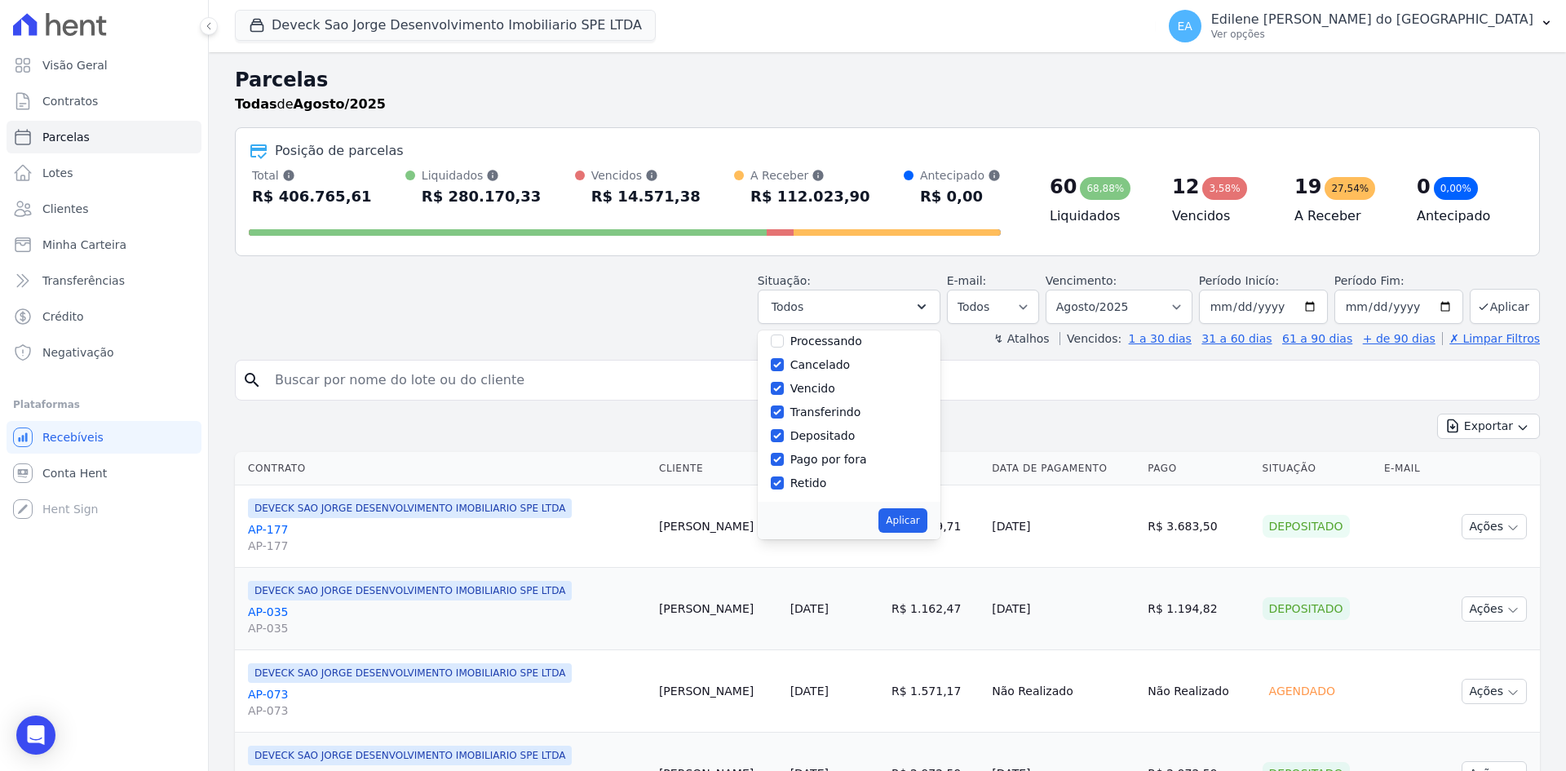
click at [784, 368] on input "Cancelado" at bounding box center [777, 364] width 13 height 13
checkbox input "false"
click at [824, 383] on label "Vencido" at bounding box center [812, 388] width 45 height 13
click at [784, 383] on input "Vencido" at bounding box center [777, 388] width 13 height 13
checkbox input "false"
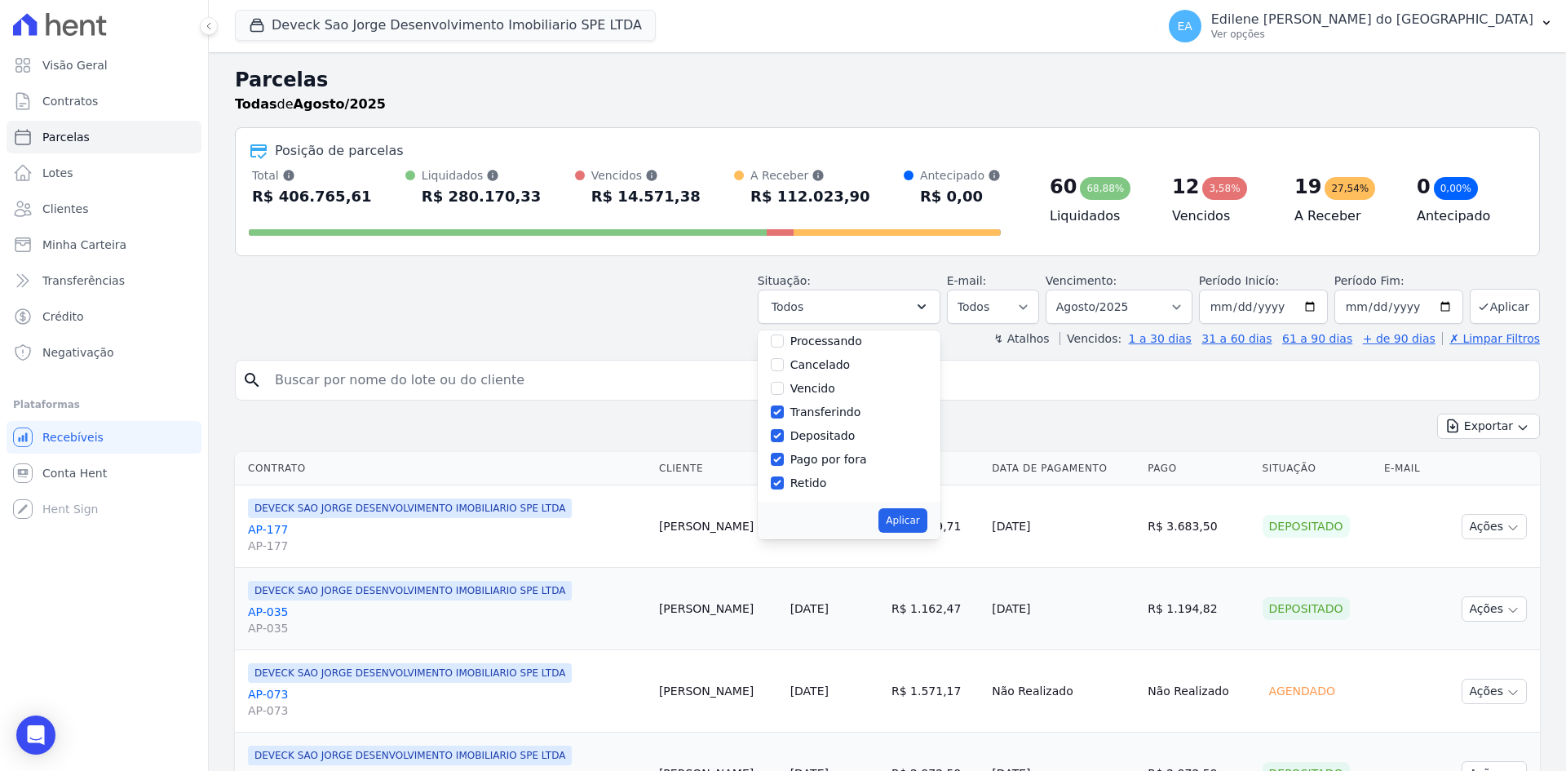
click at [824, 406] on label "Transferindo" at bounding box center [825, 411] width 71 height 13
click at [784, 406] on input "Transferindo" at bounding box center [777, 411] width 13 height 13
checkbox input "false"
click at [815, 463] on label "Pago por fora" at bounding box center [828, 459] width 77 height 13
click at [784, 463] on input "Pago por fora" at bounding box center [777, 459] width 13 height 13
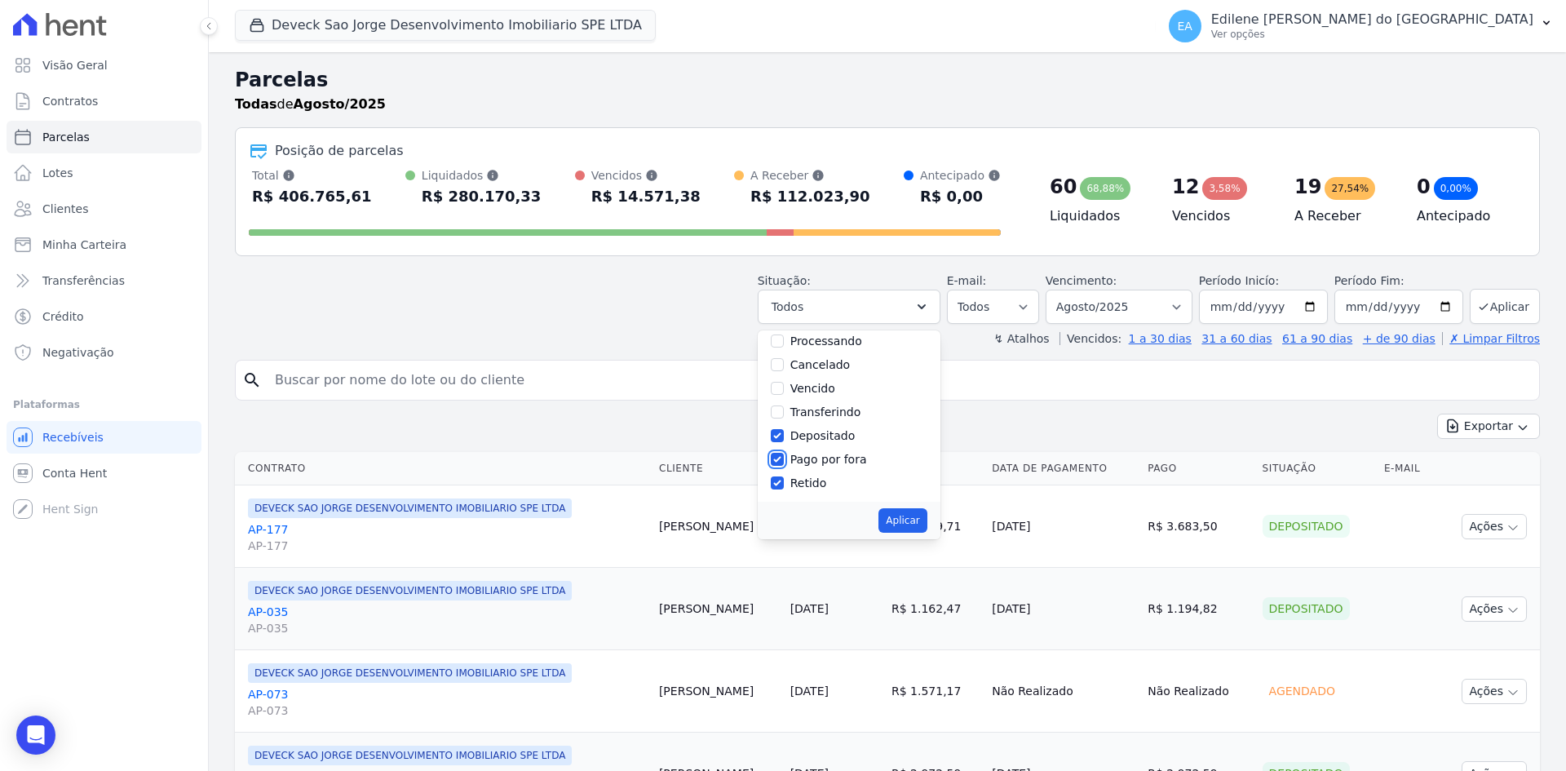
checkbox input "false"
click at [816, 486] on label "Retido" at bounding box center [808, 482] width 37 height 13
click at [784, 486] on input "Retido" at bounding box center [777, 482] width 13 height 13
checkbox input "false"
click at [818, 430] on label "Pago" at bounding box center [804, 426] width 28 height 13
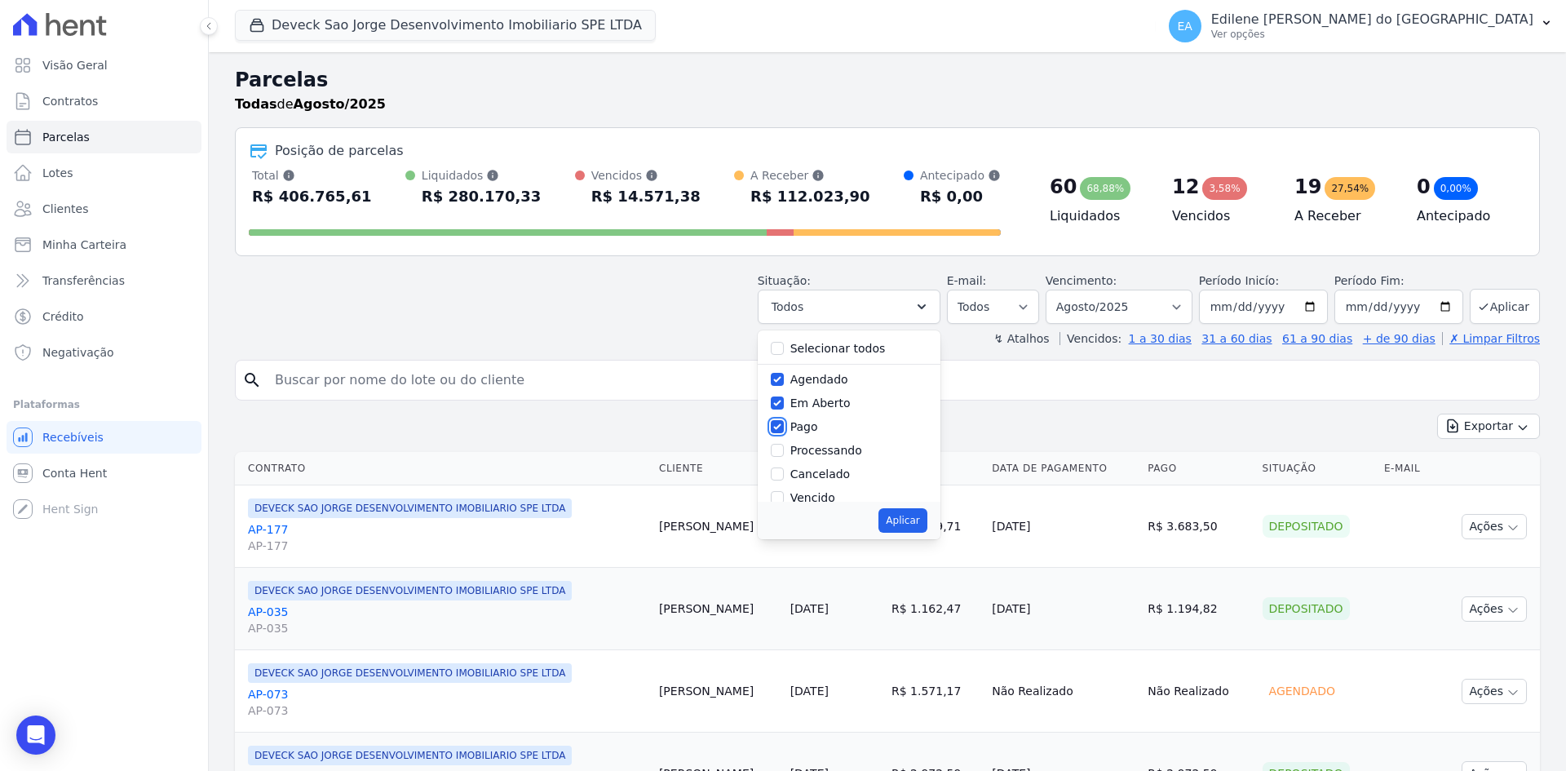
click at [784, 430] on input "Pago" at bounding box center [777, 426] width 13 height 13
checkbox input "false"
click at [823, 411] on div "Em Aberto" at bounding box center [820, 403] width 60 height 17
click at [825, 382] on label "Agendado" at bounding box center [819, 379] width 58 height 13
click at [784, 382] on input "Agendado" at bounding box center [777, 379] width 13 height 13
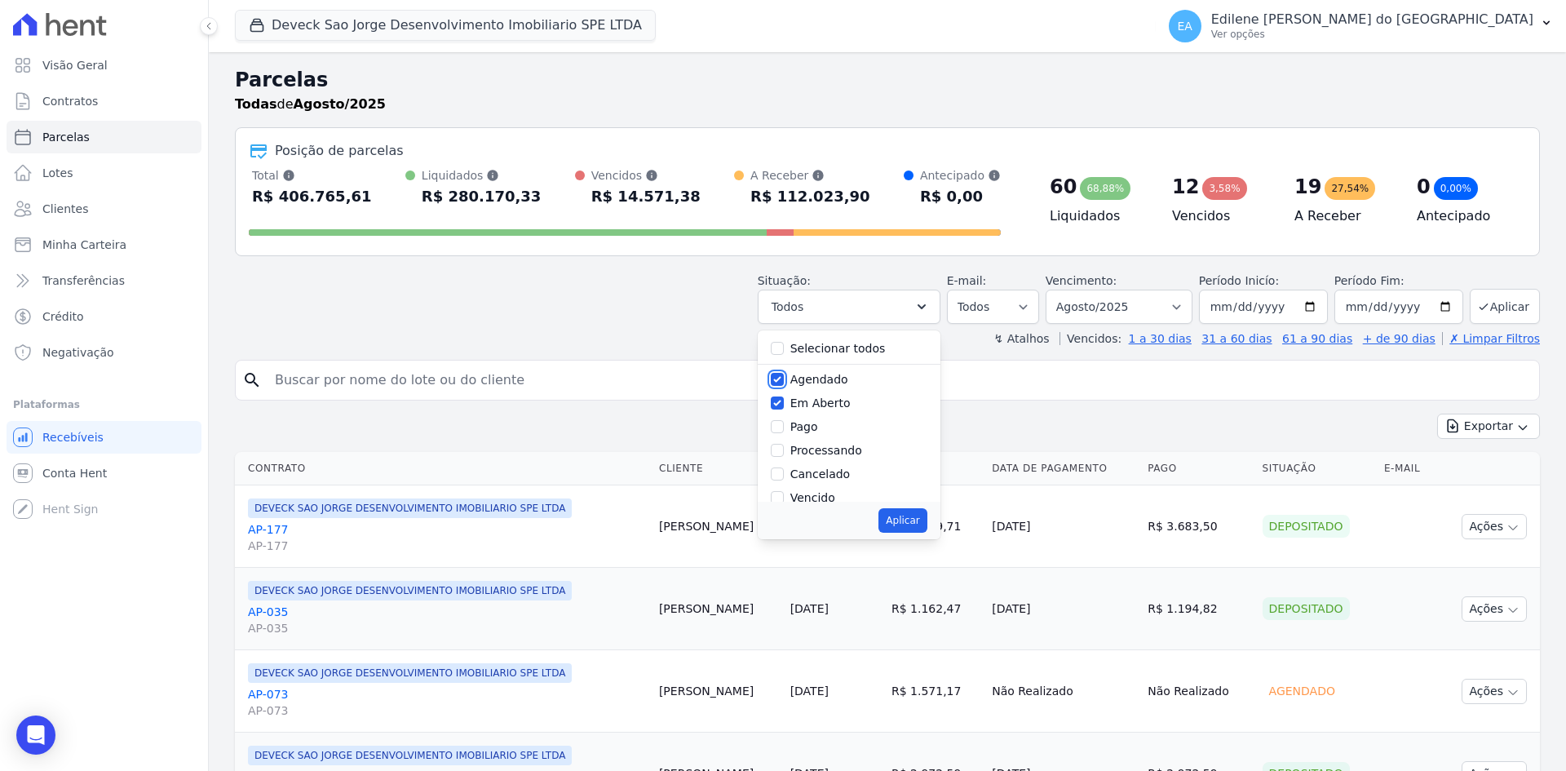
checkbox input "false"
click at [818, 400] on label "Em Aberto" at bounding box center [820, 402] width 60 height 13
click at [784, 400] on input "Em Aberto" at bounding box center [777, 402] width 13 height 13
checkbox input "false"
click at [803, 427] on label "Pago" at bounding box center [804, 426] width 28 height 13
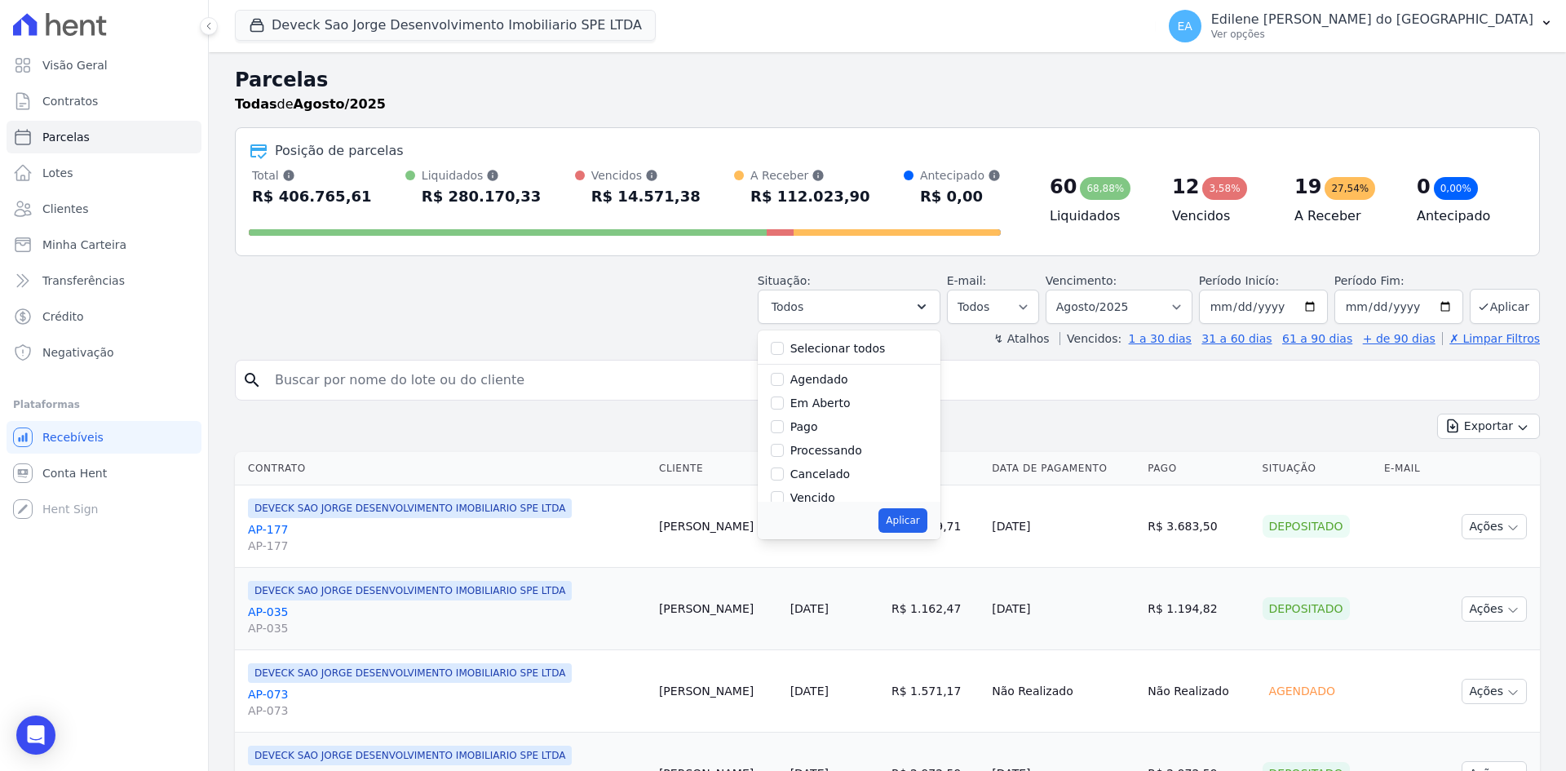
click at [784, 427] on input "Pago" at bounding box center [777, 426] width 13 height 13
drag, startPoint x: 819, startPoint y: 428, endPoint x: 883, endPoint y: 451, distance: 68.4
click at [818, 429] on label "Pago" at bounding box center [804, 426] width 28 height 13
click at [784, 429] on input "Pago" at bounding box center [777, 426] width 13 height 13
checkbox input "false"
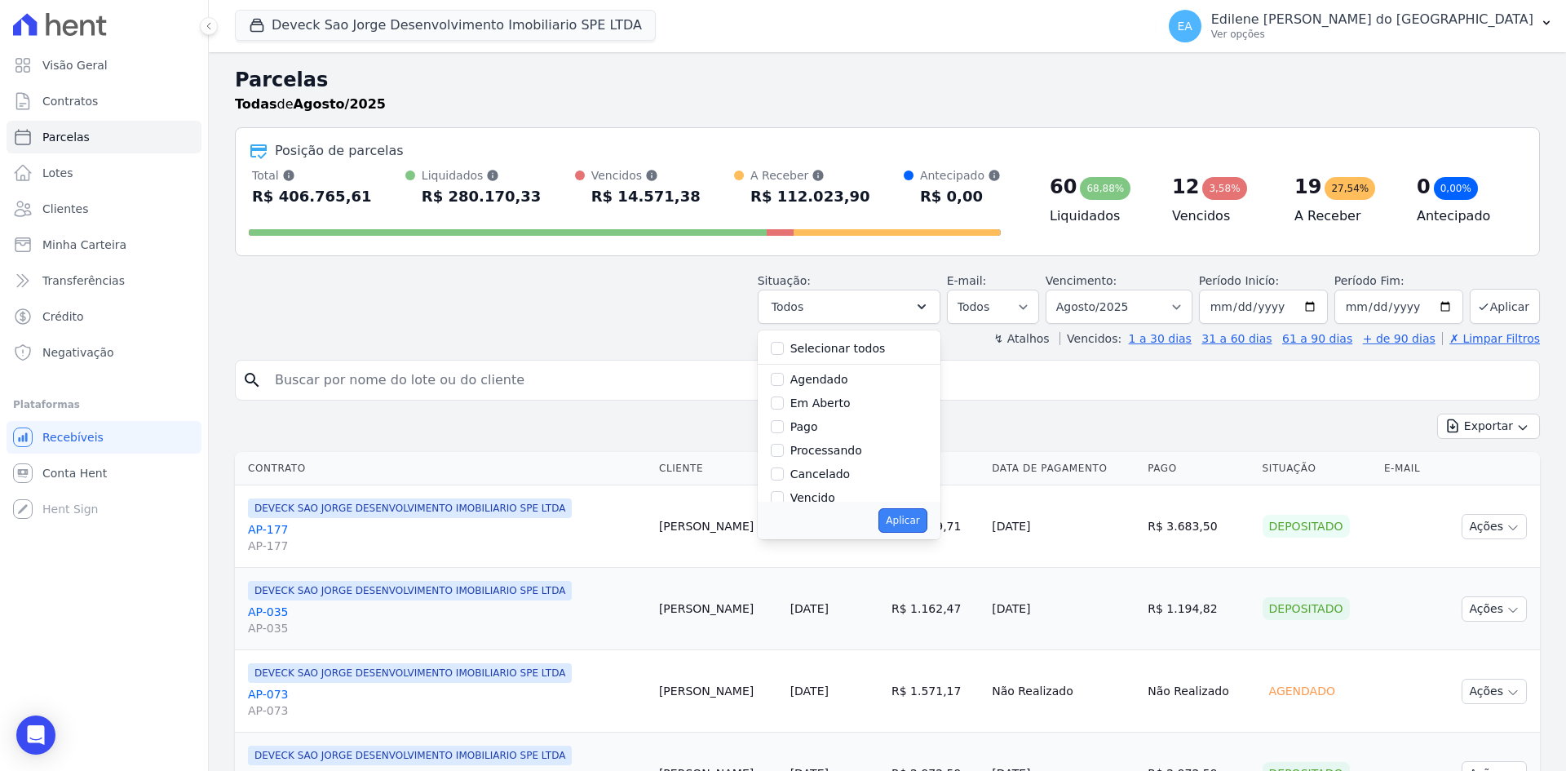
click at [916, 524] on button "Aplicar" at bounding box center [902, 520] width 48 height 24
select select "deposited"
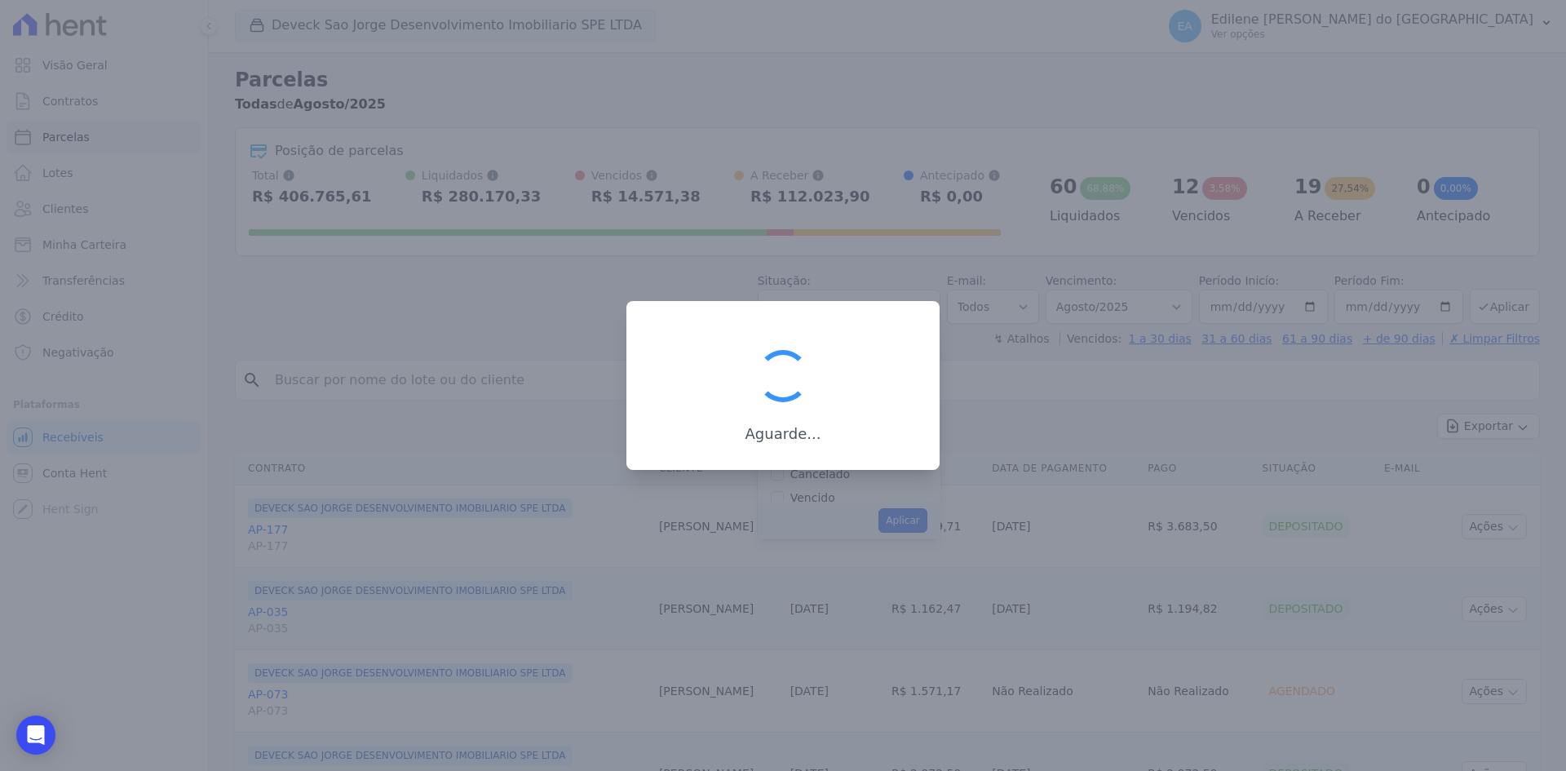
scroll to position [65, 0]
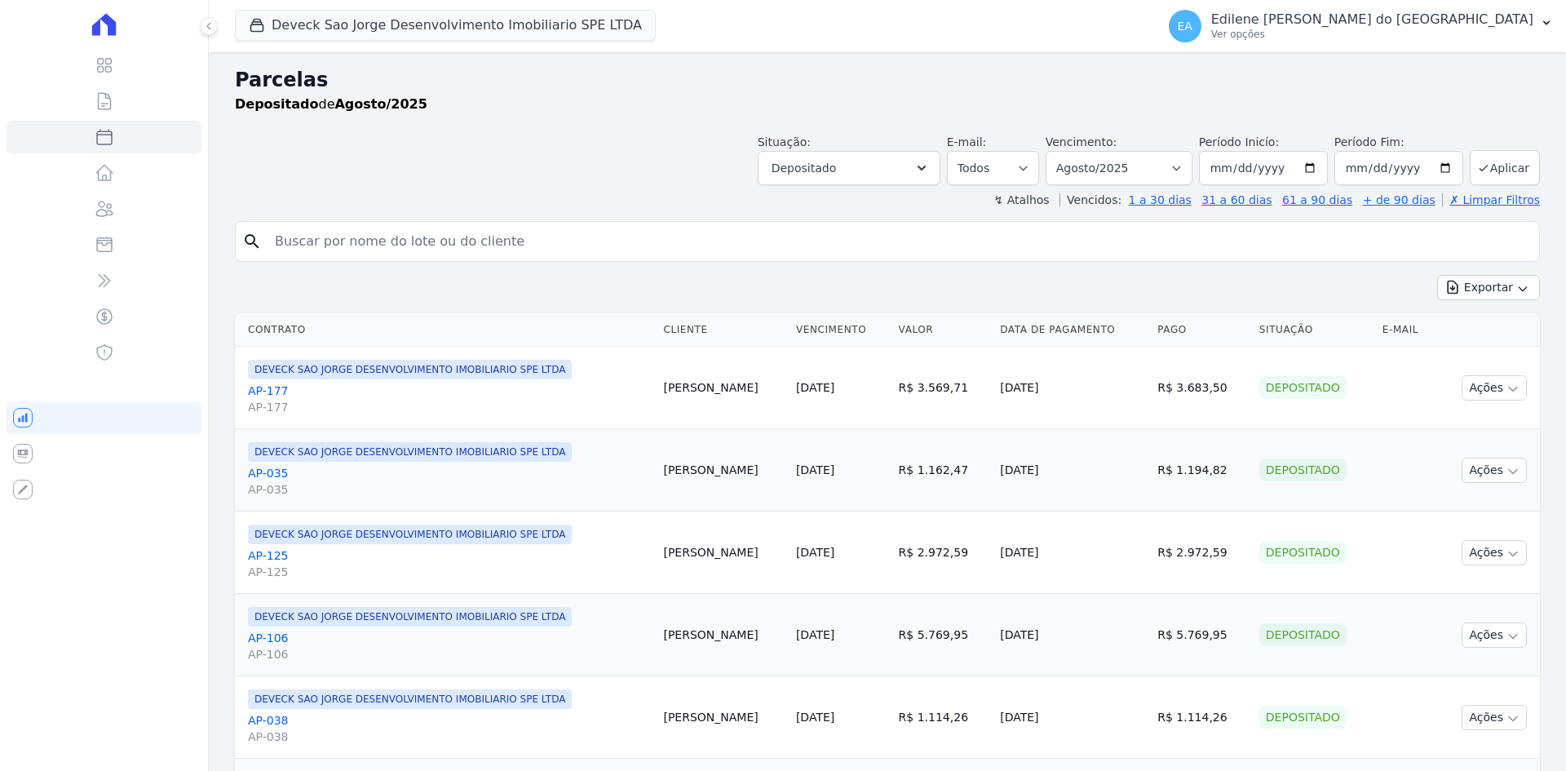
select select
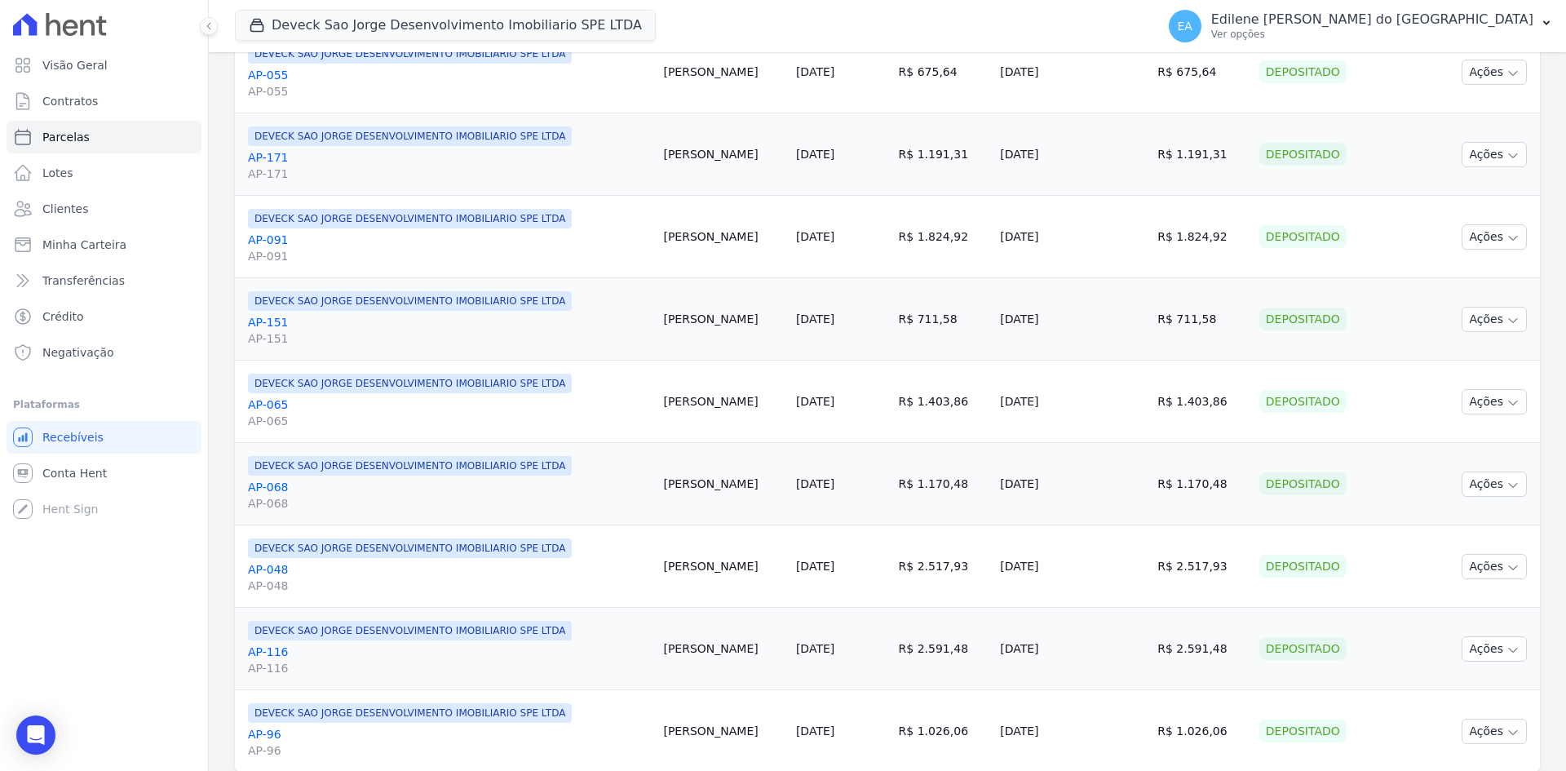
scroll to position [1706, 0]
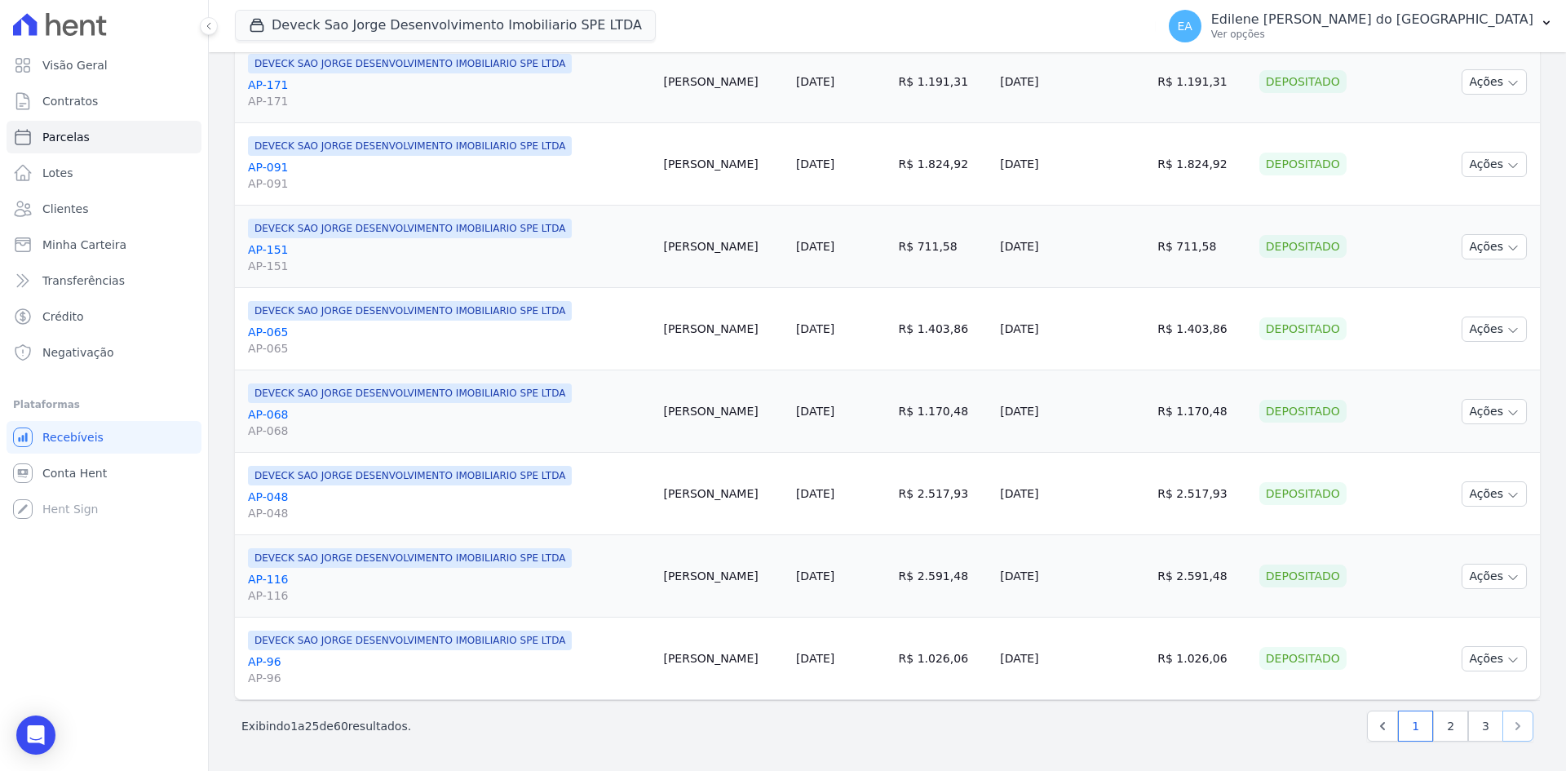
click at [1510, 727] on icon "Next" at bounding box center [1518, 726] width 16 height 16
click at [1479, 729] on link "3" at bounding box center [1485, 725] width 35 height 31
select select
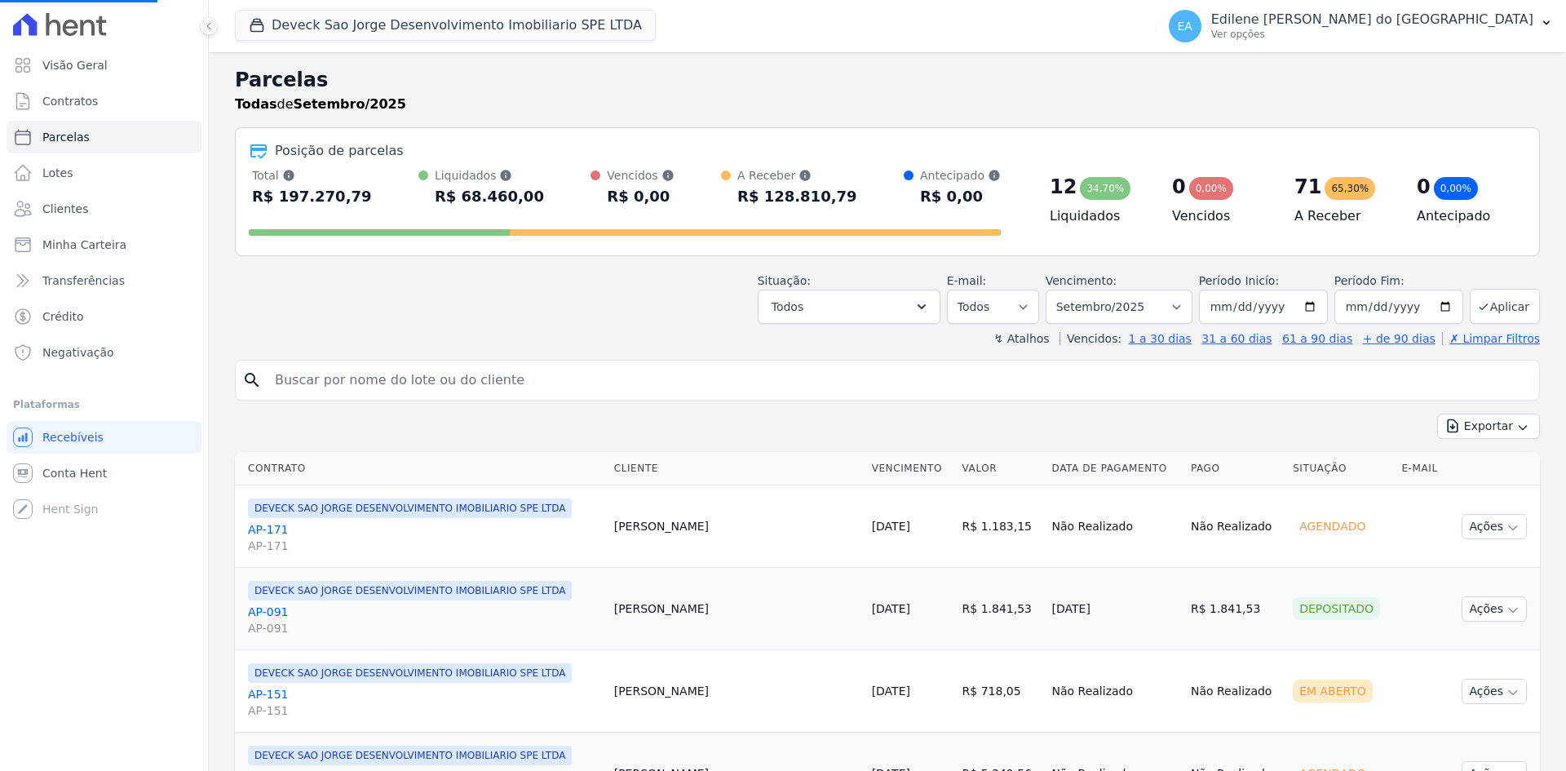
select select
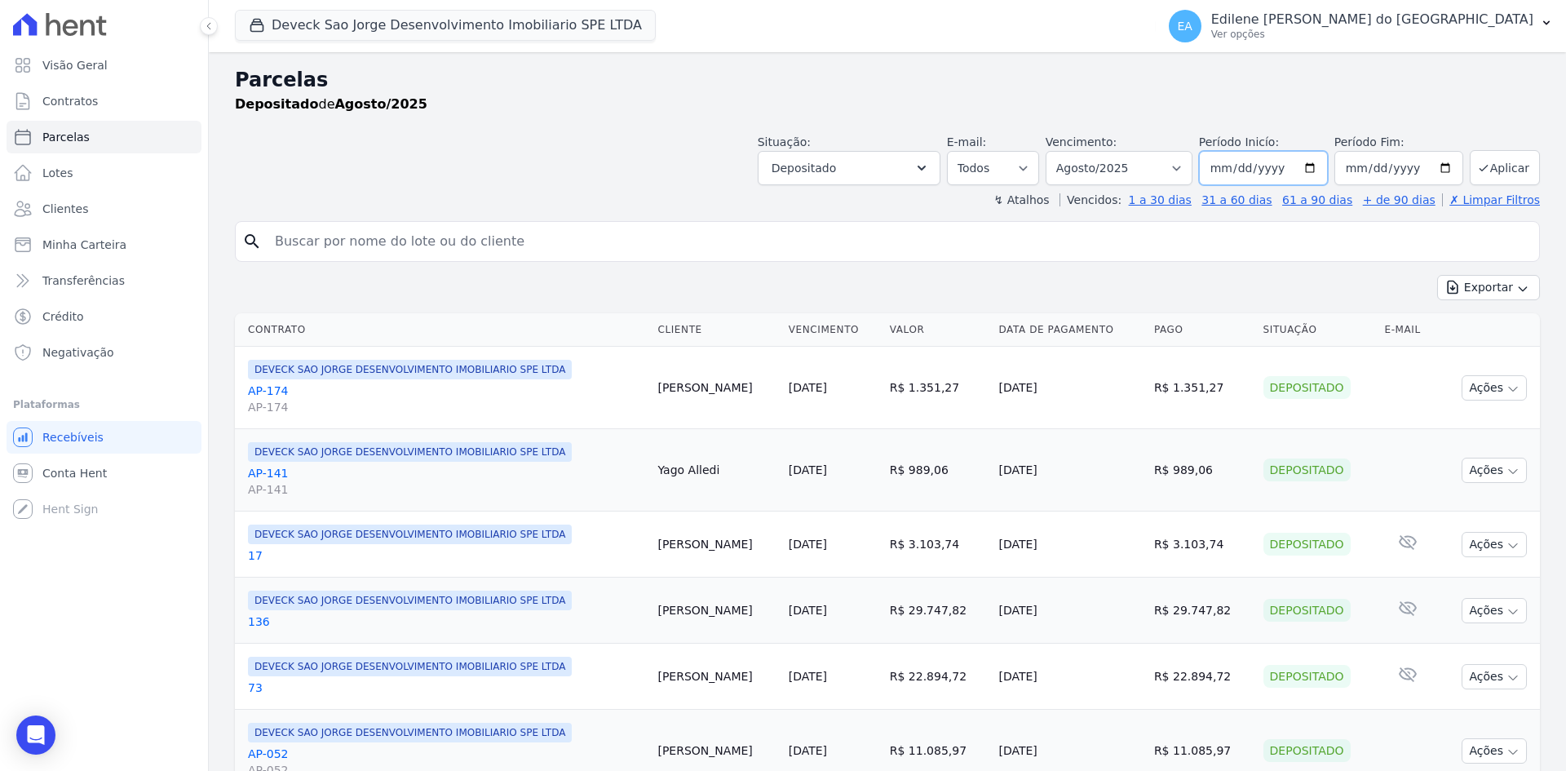
click at [1311, 167] on input "[DATE]" at bounding box center [1263, 168] width 129 height 34
type input "[DATE]"
drag, startPoint x: 1432, startPoint y: 170, endPoint x: 1427, endPoint y: 183, distance: 13.9
click at [1432, 170] on input "[DATE]" at bounding box center [1398, 168] width 129 height 34
type input "[DATE]"
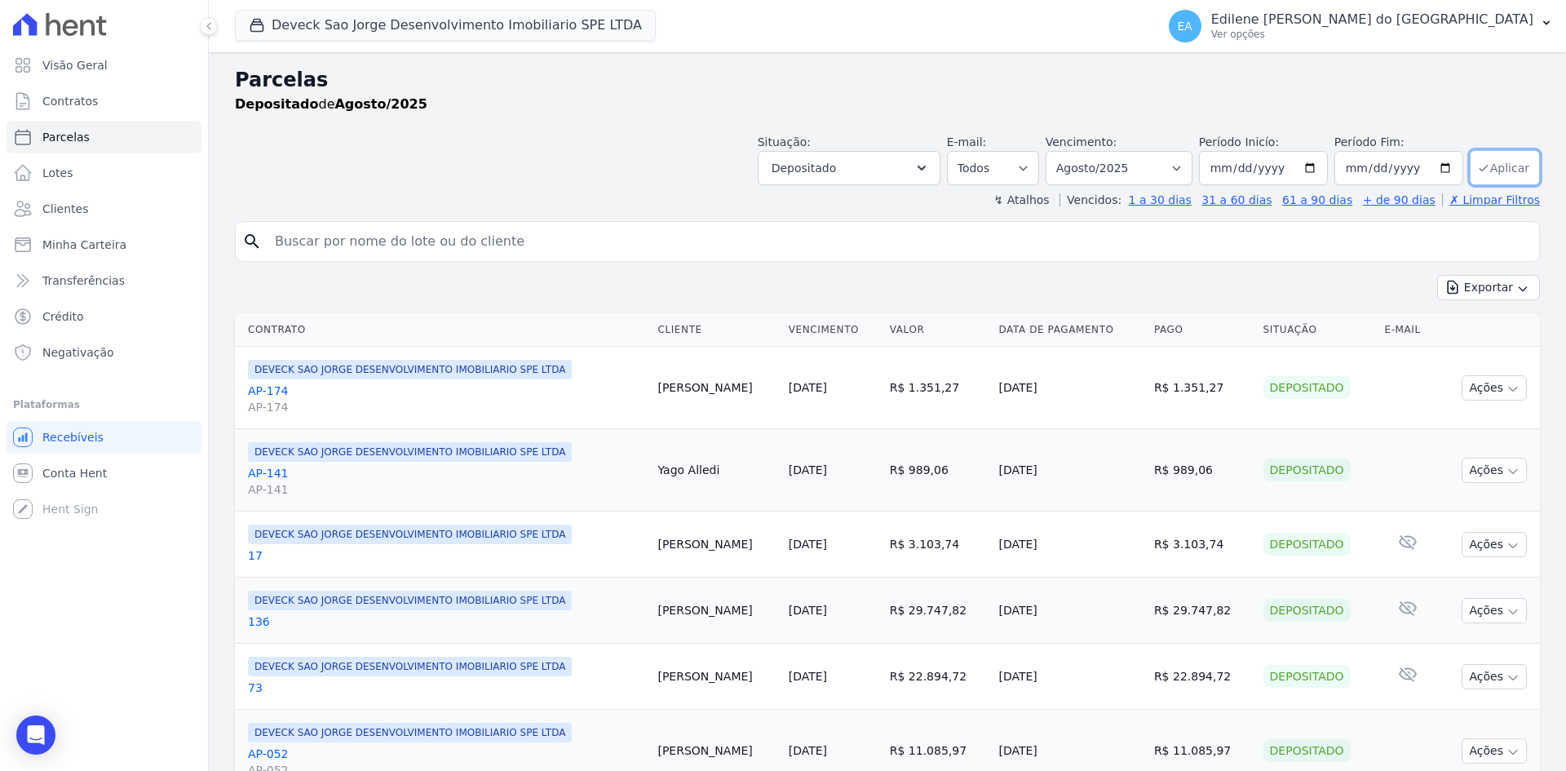
click at [1496, 167] on button "Aplicar" at bounding box center [1505, 167] width 70 height 35
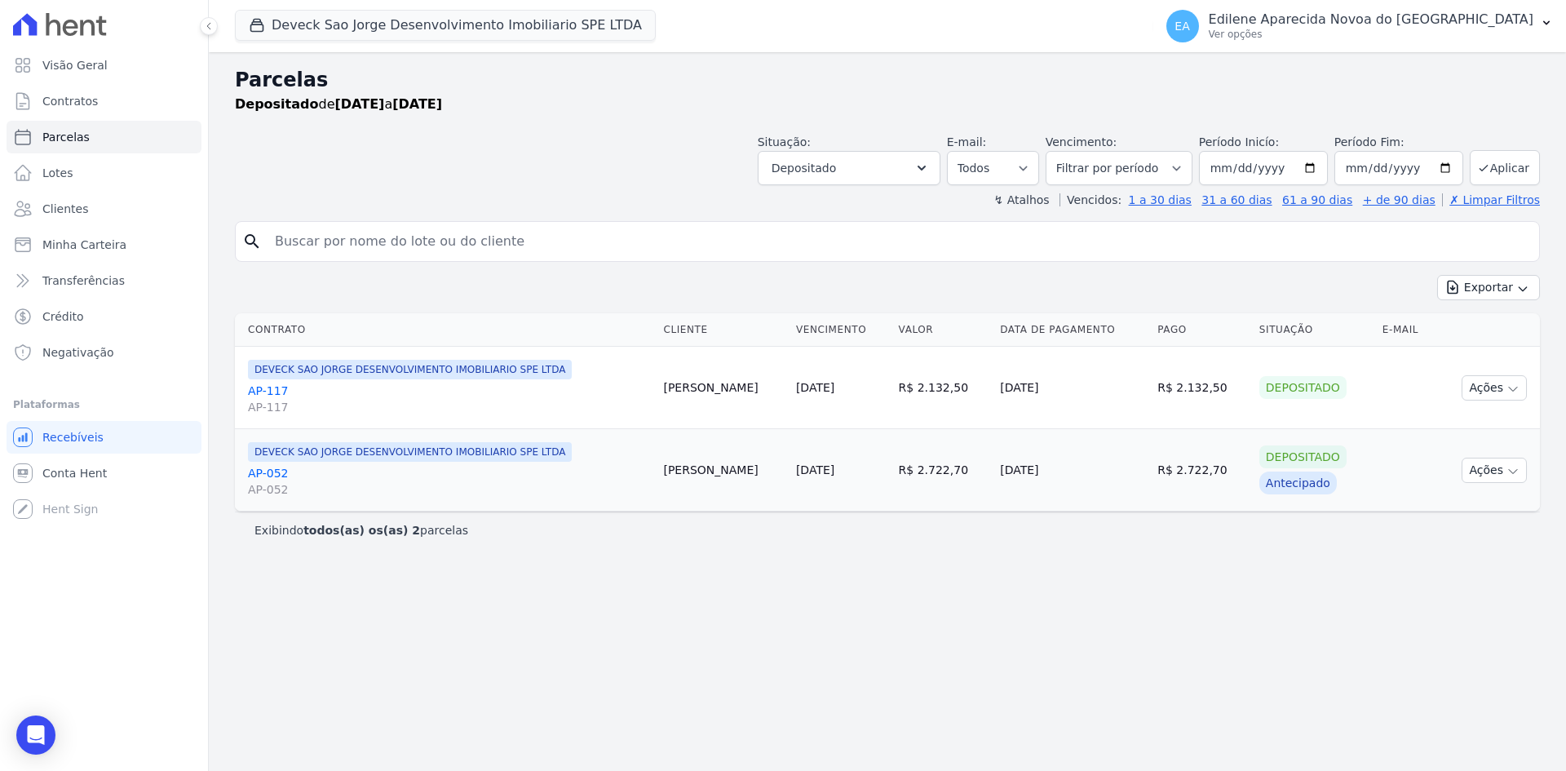
select select
click at [930, 173] on icon "button" at bounding box center [921, 168] width 16 height 16
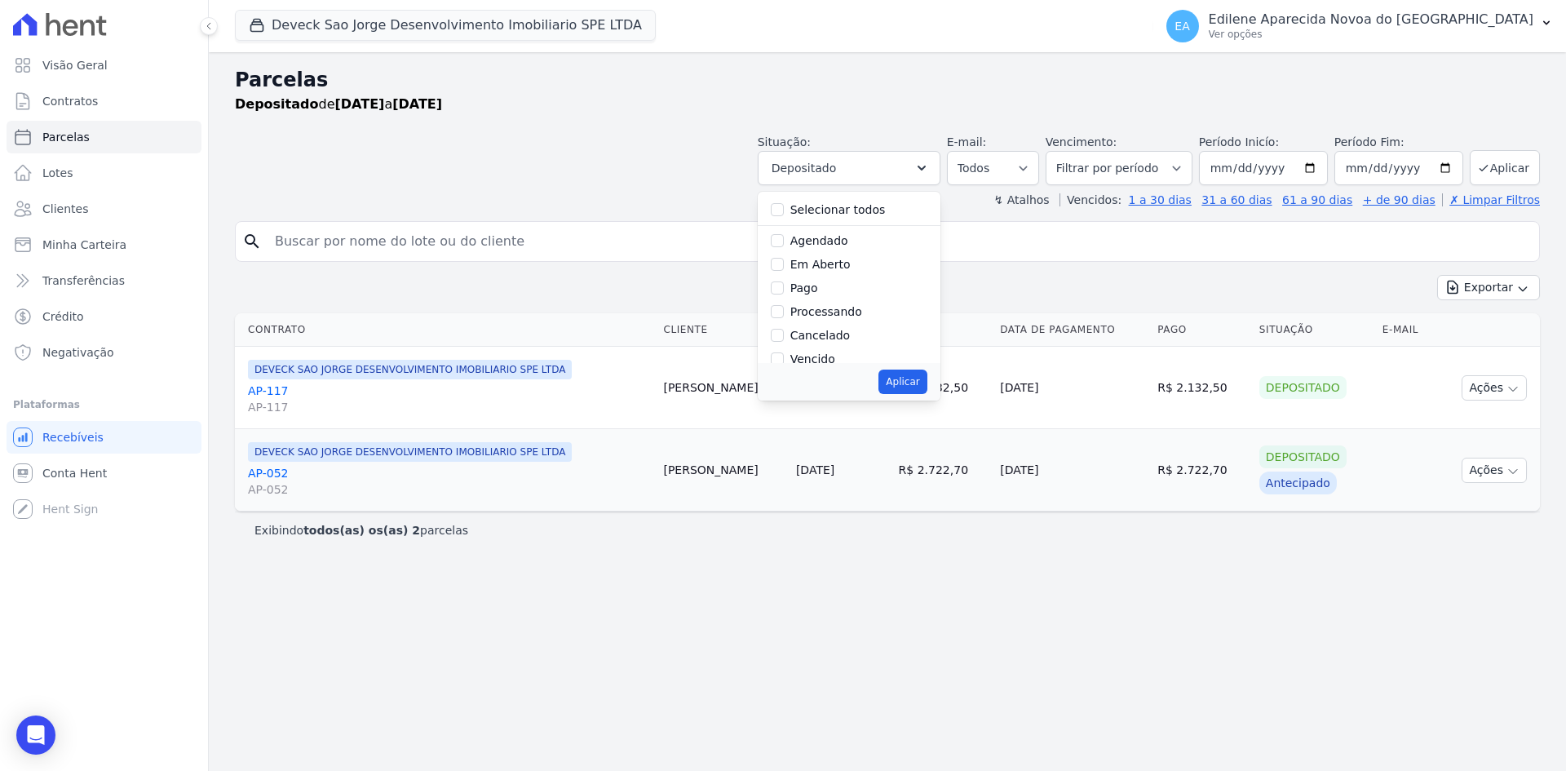
click at [841, 291] on div "Pago" at bounding box center [849, 288] width 157 height 24
click at [784, 291] on input "Pago" at bounding box center [777, 287] width 13 height 13
checkbox input "true"
click at [923, 381] on button "Aplicar" at bounding box center [902, 381] width 48 height 24
select select "paid"
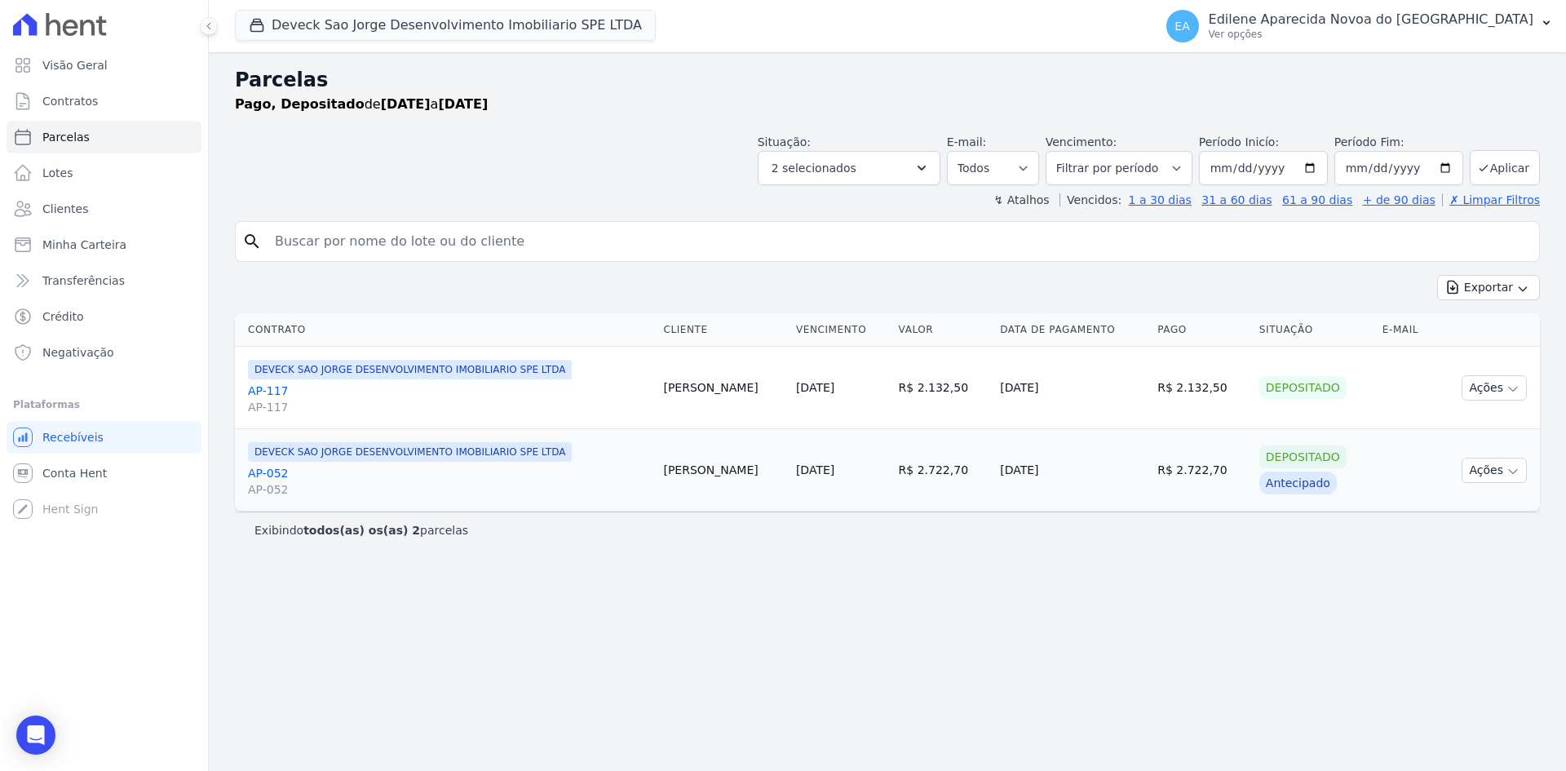
select select
click at [930, 161] on icon "button" at bounding box center [921, 168] width 16 height 16
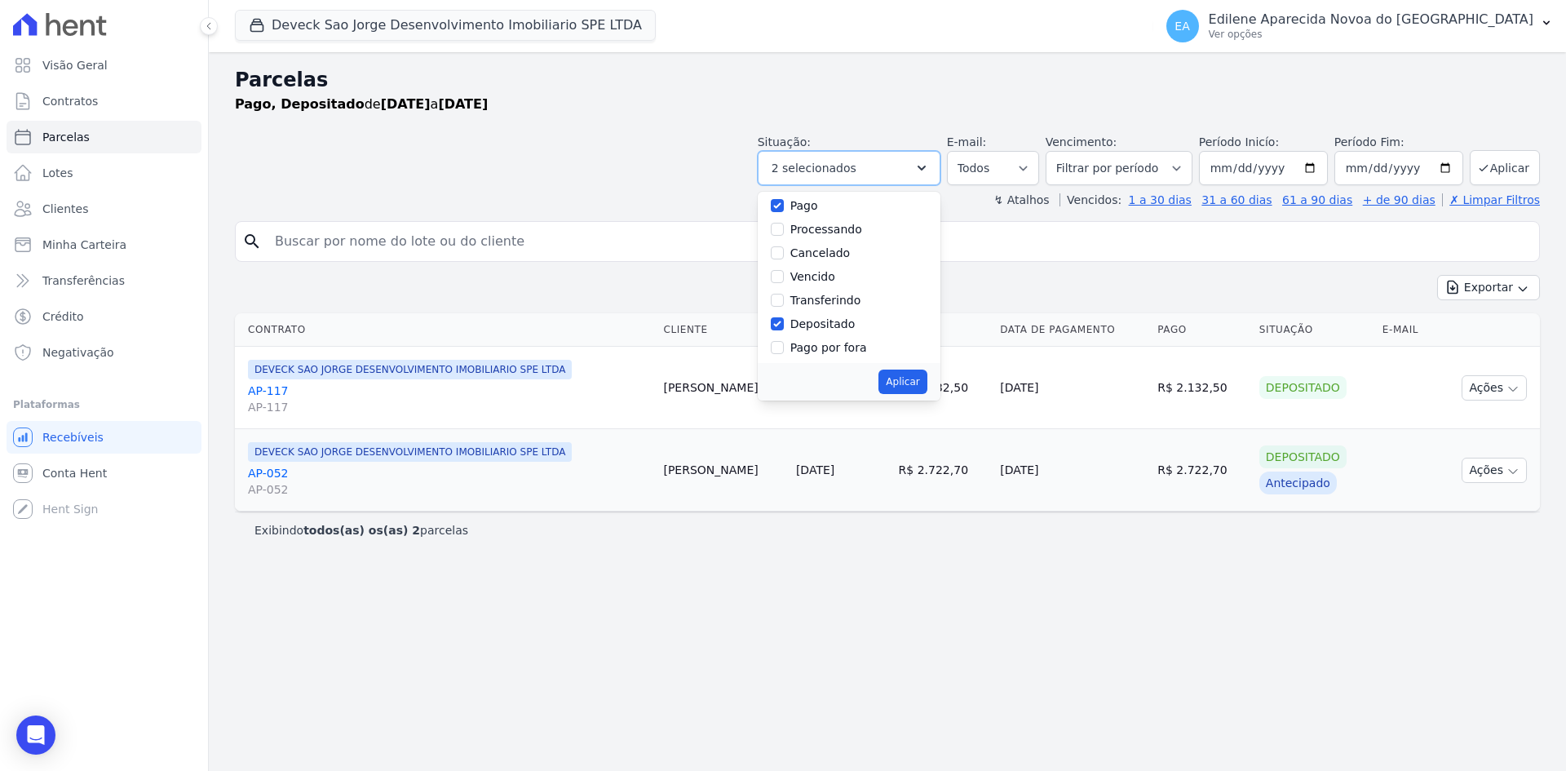
scroll to position [109, 0]
click at [855, 297] on label "Depositado" at bounding box center [822, 296] width 65 height 13
click at [784, 297] on input "Depositado" at bounding box center [777, 296] width 13 height 13
checkbox input "false"
click at [922, 381] on button "Aplicar" at bounding box center [902, 381] width 48 height 24
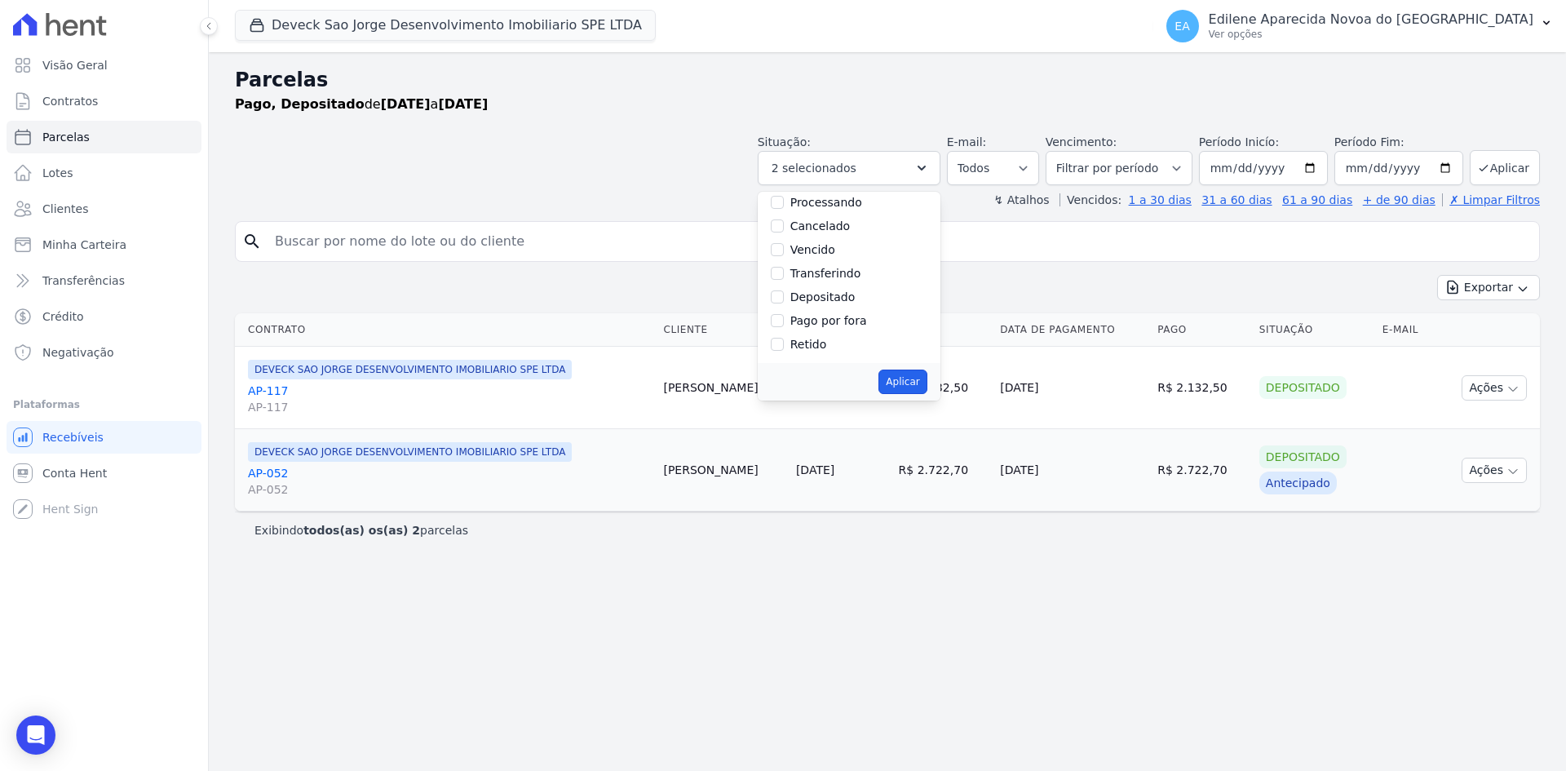
select select "paid"
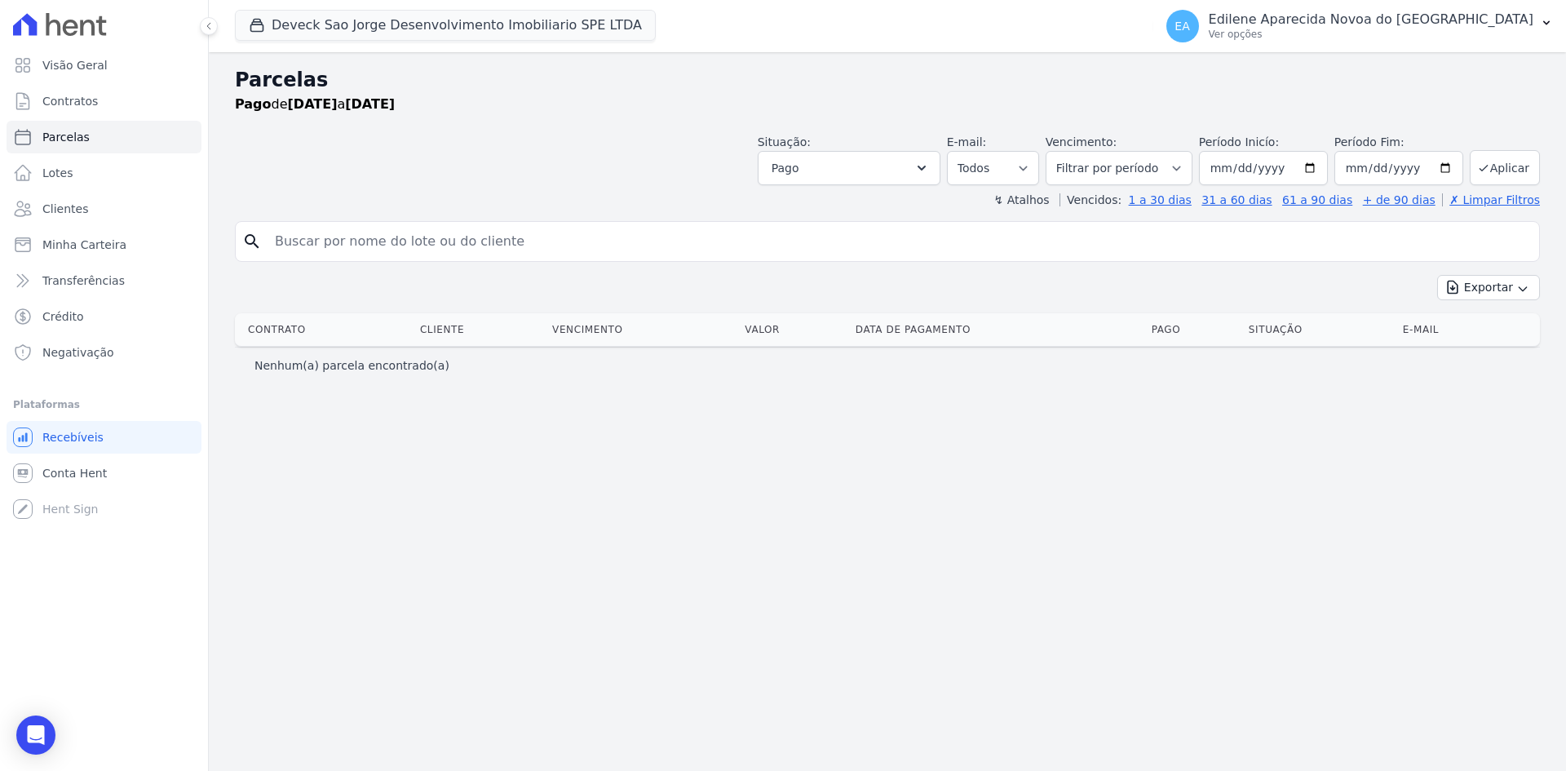
select select
click at [930, 175] on icon "button" at bounding box center [921, 168] width 16 height 16
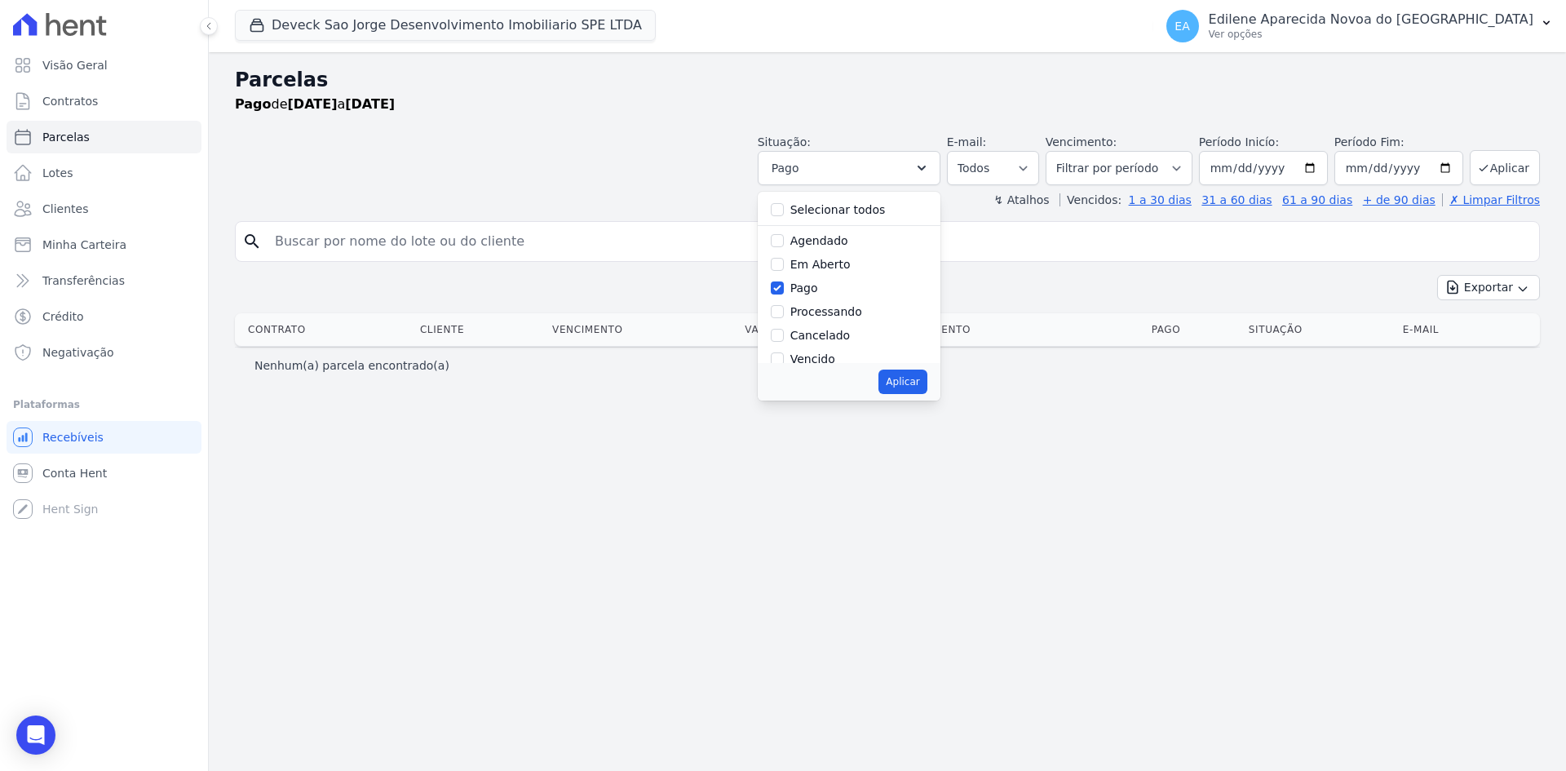
click at [818, 294] on label "Pago" at bounding box center [804, 287] width 28 height 13
click at [784, 294] on input "Pago" at bounding box center [777, 287] width 13 height 13
checkbox input "false"
click at [814, 310] on div "Depositado" at bounding box center [849, 311] width 157 height 24
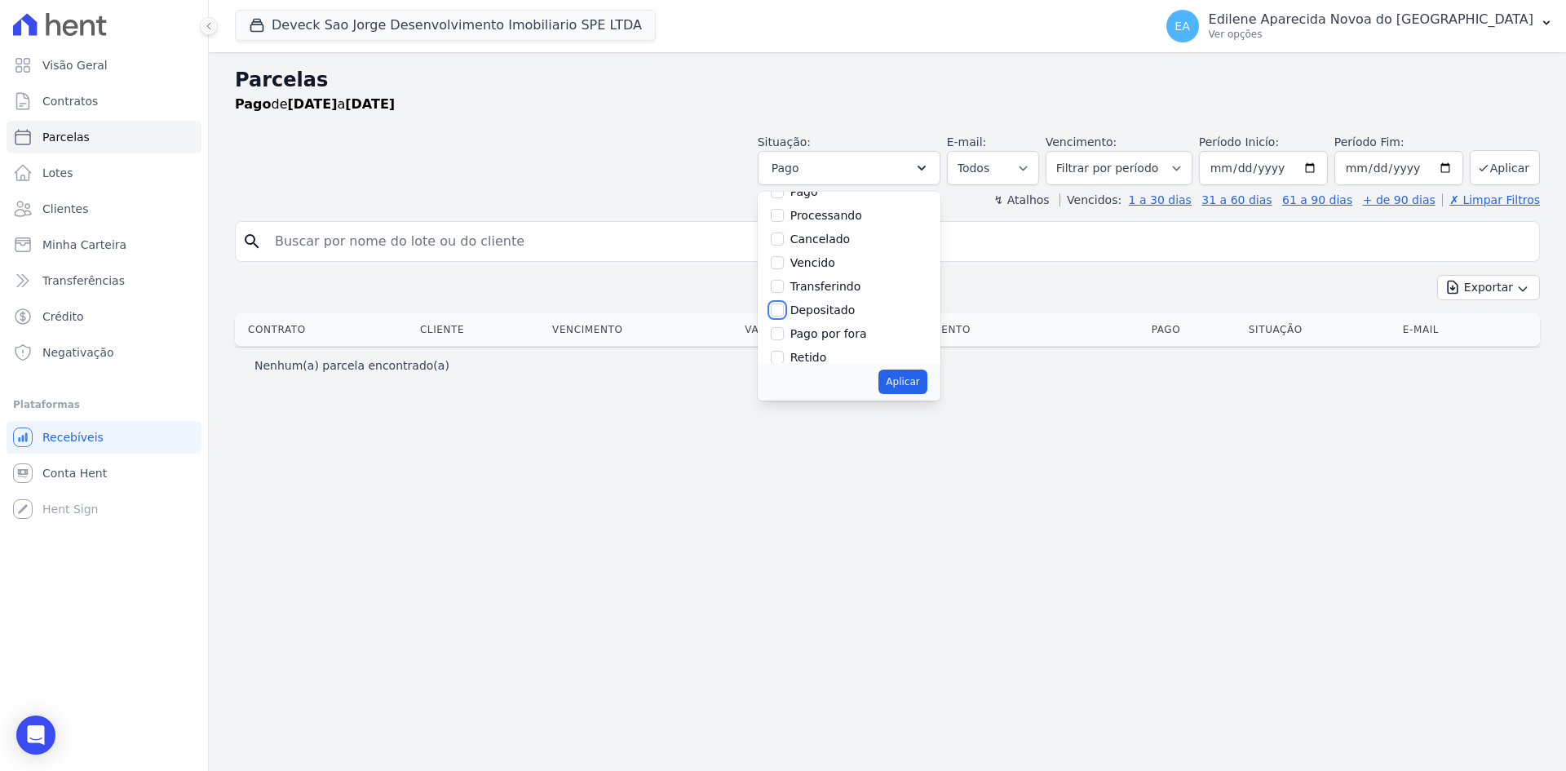
click at [784, 307] on input "Depositado" at bounding box center [777, 309] width 13 height 13
checkbox input "true"
click at [927, 380] on button "Aplicar" at bounding box center [902, 381] width 48 height 24
select select "deposited"
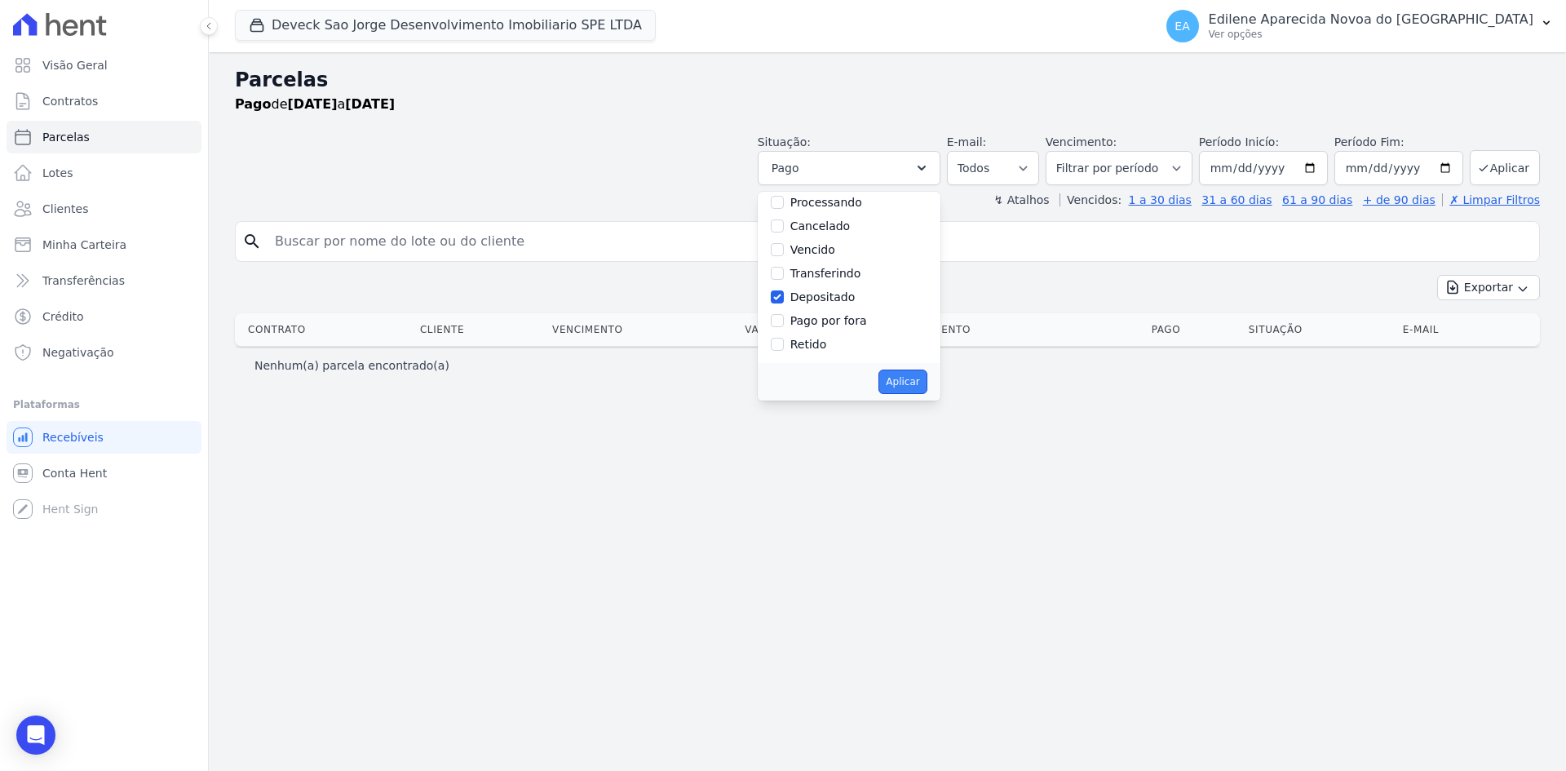
scroll to position [65, 0]
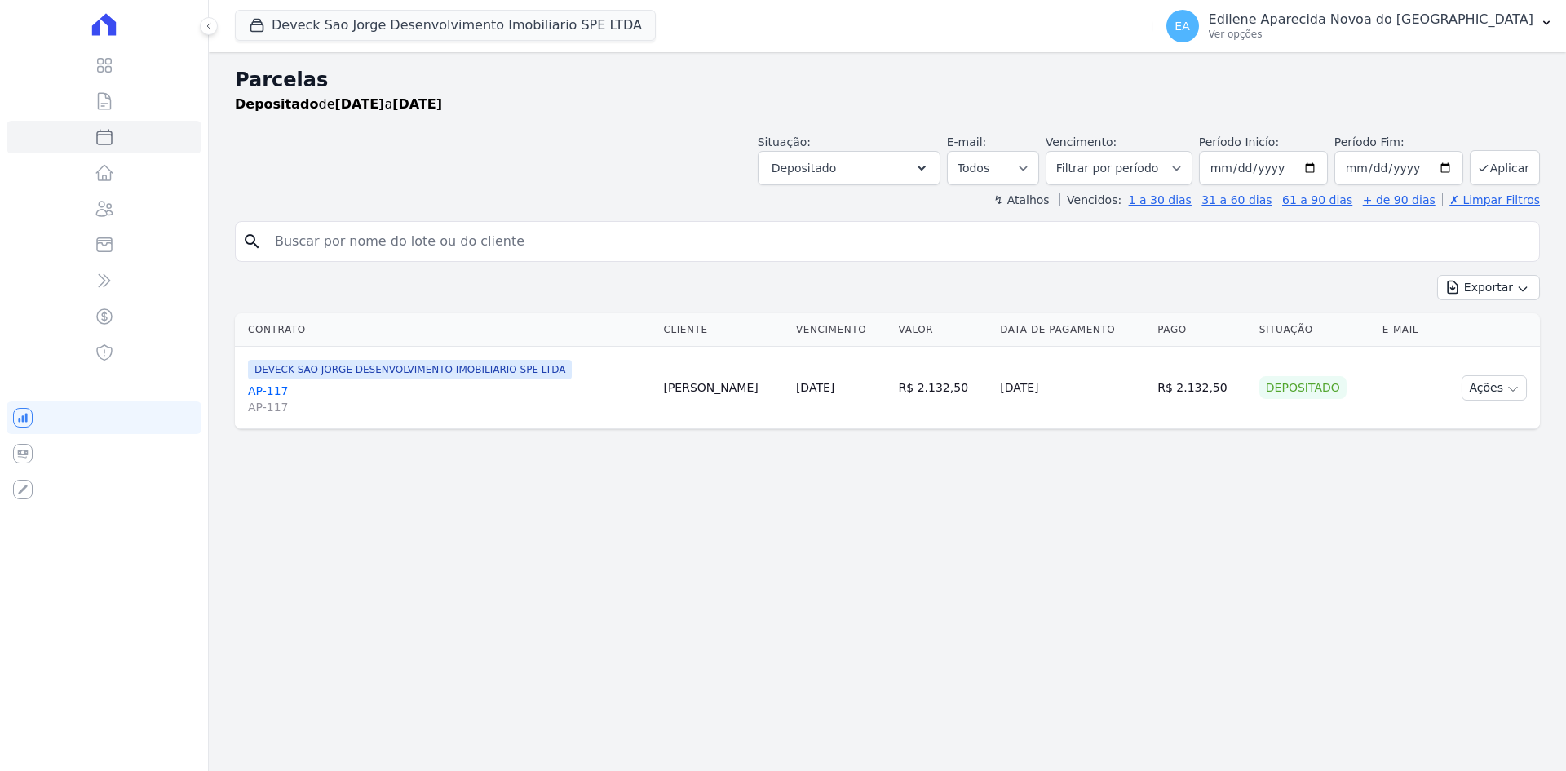
select select
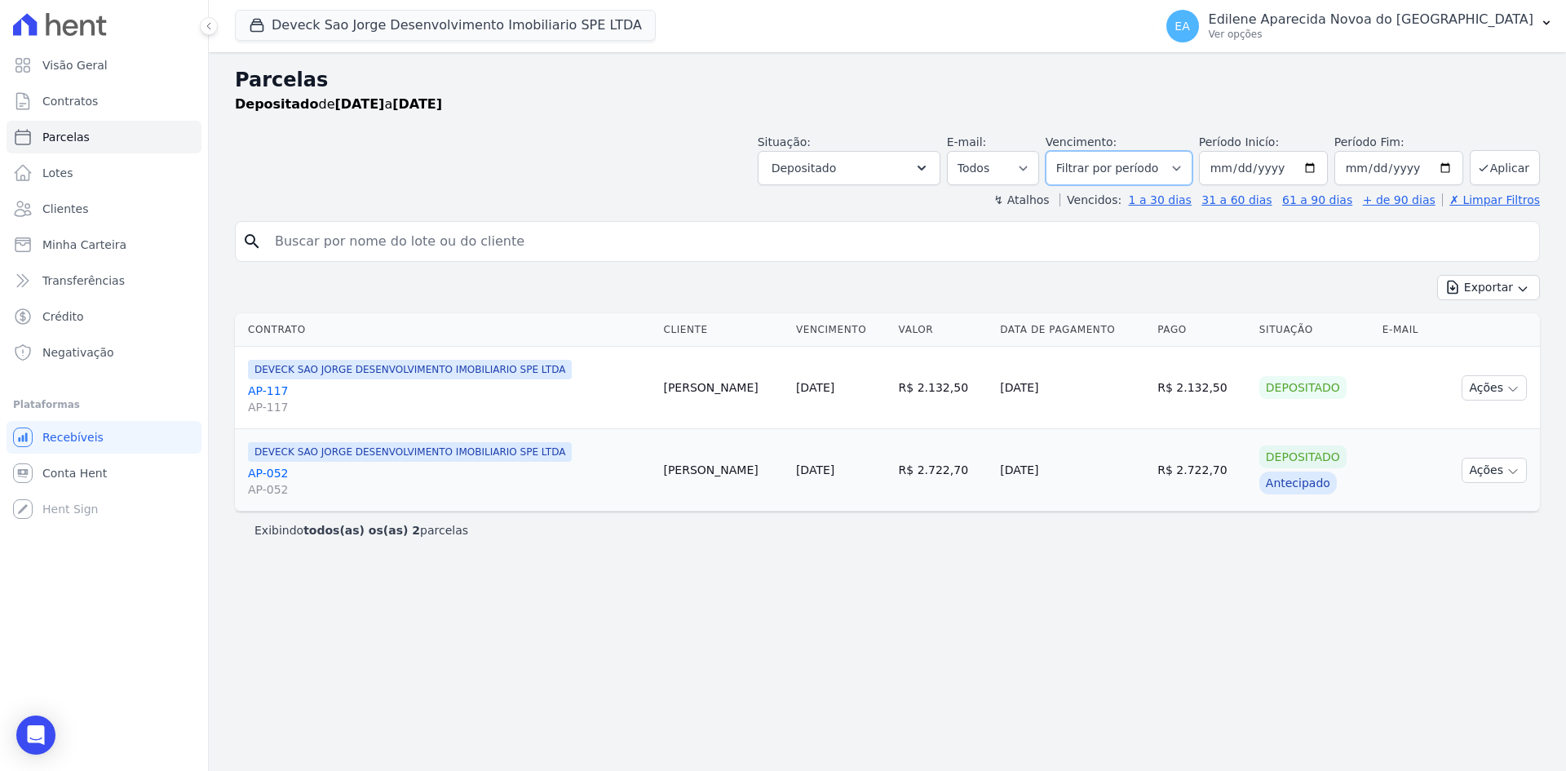
click at [1151, 163] on select "Filtrar por período ──────── Todos os meses Outubro/2024 Novembro/2024 Dezembro…" at bounding box center [1119, 168] width 147 height 34
click at [930, 165] on icon "button" at bounding box center [921, 168] width 16 height 16
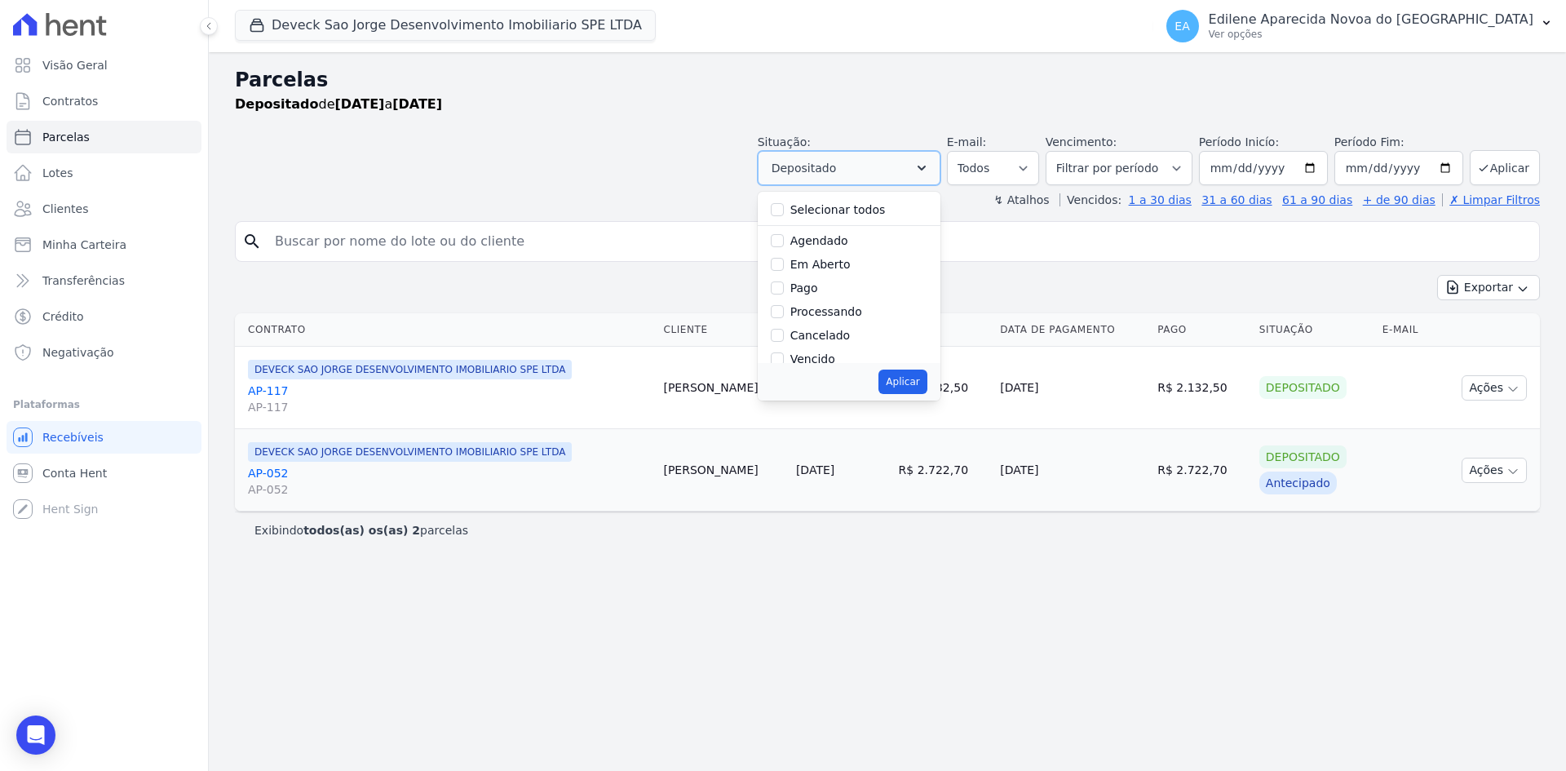
click at [930, 165] on icon "button" at bounding box center [921, 168] width 16 height 16
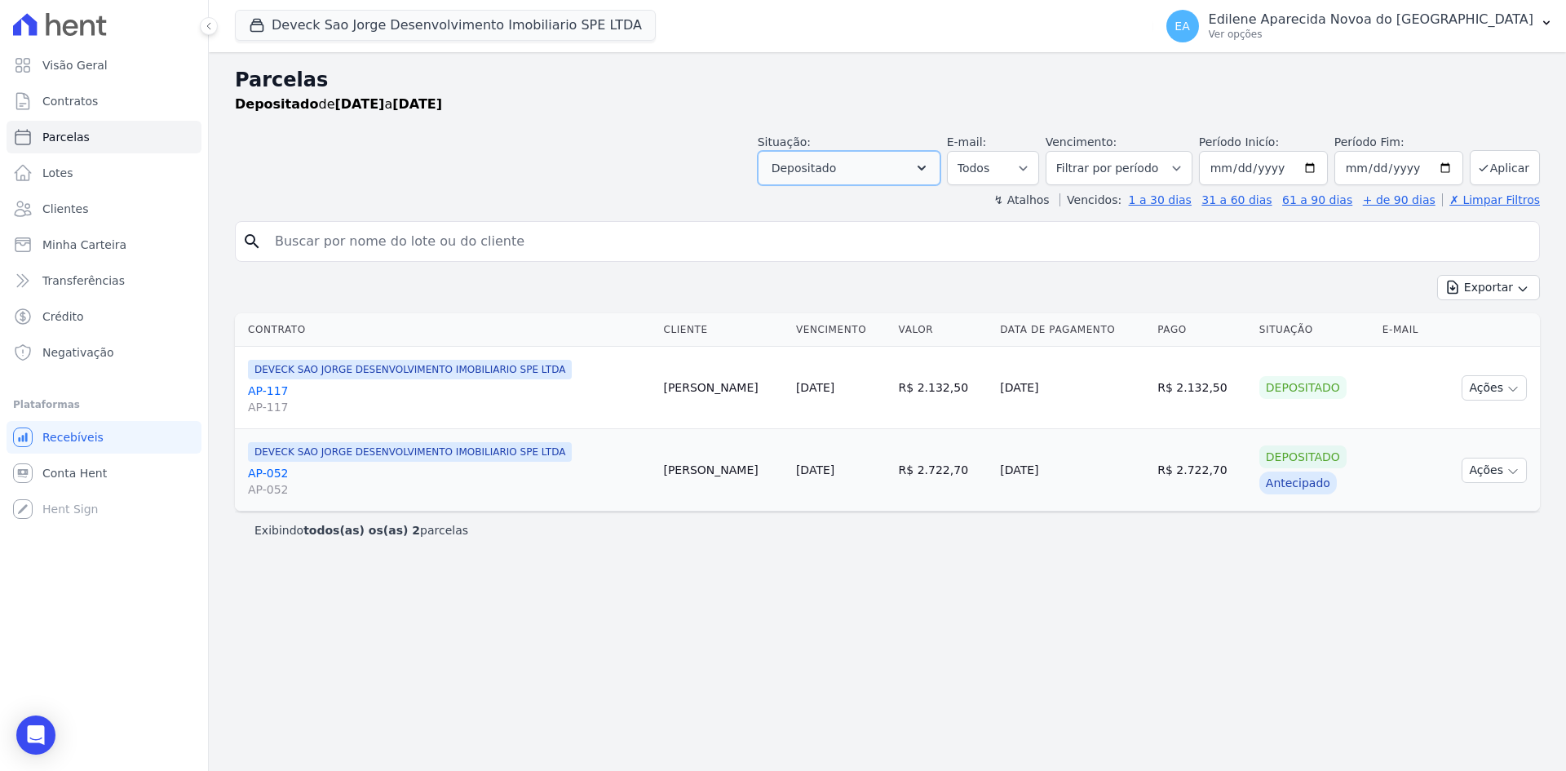
drag, startPoint x: 948, startPoint y: 169, endPoint x: 935, endPoint y: 179, distance: 15.7
click at [926, 169] on icon "button" at bounding box center [922, 168] width 8 height 5
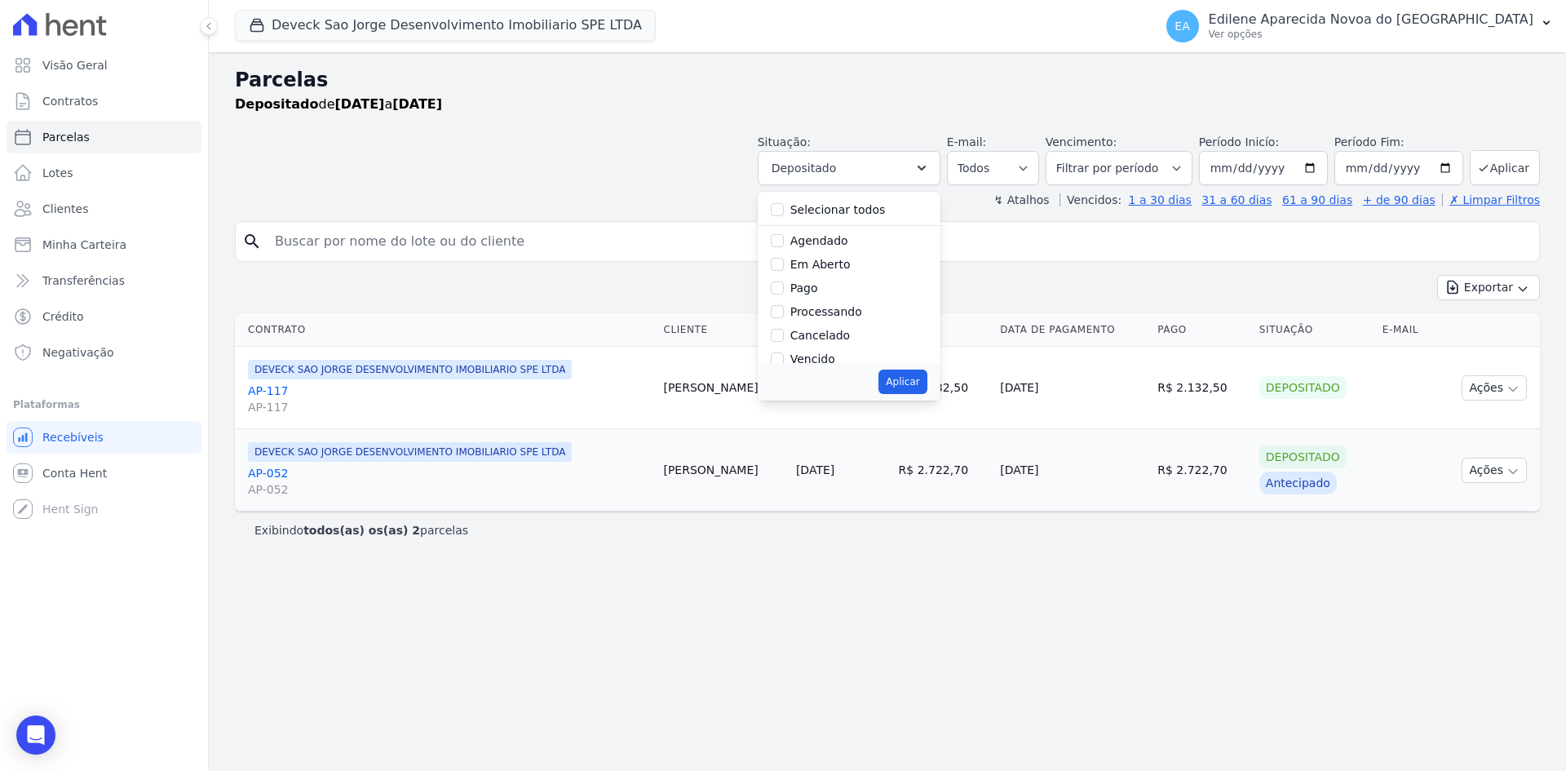
drag, startPoint x: 826, startPoint y: 289, endPoint x: 834, endPoint y: 312, distance: 25.0
click at [818, 291] on label "Pago" at bounding box center [804, 287] width 28 height 13
click at [784, 291] on input "Pago" at bounding box center [777, 287] width 13 height 13
checkbox input "true"
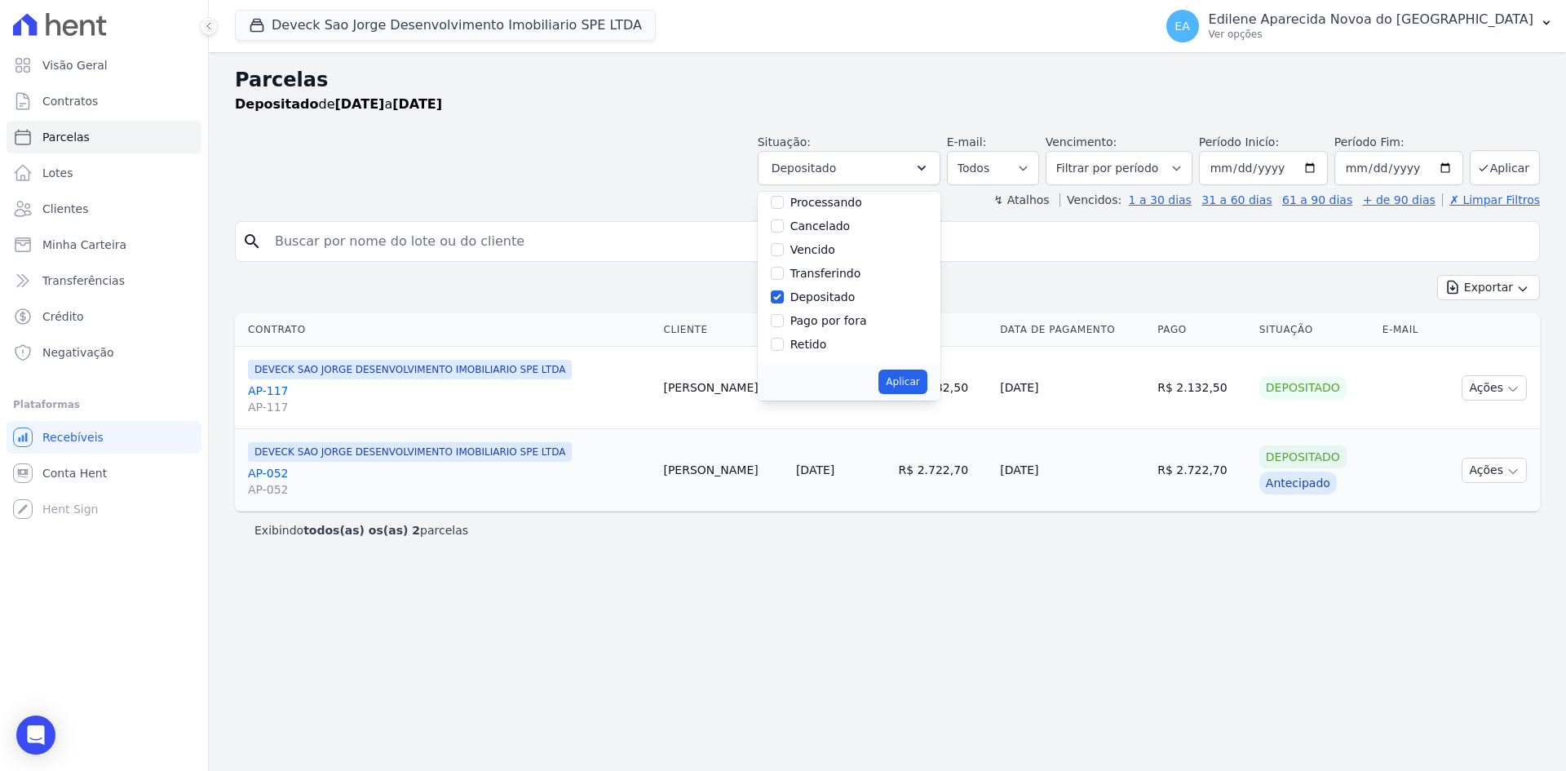
click at [846, 305] on div "Depositado" at bounding box center [822, 297] width 65 height 17
click at [784, 298] on input "Depositado" at bounding box center [777, 296] width 13 height 13
checkbox input "false"
click at [918, 374] on button "Aplicar" at bounding box center [902, 381] width 48 height 24
select select "paid"
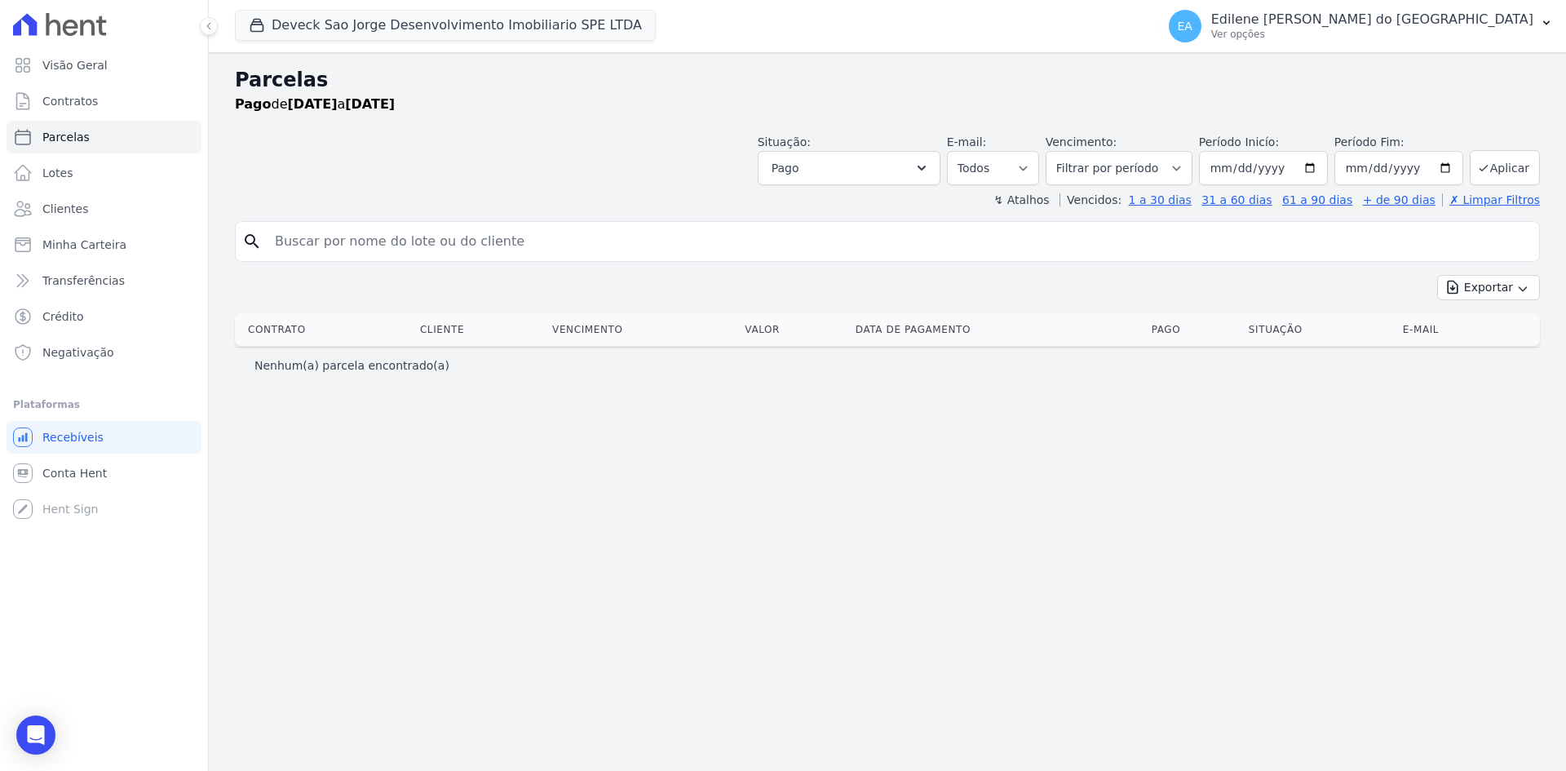
select select
click at [930, 165] on icon "button" at bounding box center [921, 168] width 16 height 16
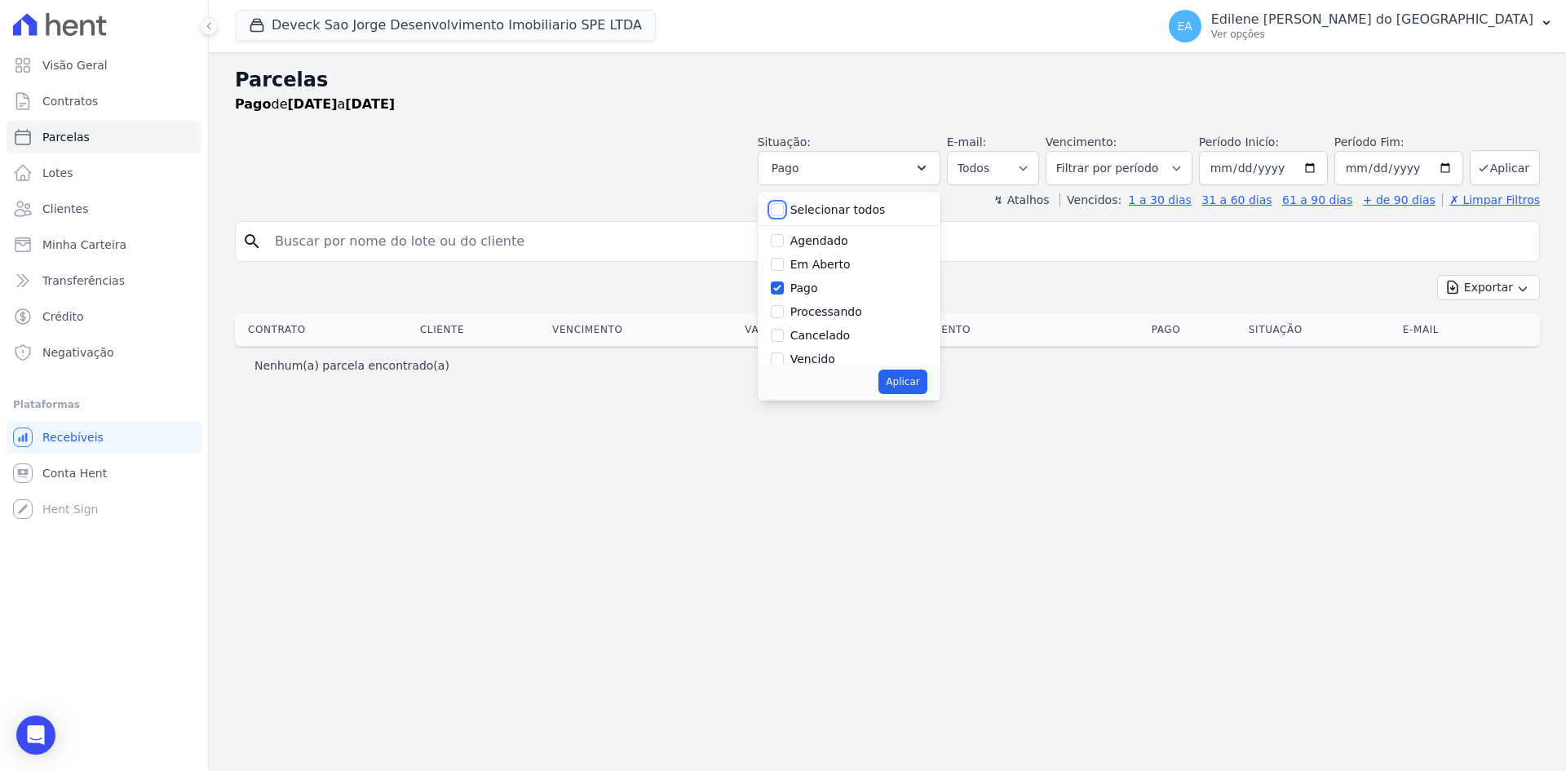
click at [784, 212] on input "Selecionar todos" at bounding box center [777, 209] width 13 height 13
checkbox input "true"
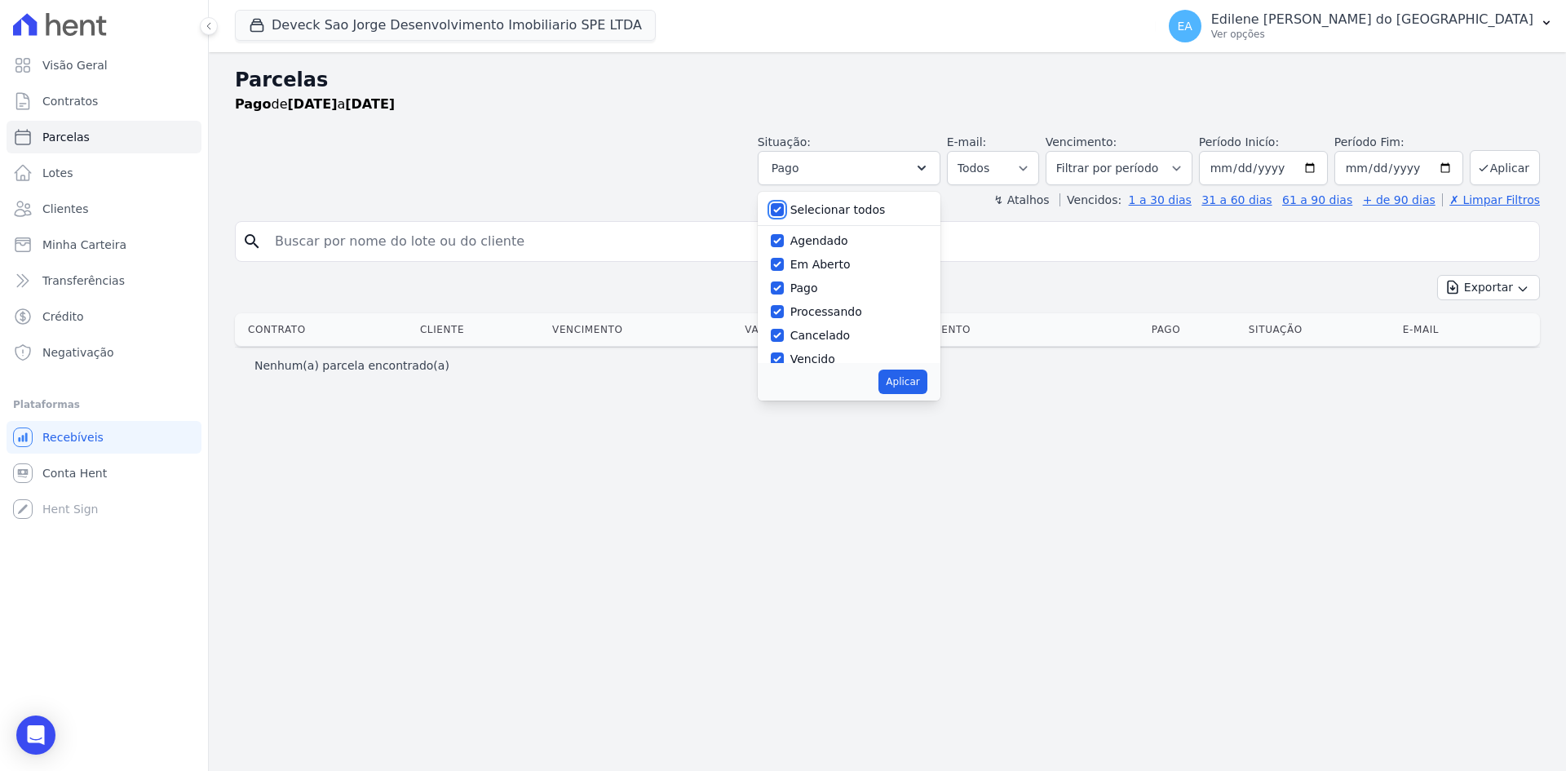
checkbox input "true"
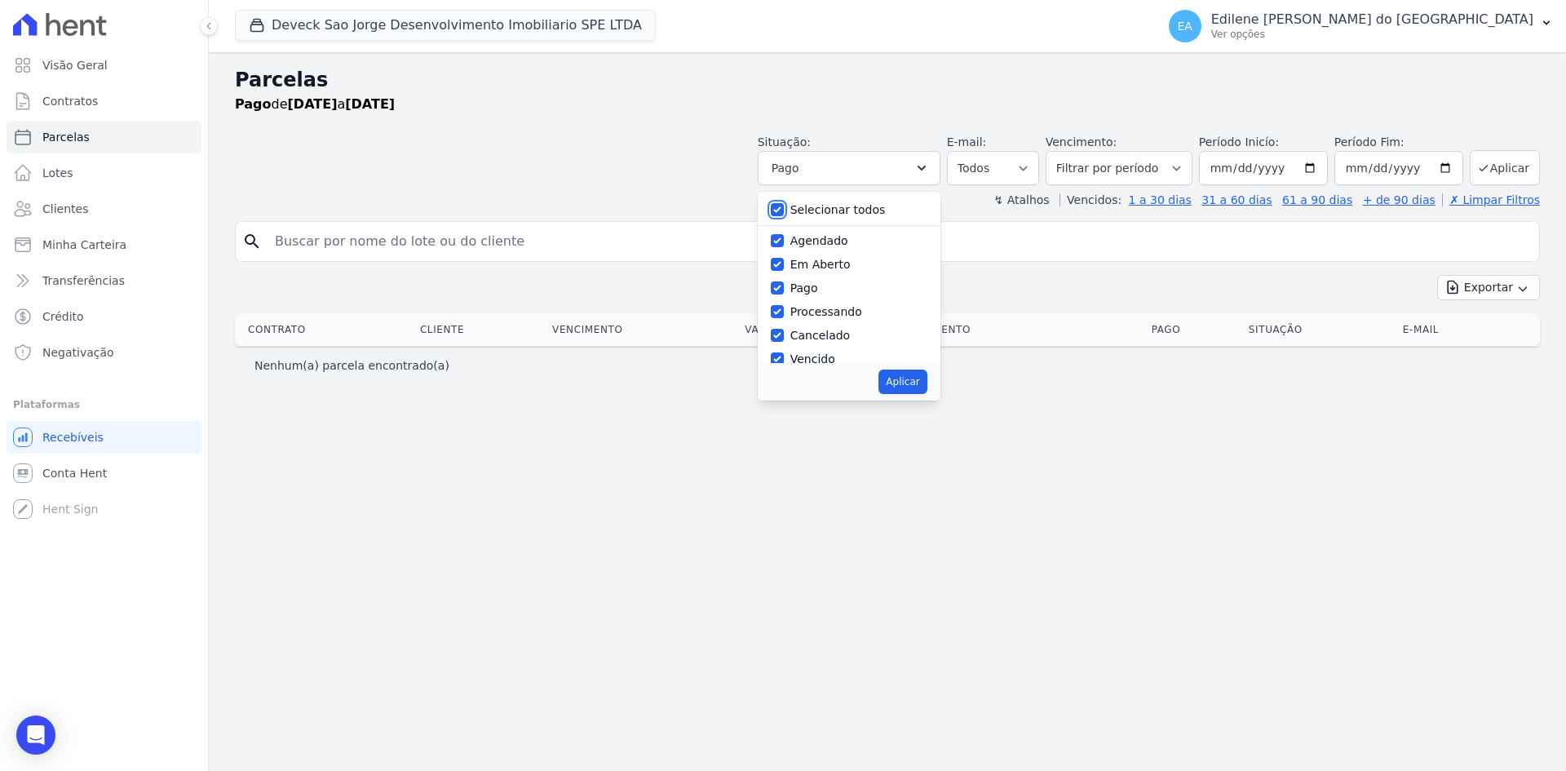
checkbox input "true"
click at [927, 378] on button "Aplicar" at bounding box center [902, 381] width 48 height 24
select select "scheduled"
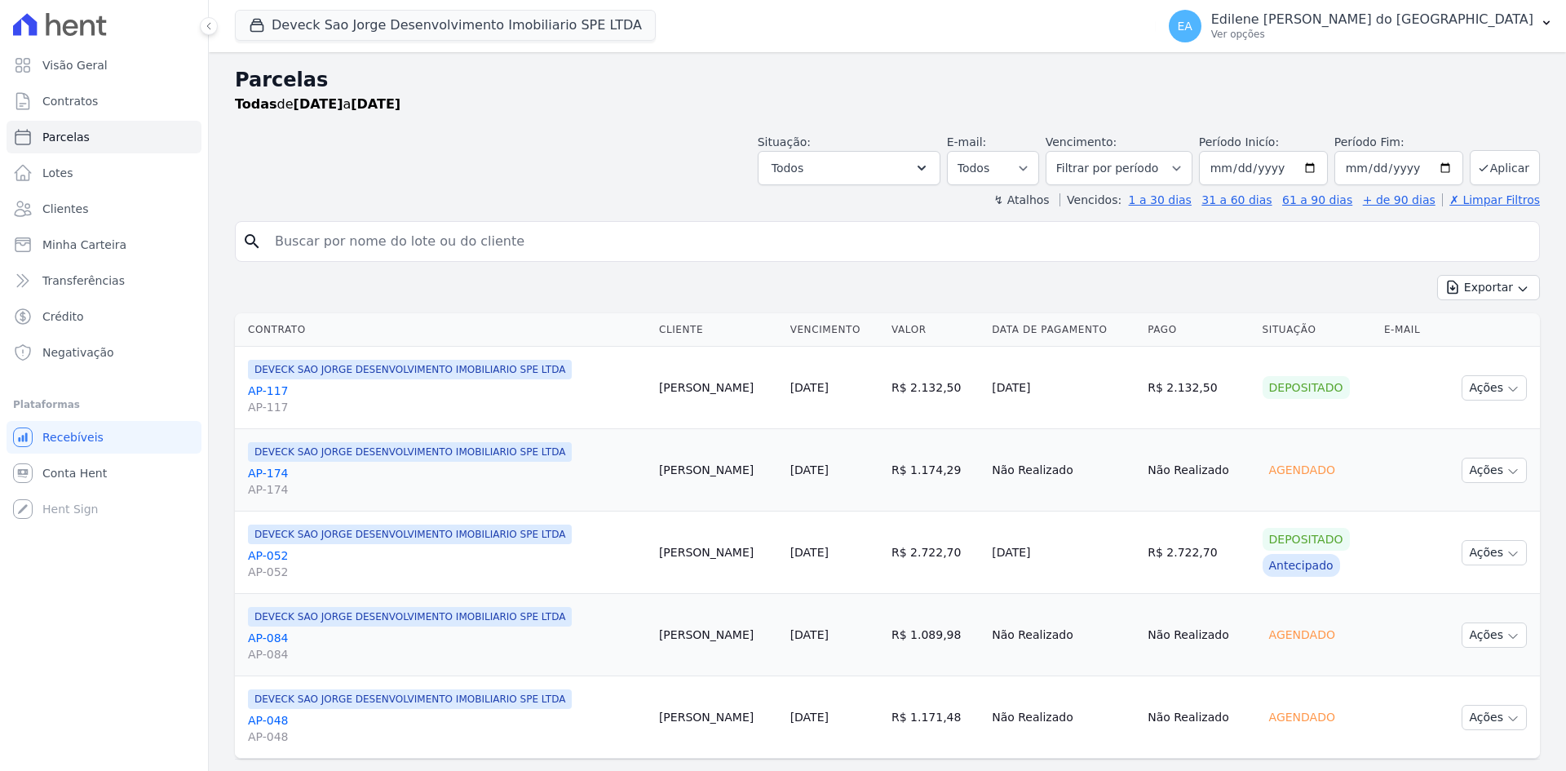
select select
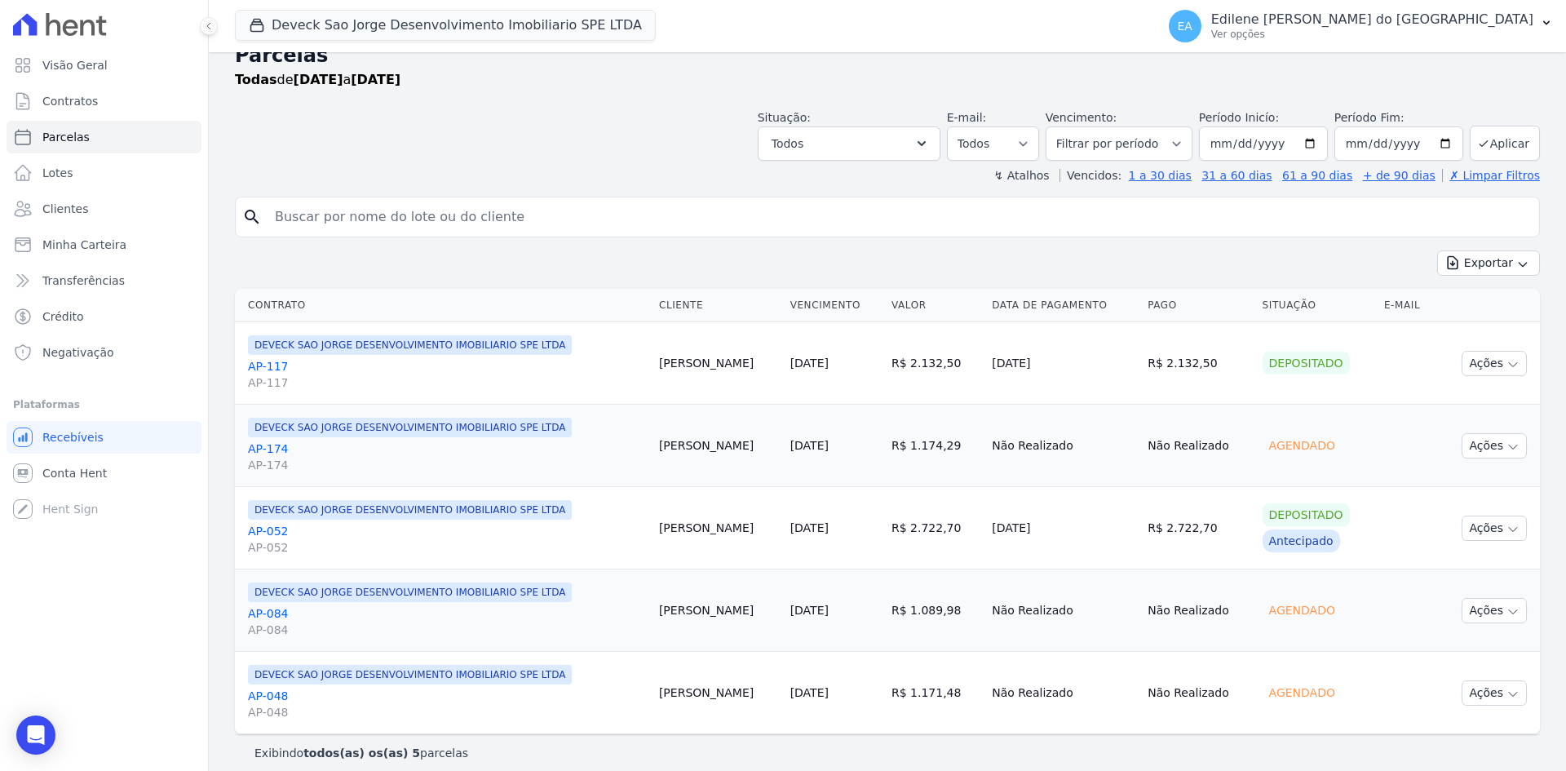
scroll to position [38, 0]
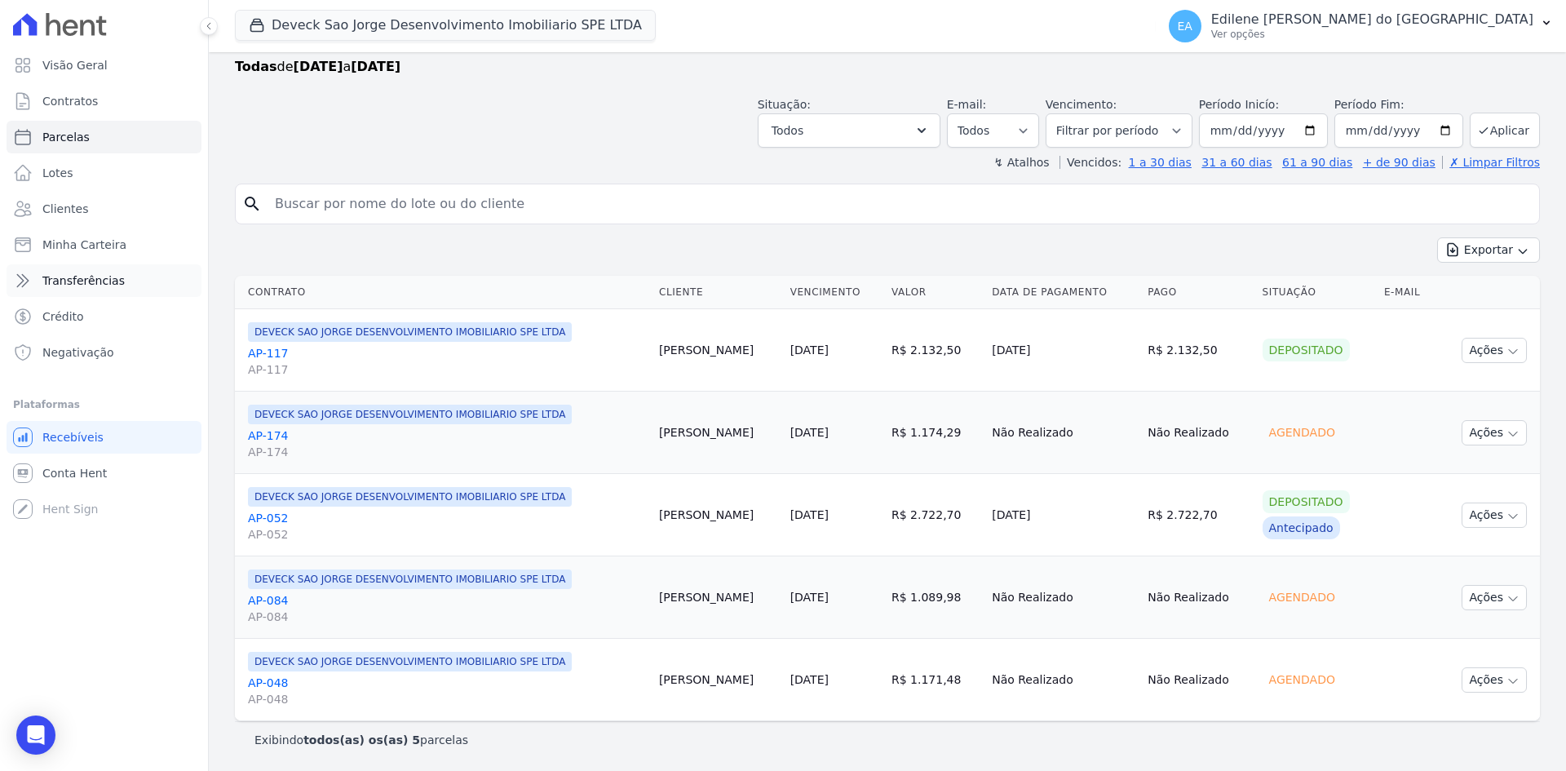
click at [89, 286] on span "Transferências" at bounding box center [83, 280] width 82 height 16
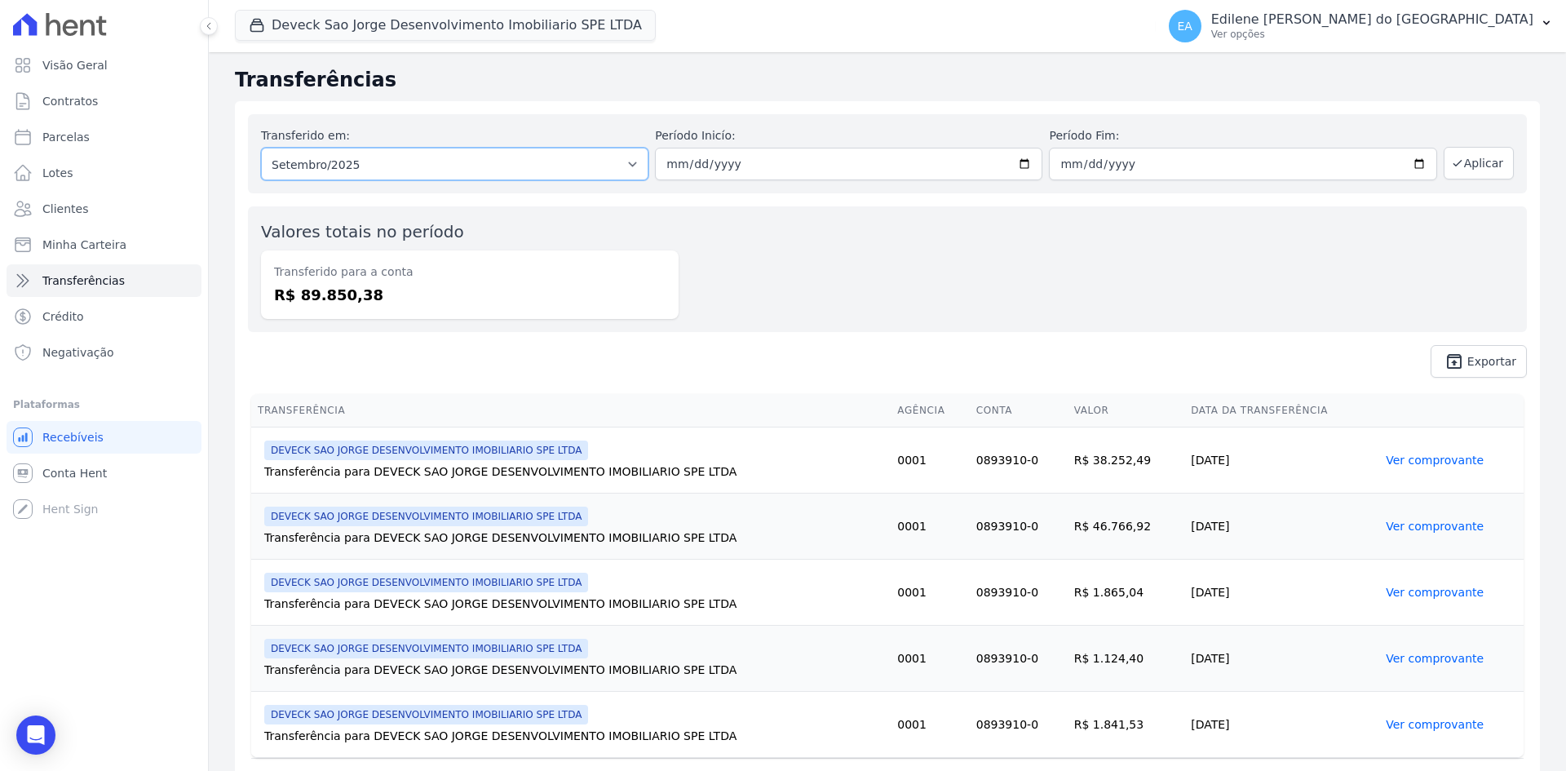
click at [626, 165] on select "Todos os meses Maio/2025 Junho/2025 Julho/2025 Agosto/2025 Setembro/2025" at bounding box center [454, 164] width 387 height 33
select select "08/2025"
click at [261, 148] on select "Todos os meses Maio/2025 Junho/2025 Julho/2025 Agosto/2025 Setembro/2025" at bounding box center [454, 164] width 387 height 33
click at [1461, 170] on button "Aplicar" at bounding box center [1479, 163] width 70 height 33
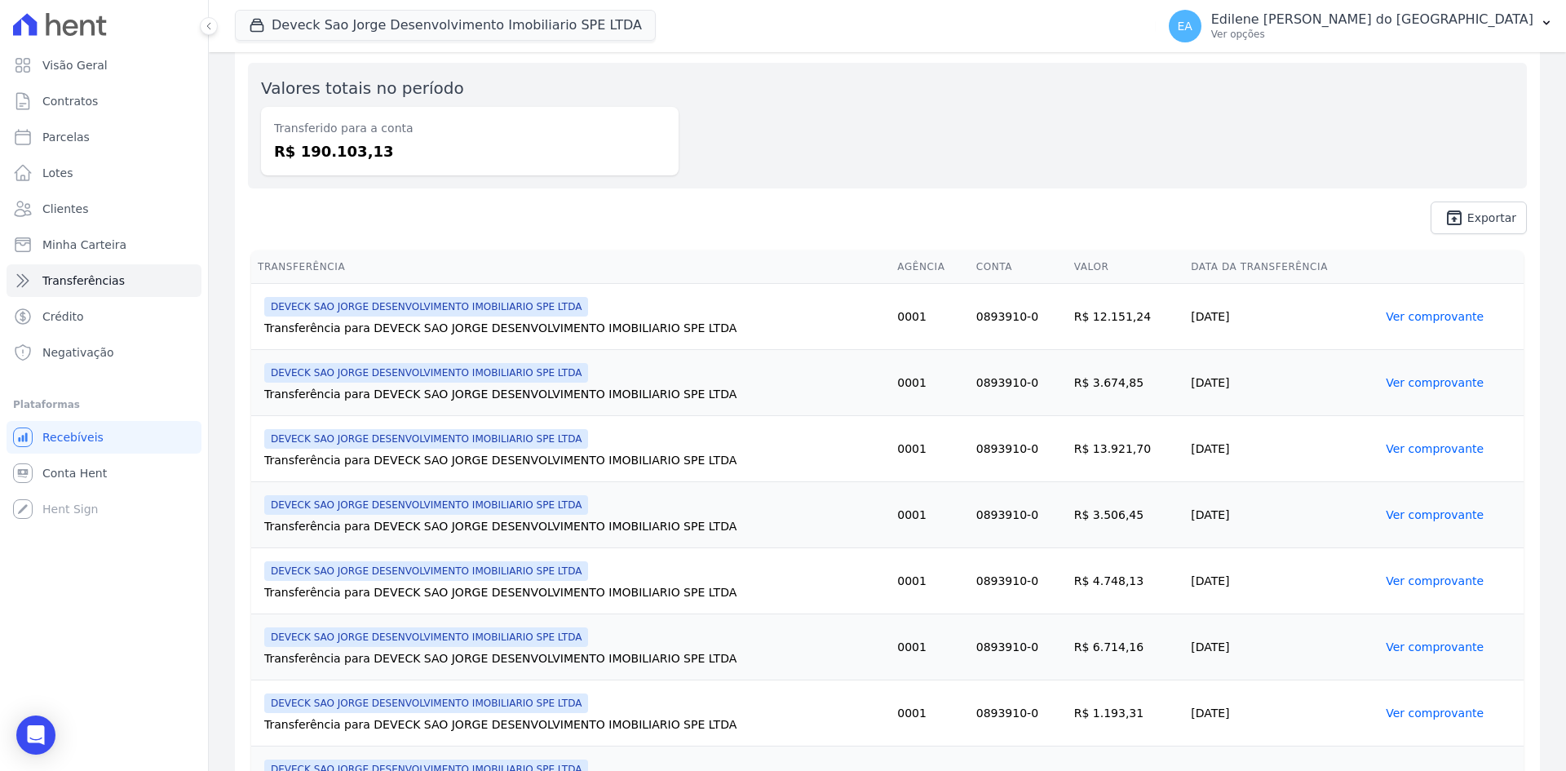
scroll to position [130, 0]
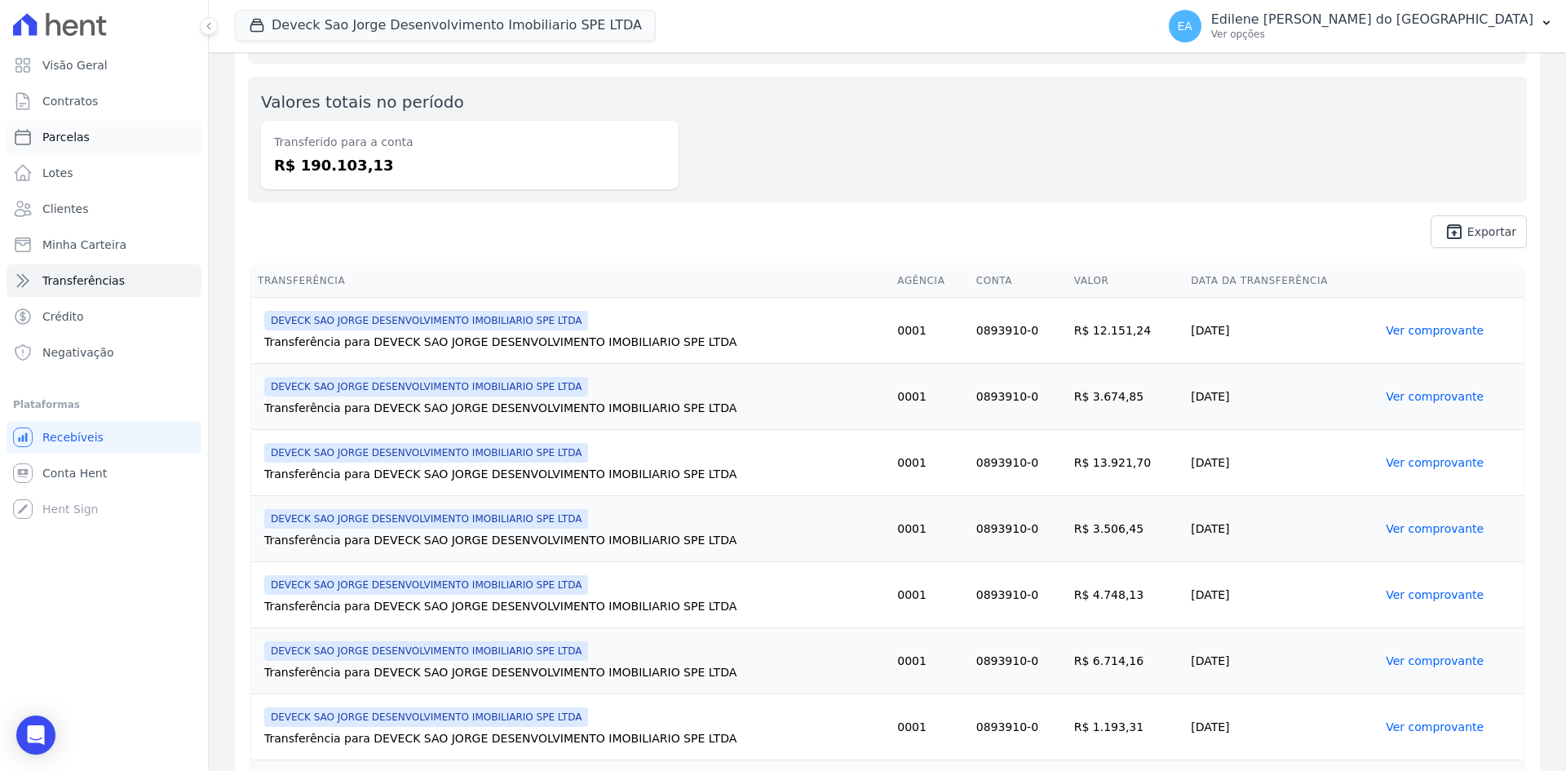
click at [93, 135] on link "Parcelas" at bounding box center [104, 137] width 195 height 33
select select
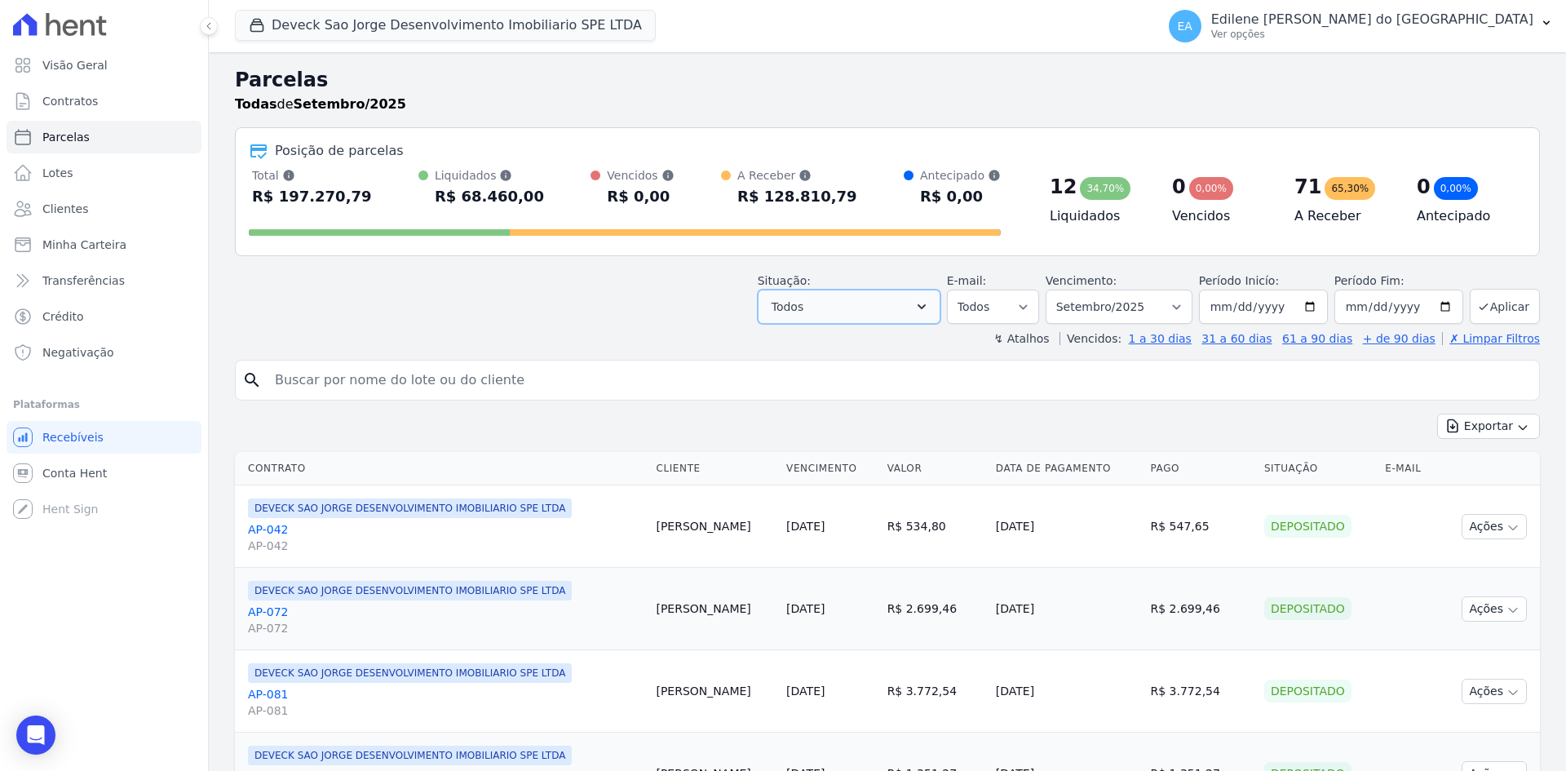
click at [930, 303] on icon "button" at bounding box center [921, 307] width 16 height 16
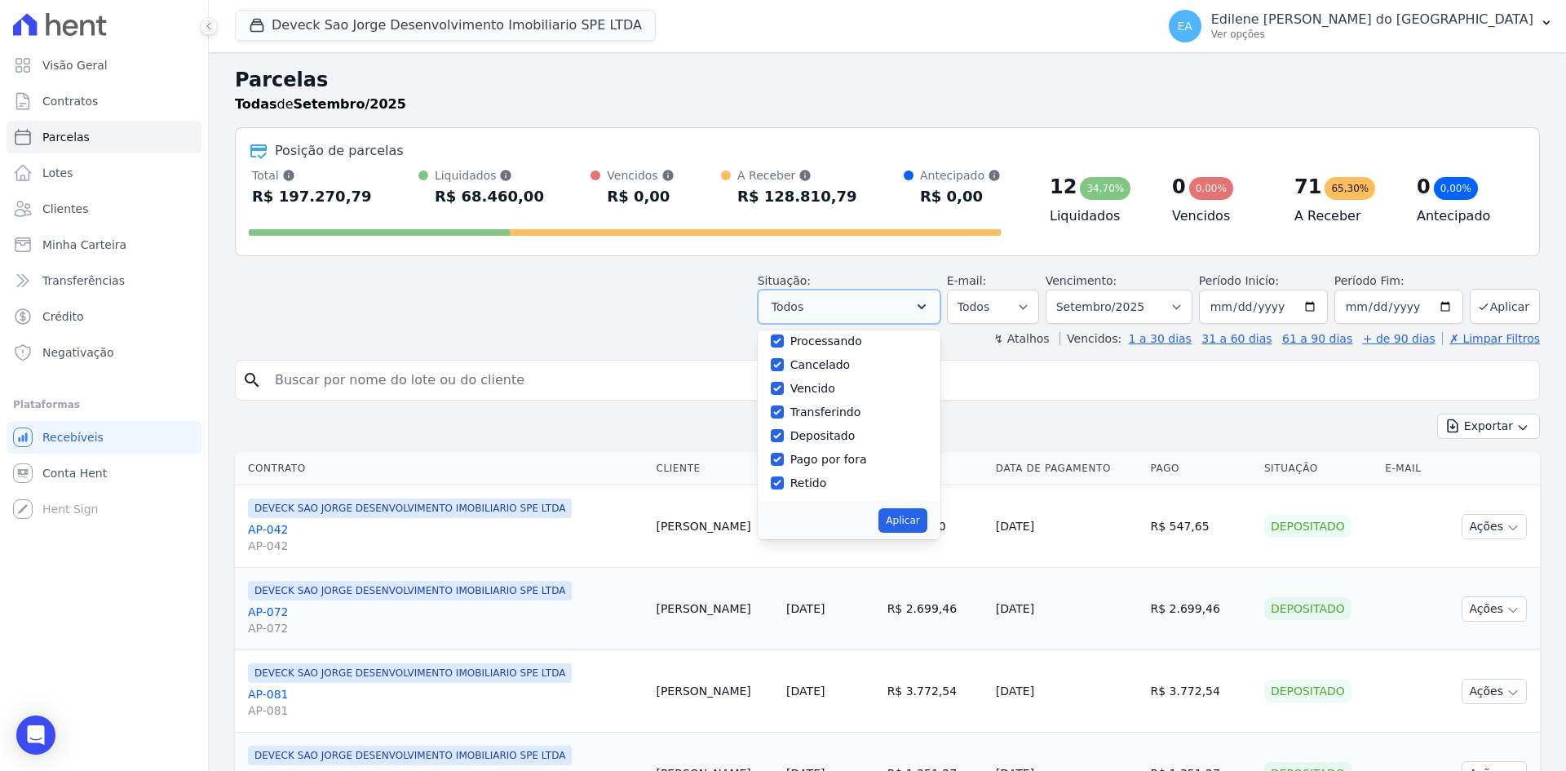
click at [930, 304] on icon "button" at bounding box center [921, 307] width 16 height 16
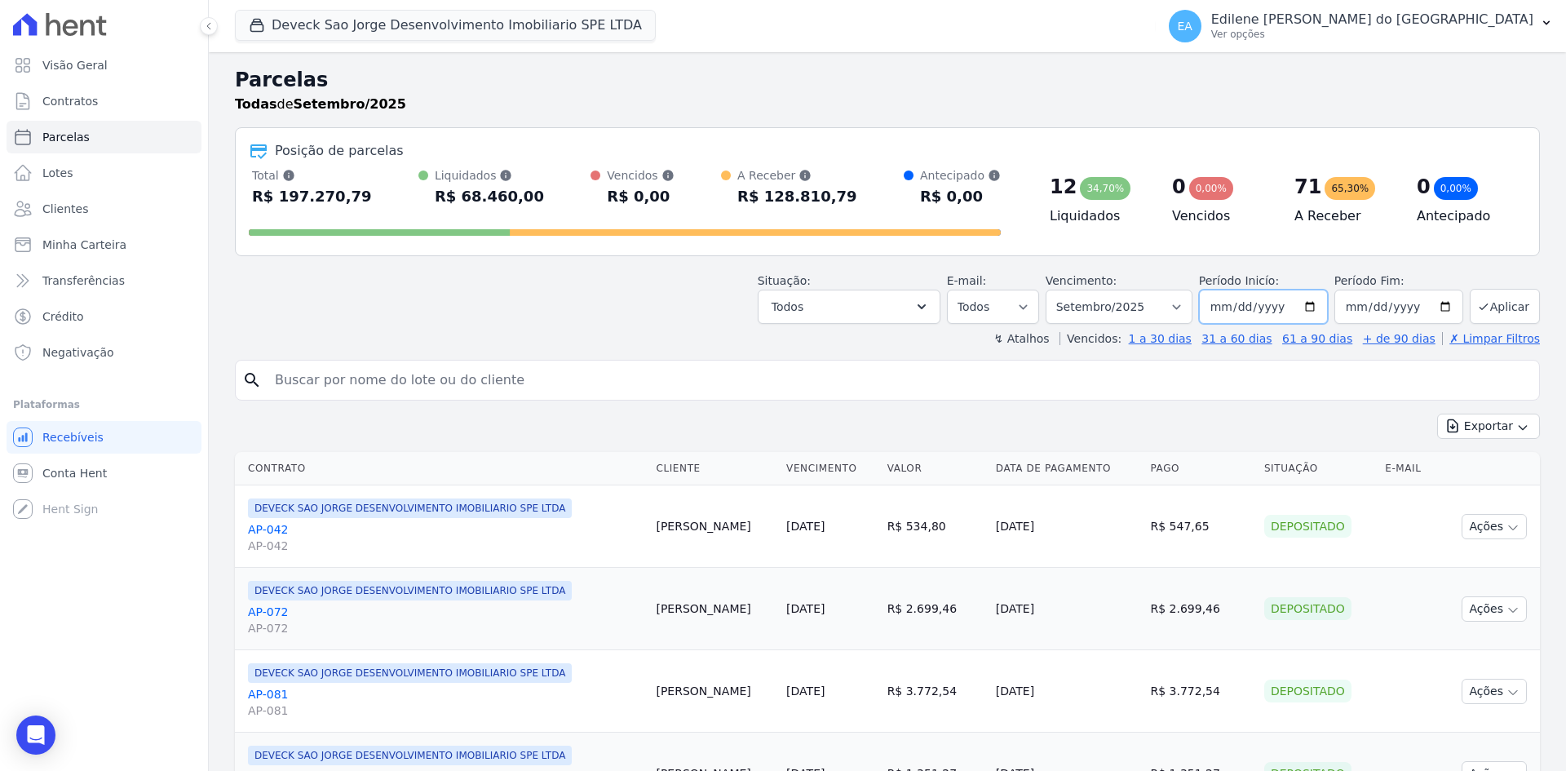
click at [1306, 306] on input "2025-09-01" at bounding box center [1263, 307] width 129 height 34
type input "[DATE]"
click at [1436, 303] on input "2025-09-30" at bounding box center [1398, 307] width 129 height 34
type input "[DATE]"
click at [1500, 303] on button "Aplicar" at bounding box center [1505, 306] width 70 height 35
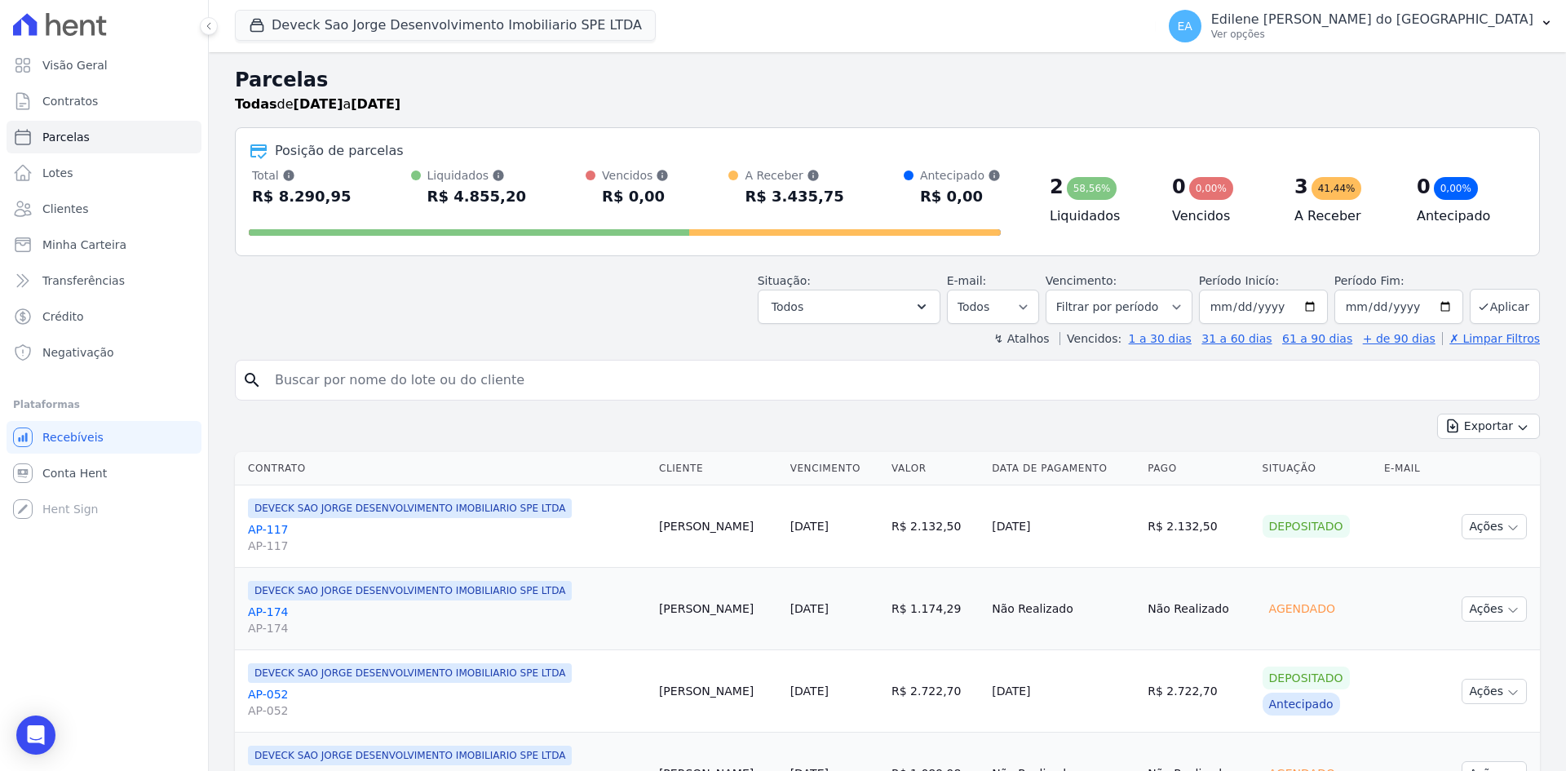
select select
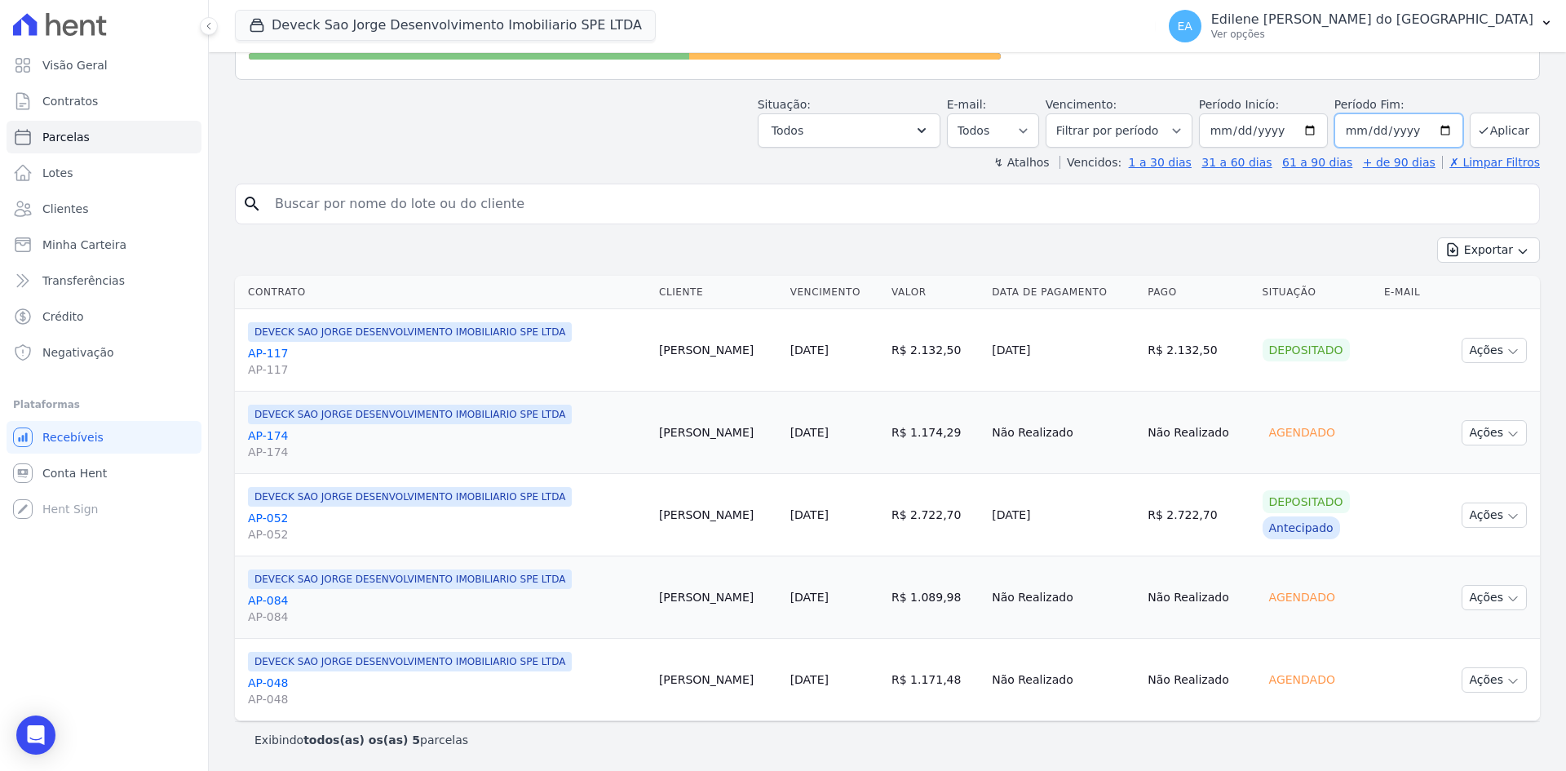
click at [1412, 130] on input "[DATE]" at bounding box center [1398, 130] width 129 height 34
click at [1431, 130] on input "[DATE]" at bounding box center [1398, 130] width 129 height 34
type input "[DATE]"
click at [1515, 123] on button "Aplicar" at bounding box center [1505, 130] width 70 height 35
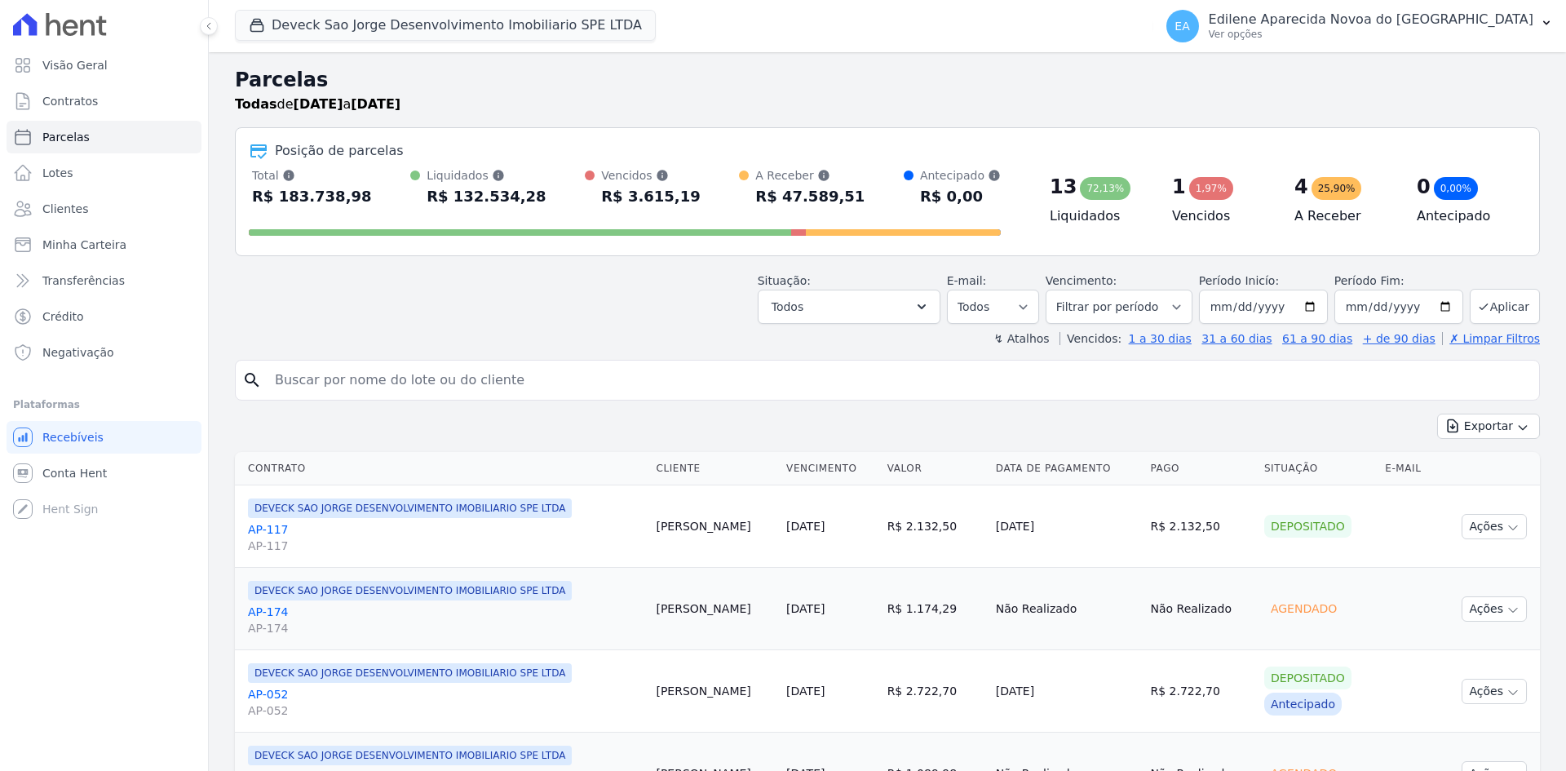
select select
click at [26, 727] on div "Open Intercom Messenger" at bounding box center [36, 735] width 43 height 43
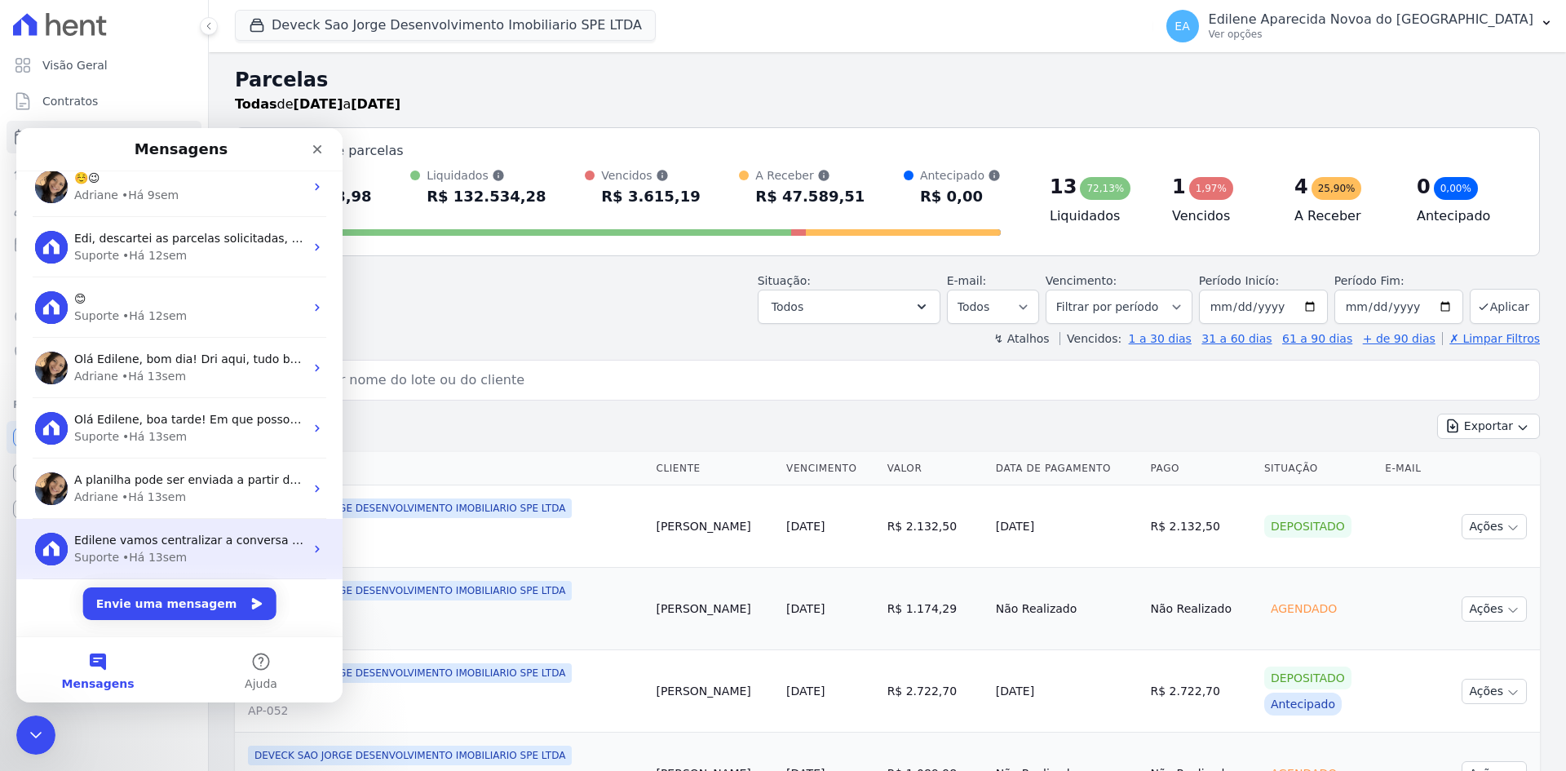
scroll to position [204, 0]
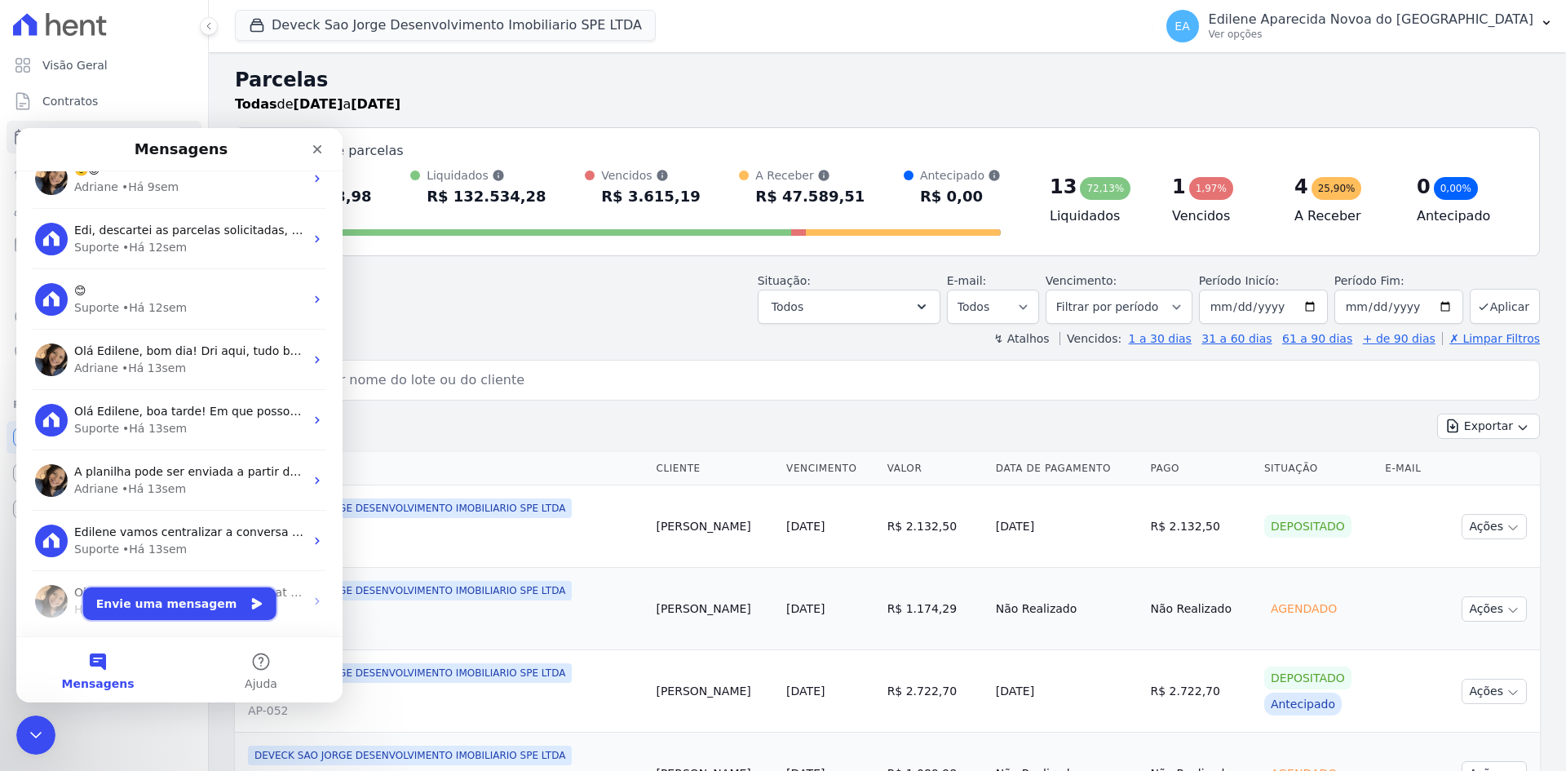
click at [162, 604] on button "Envie uma mensagem" at bounding box center [179, 603] width 193 height 33
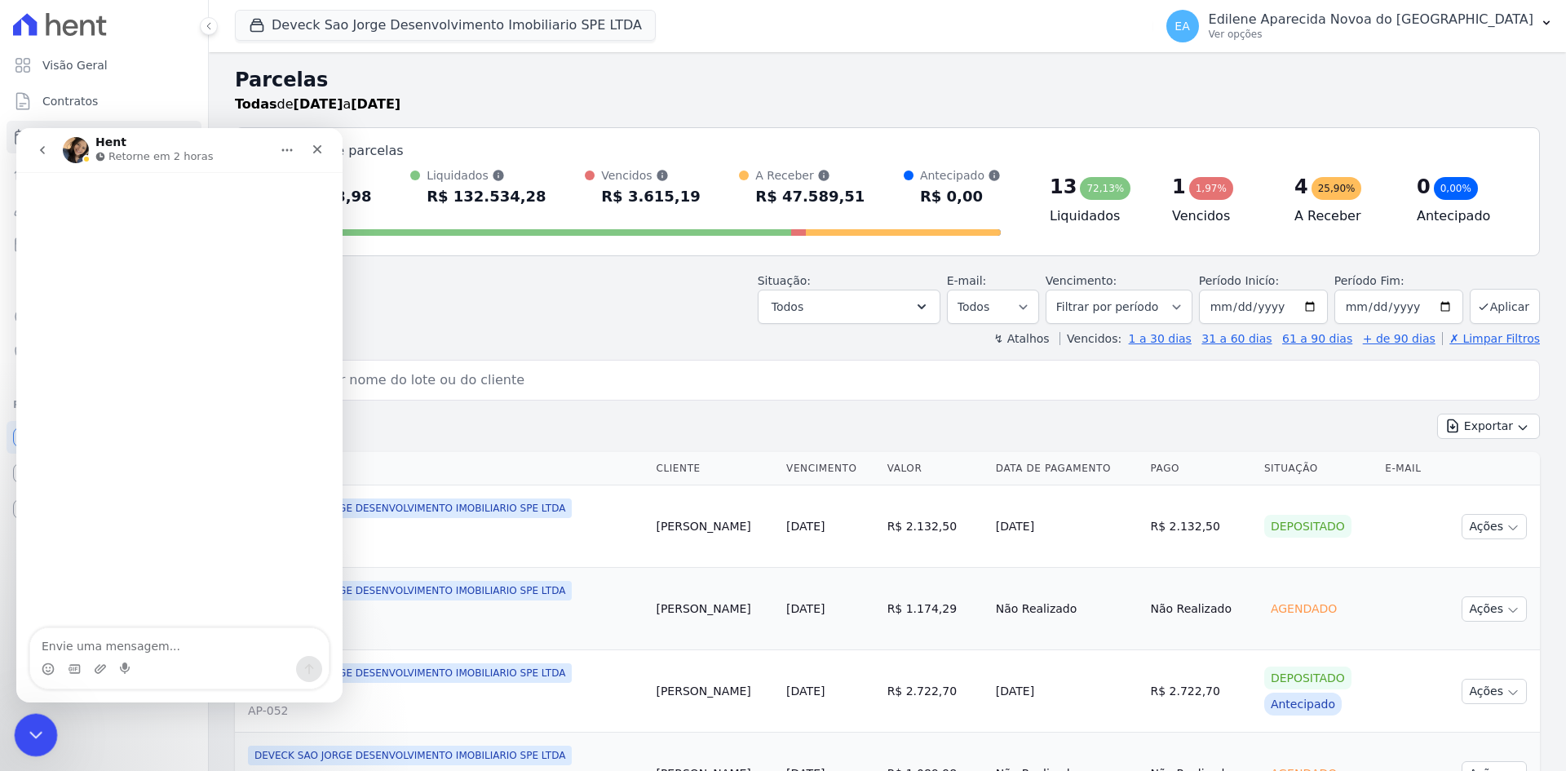
click at [38, 746] on div "Encerramento do Messenger da Intercom" at bounding box center [33, 732] width 39 height 39
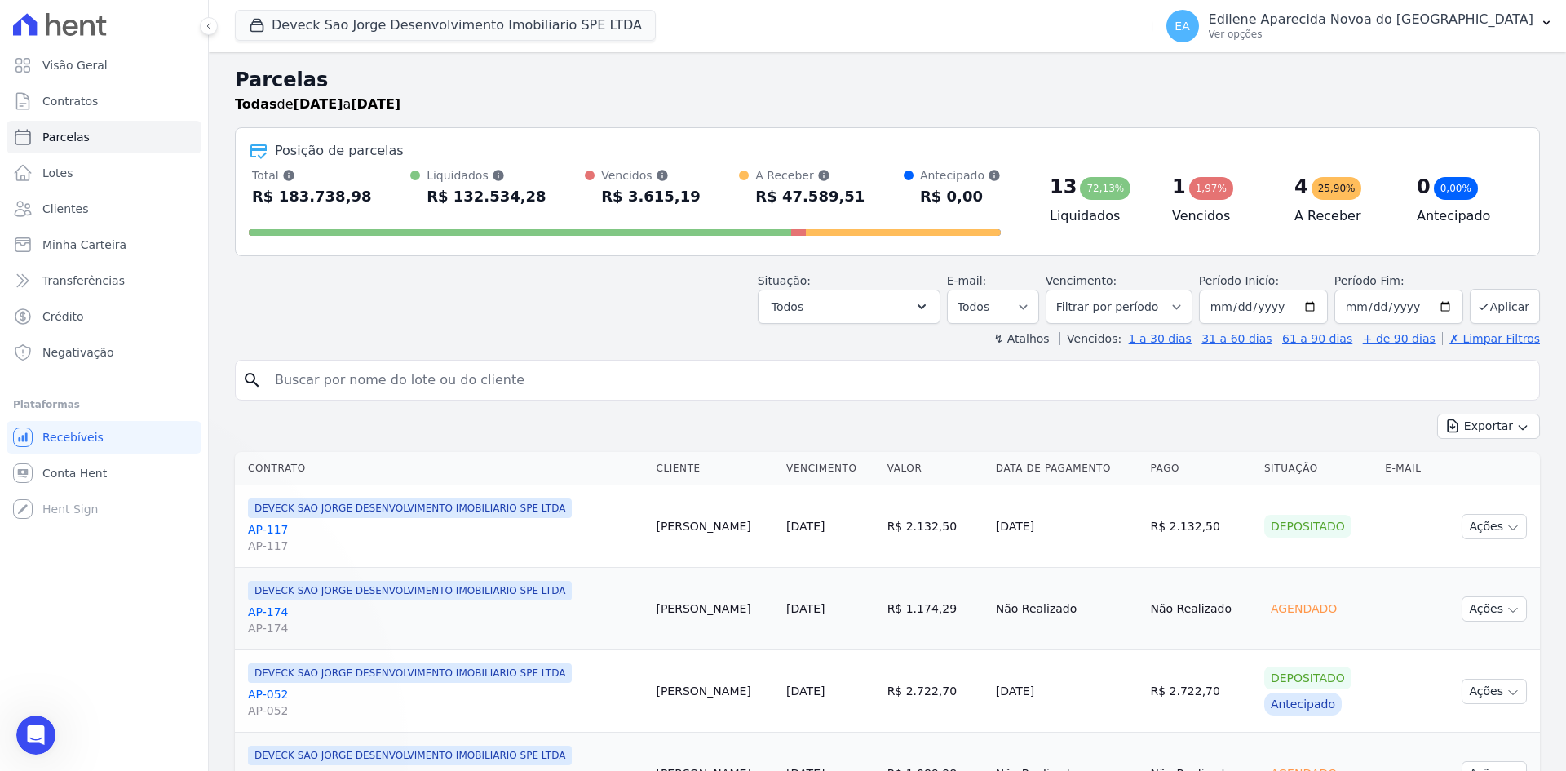
scroll to position [0, 0]
click at [34, 732] on icon "Abertura do Messenger da Intercom" at bounding box center [33, 732] width 27 height 27
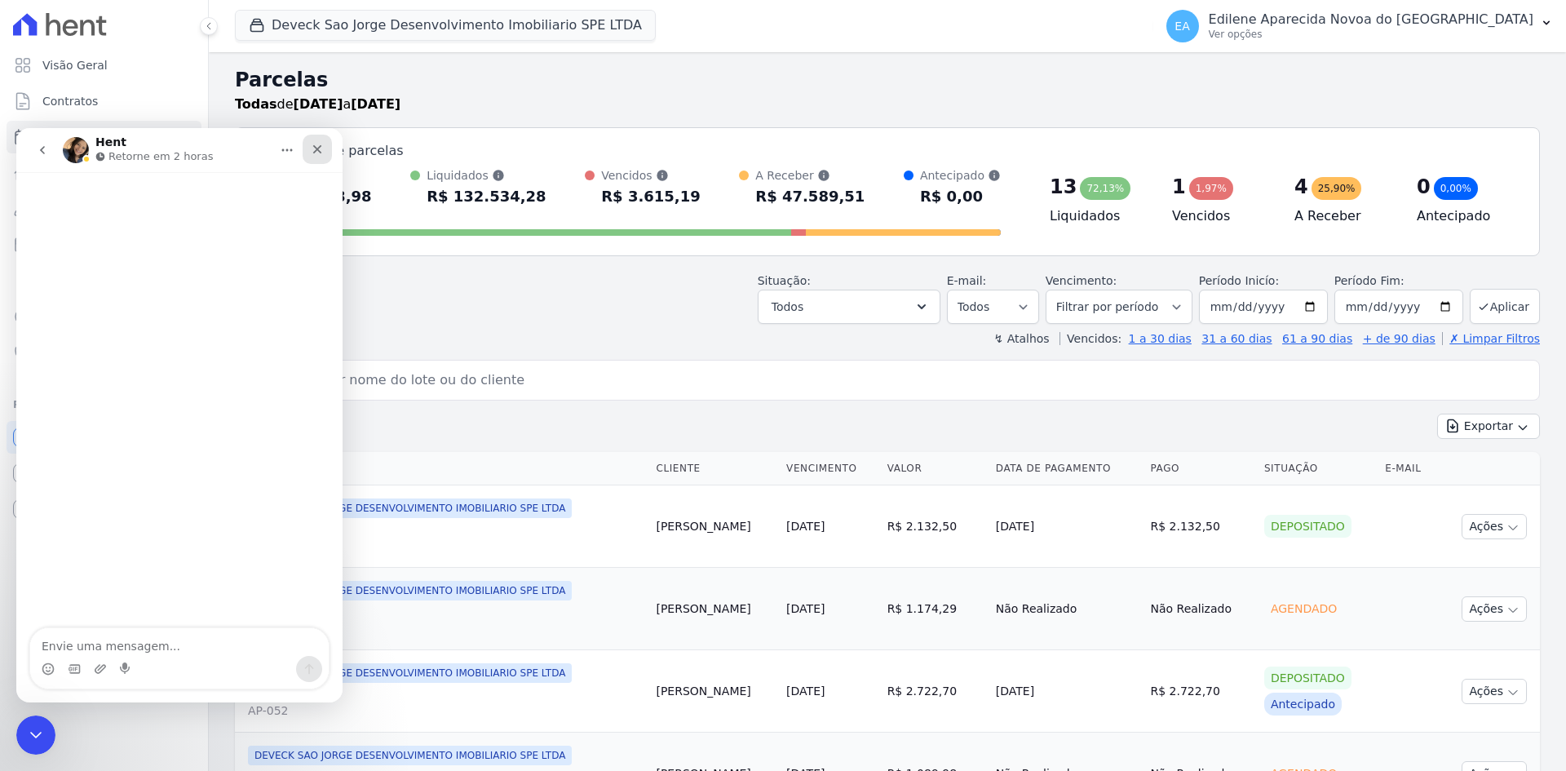
click at [318, 150] on icon "Fechar" at bounding box center [317, 149] width 9 height 9
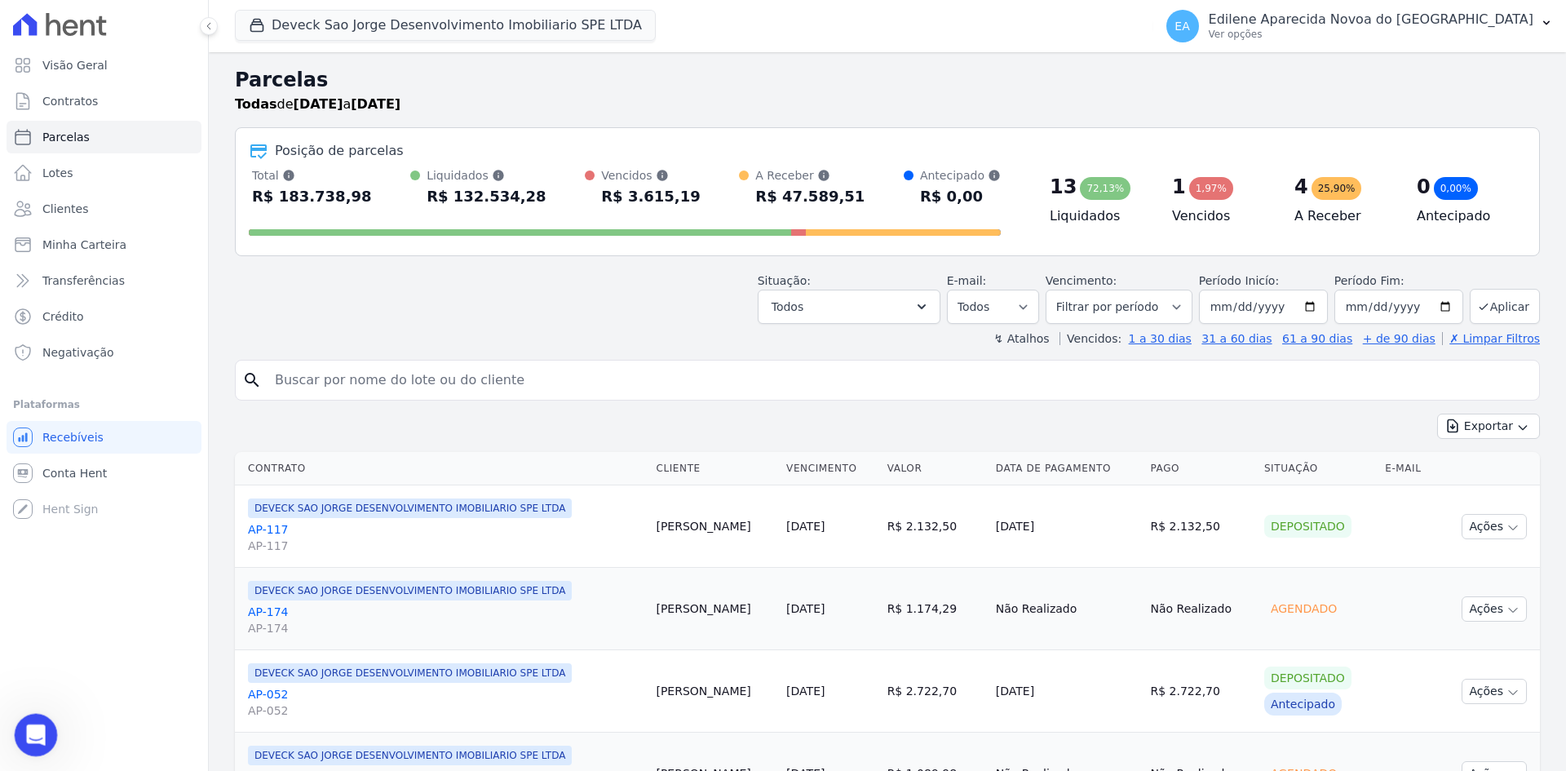
click at [37, 731] on icon "Abertura do Messenger da Intercom" at bounding box center [33, 732] width 27 height 27
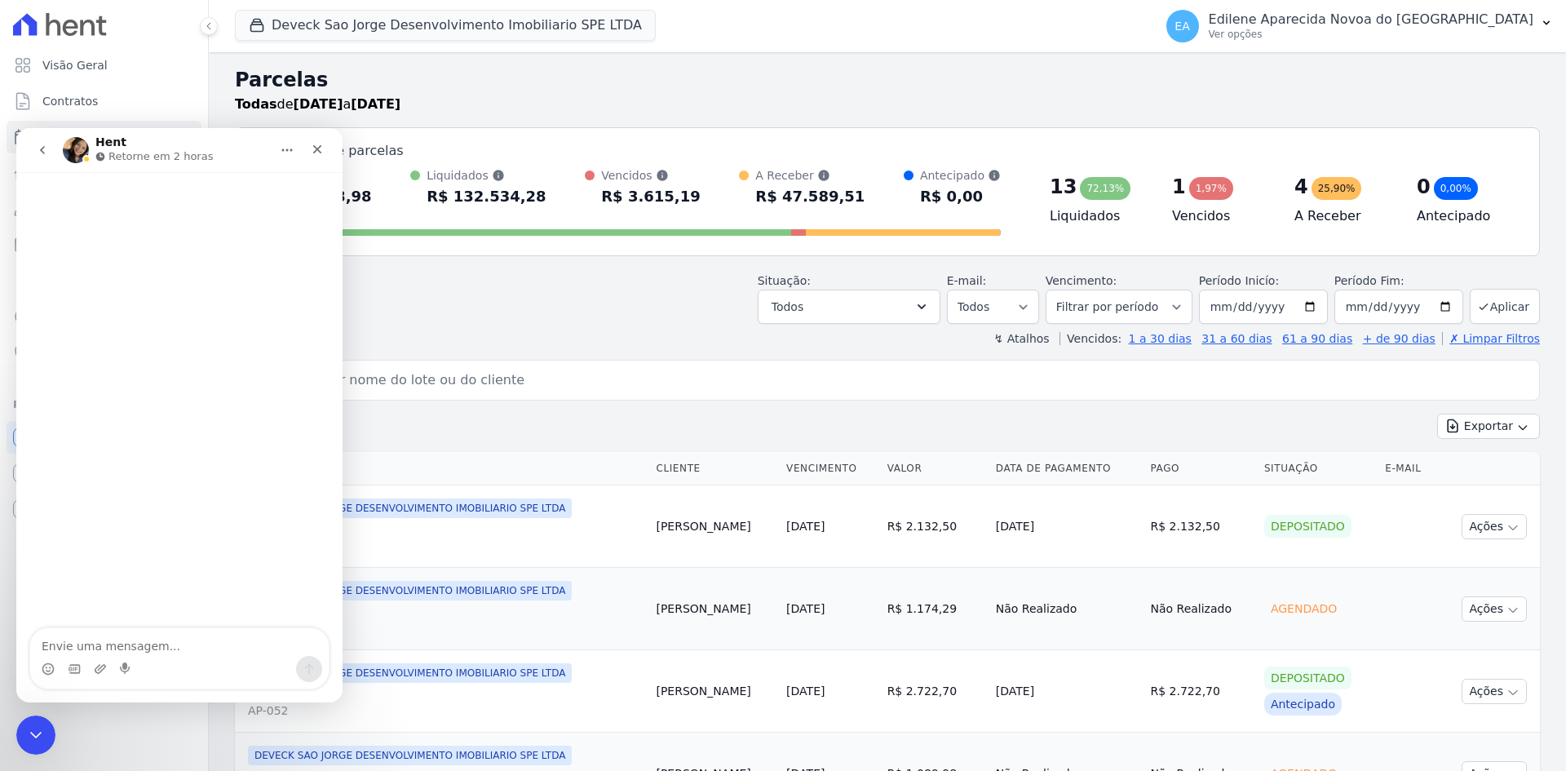
click at [38, 148] on icon "go back" at bounding box center [42, 150] width 13 height 13
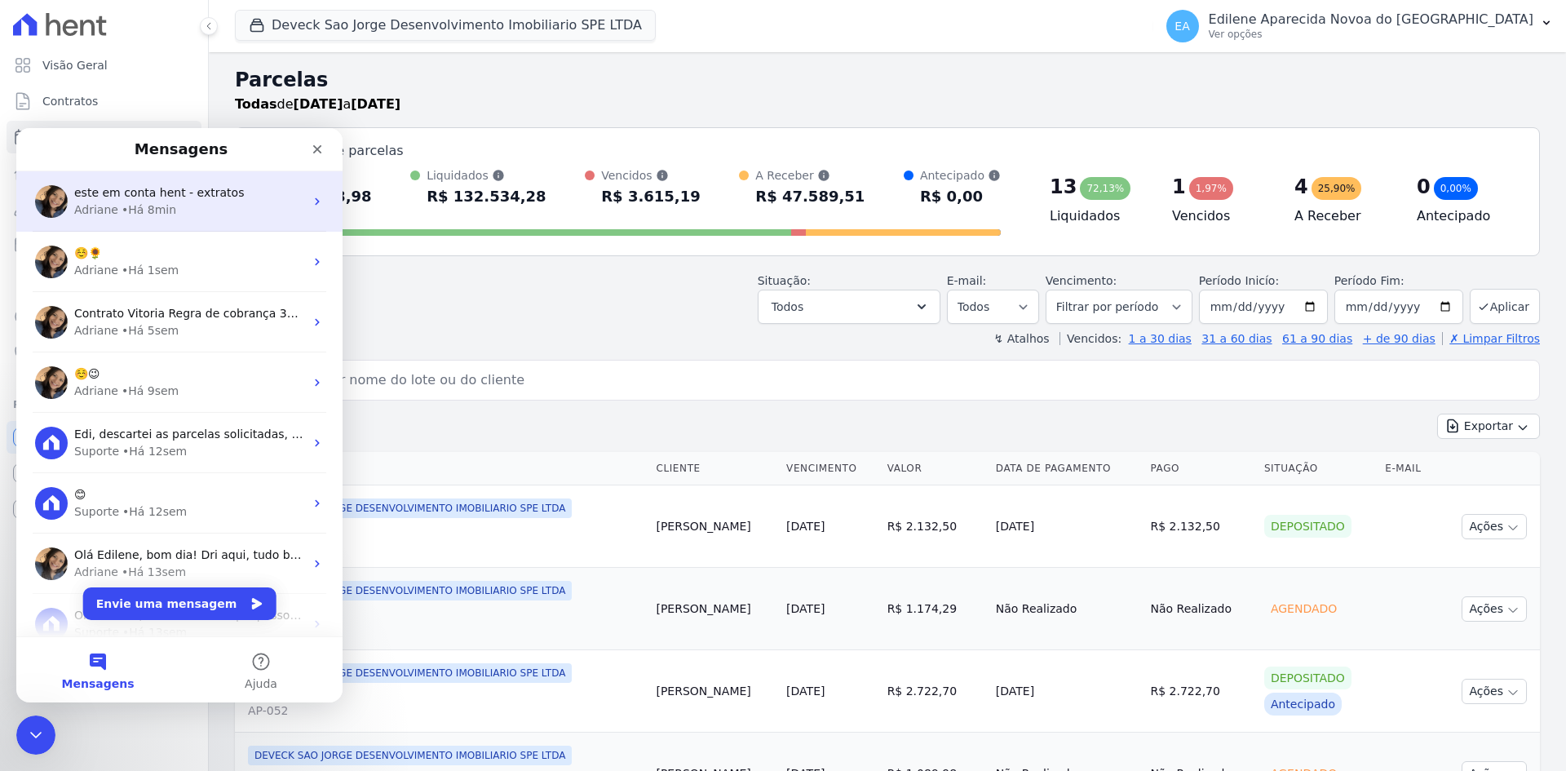
click at [108, 199] on span "este em conta hent - extratos" at bounding box center [159, 192] width 170 height 13
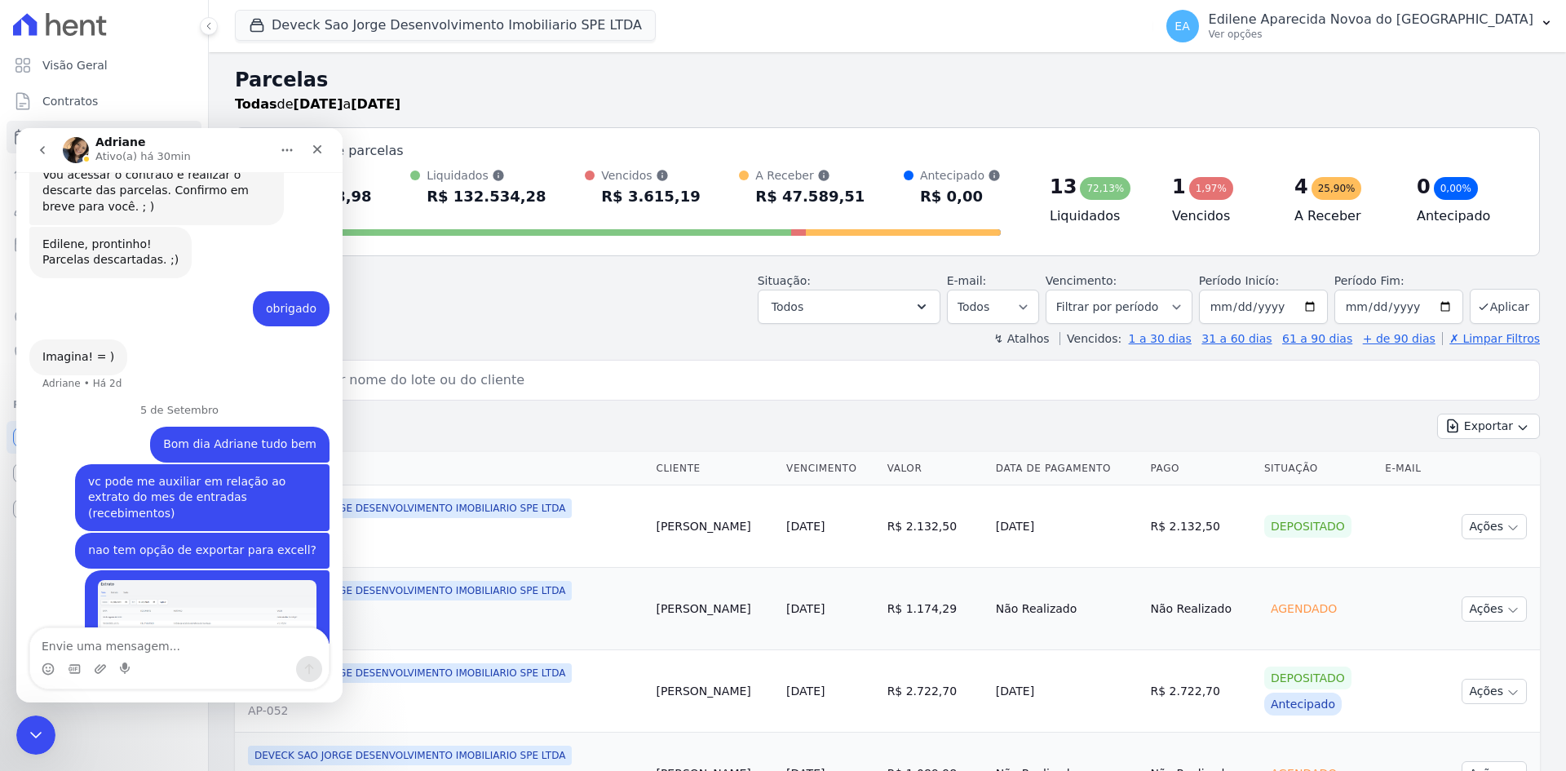
scroll to position [966, 0]
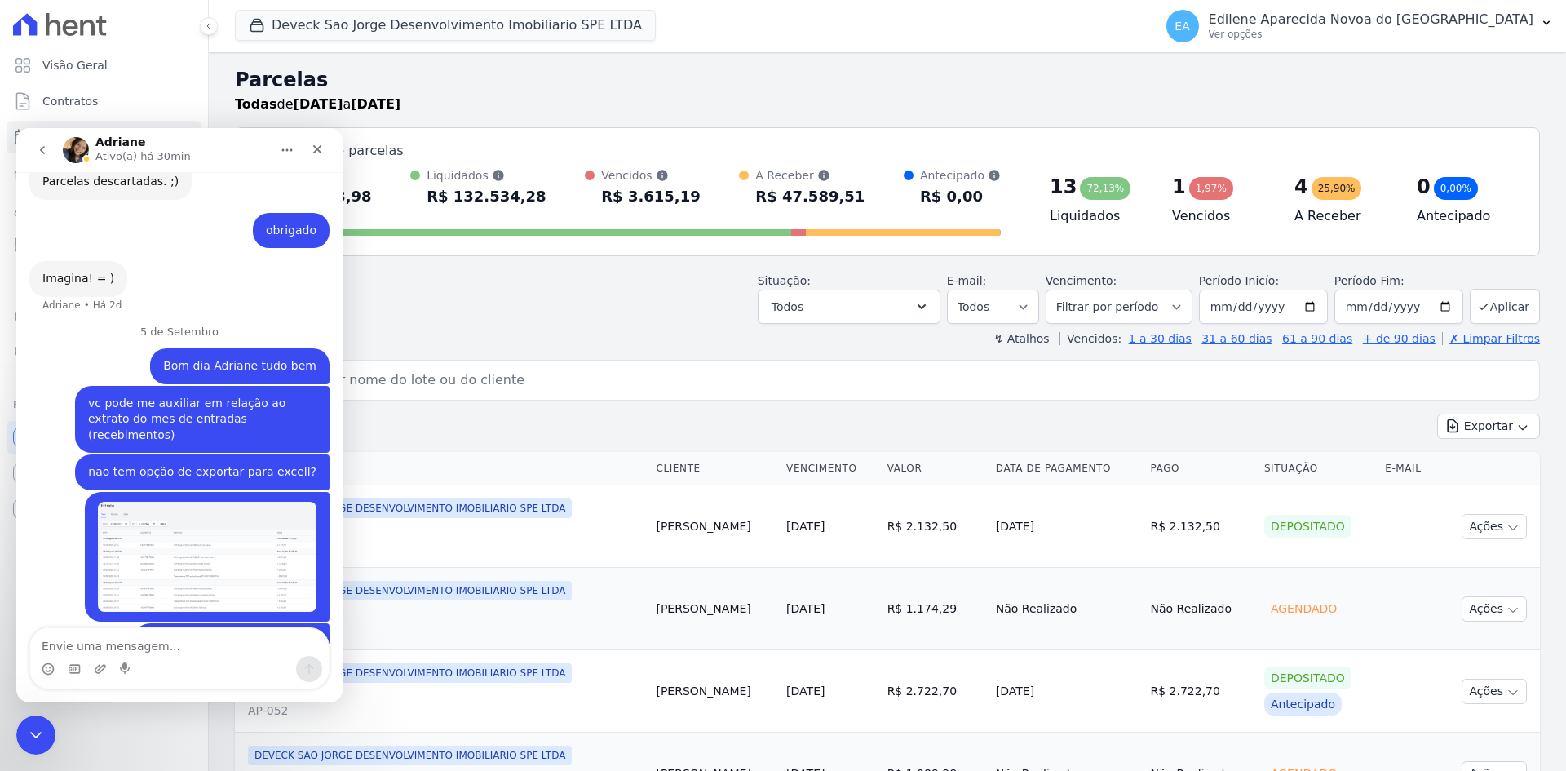
click at [130, 646] on textarea "Envie uma mensagem..." at bounding box center [179, 642] width 299 height 28
type textarea "preciso de um relatório por data de pagamento"
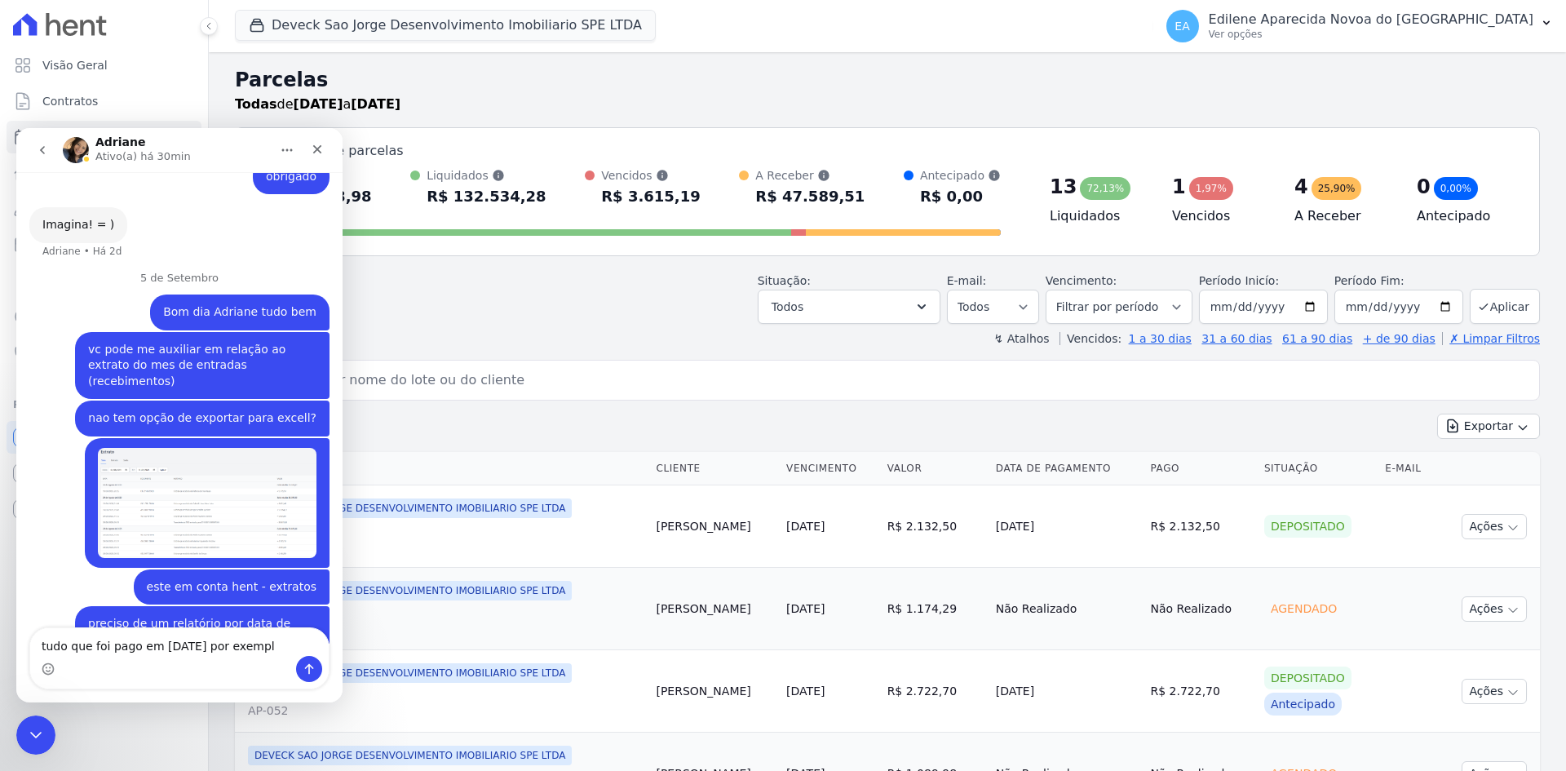
type textarea "tudo que foi pago em [DATE] por exemplo"
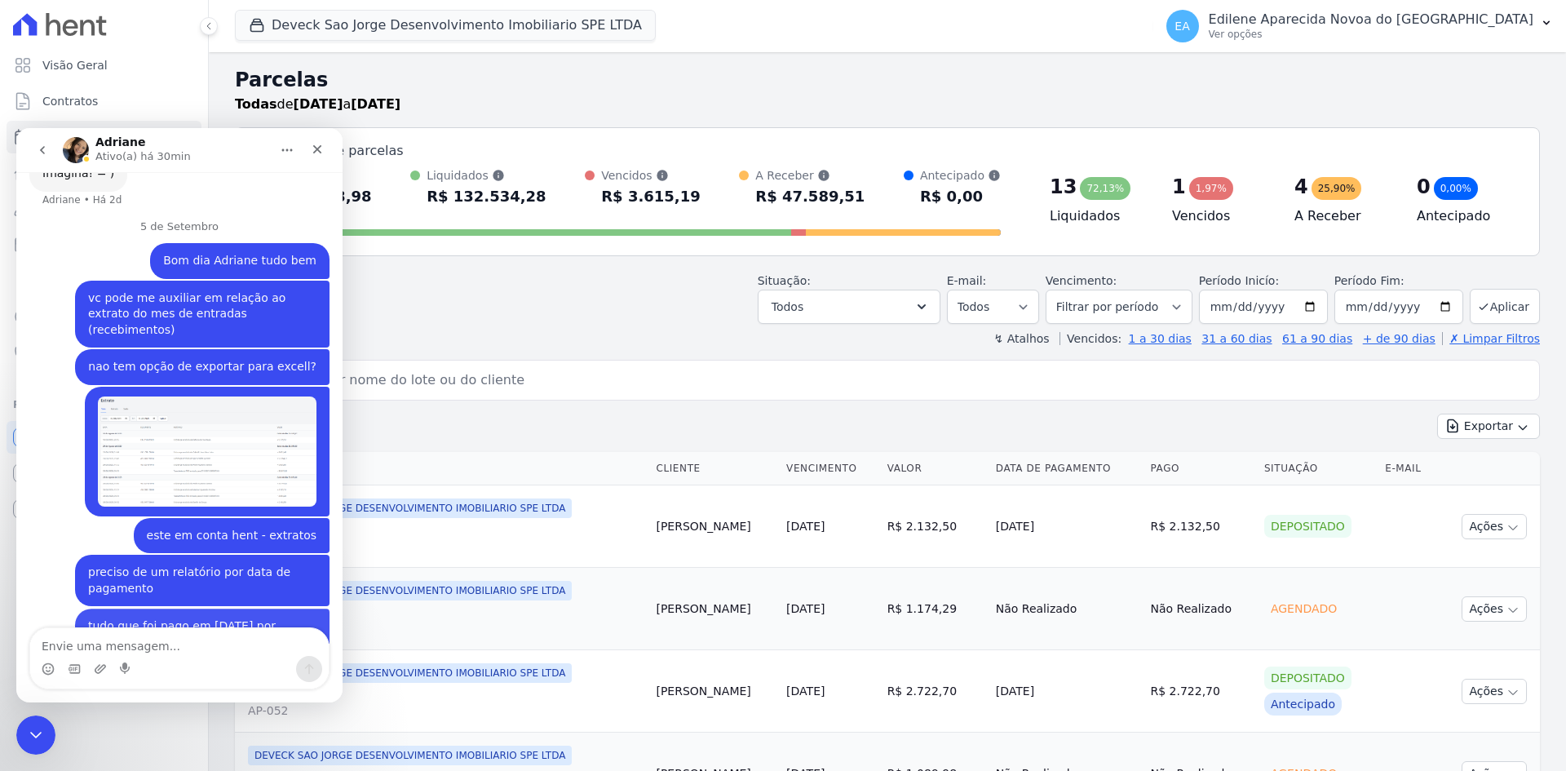
scroll to position [1073, 0]
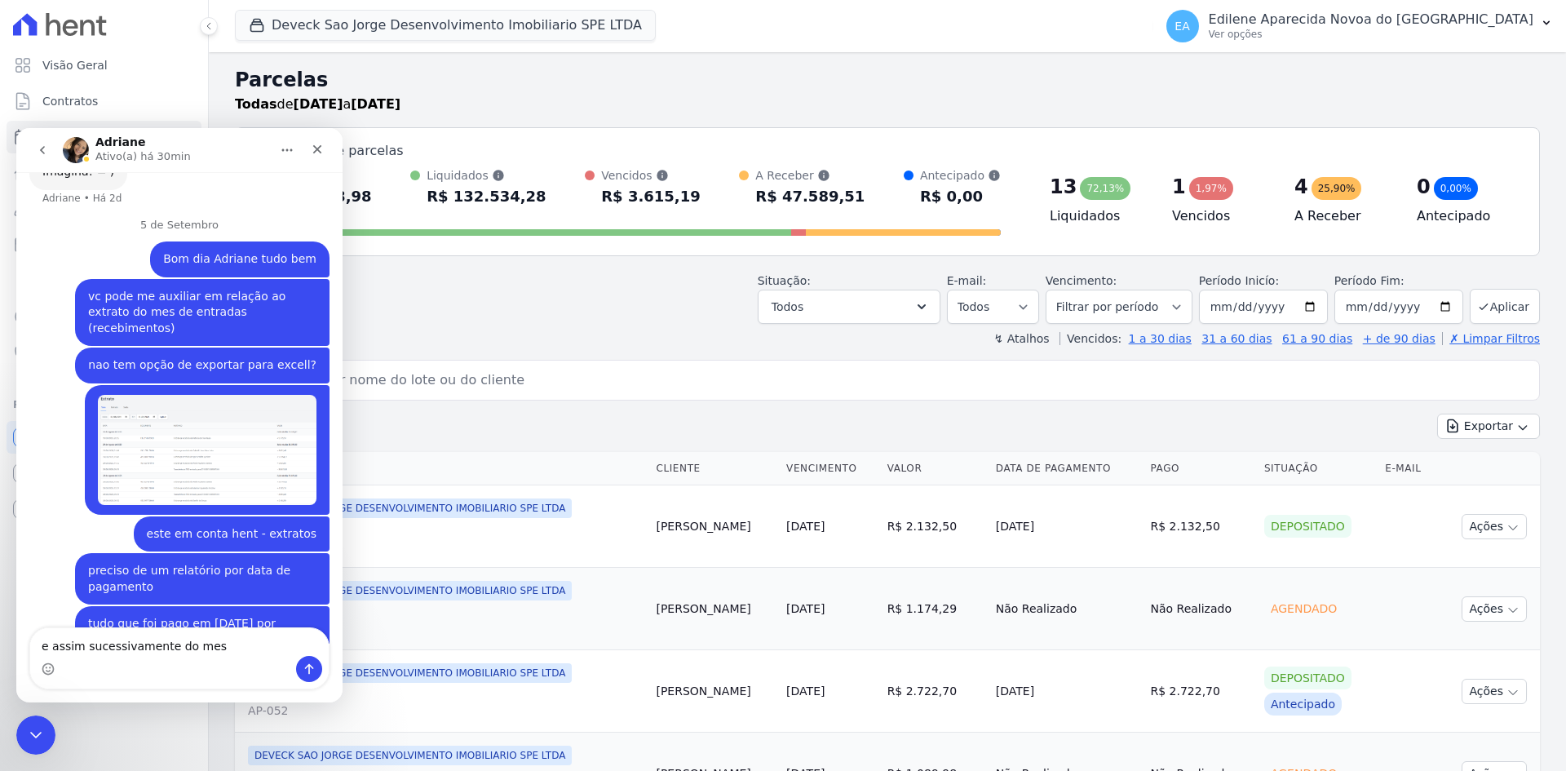
type textarea "e assim sucessivamente do mes"
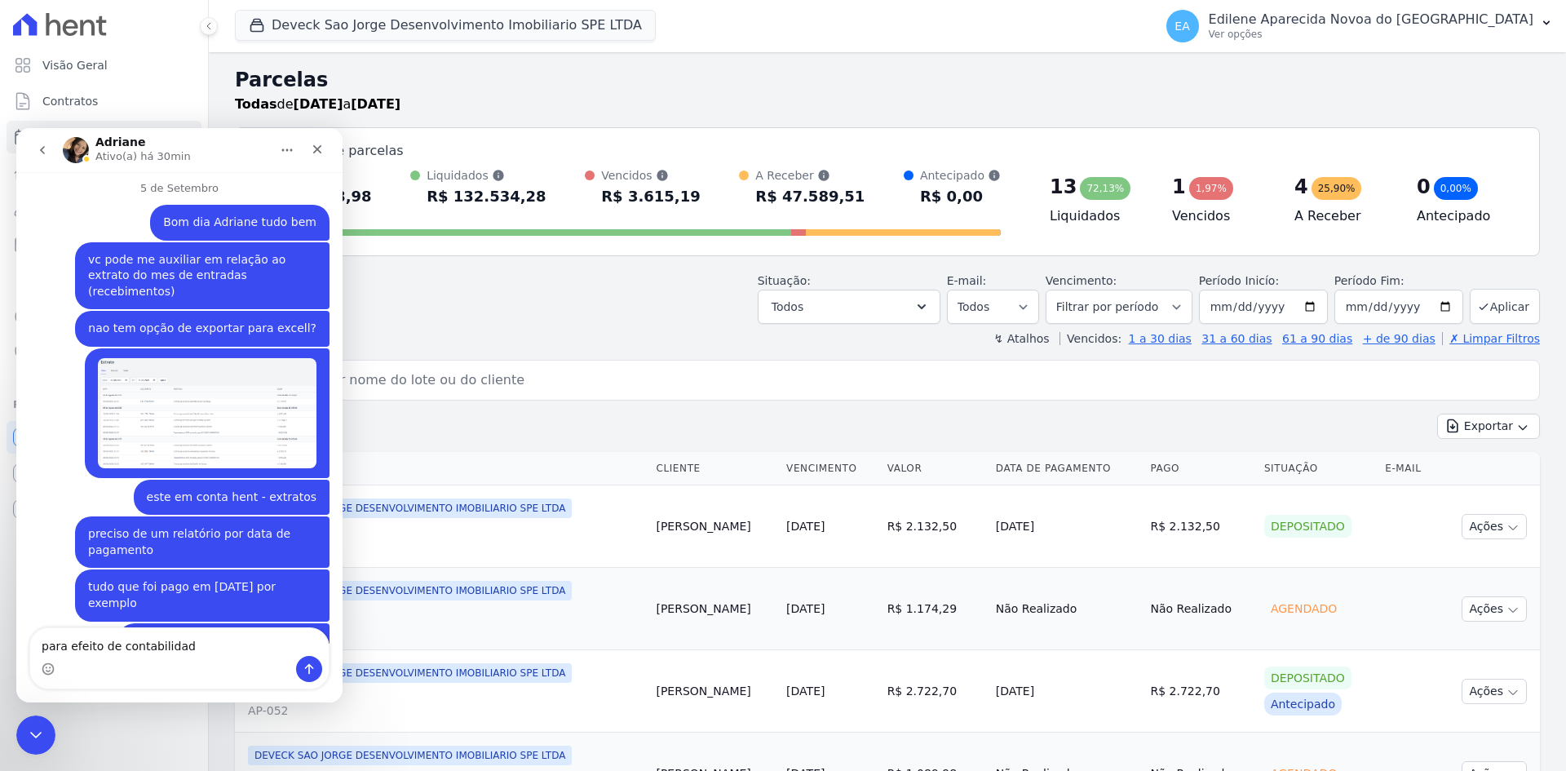
type textarea "para efeito de contabilidade"
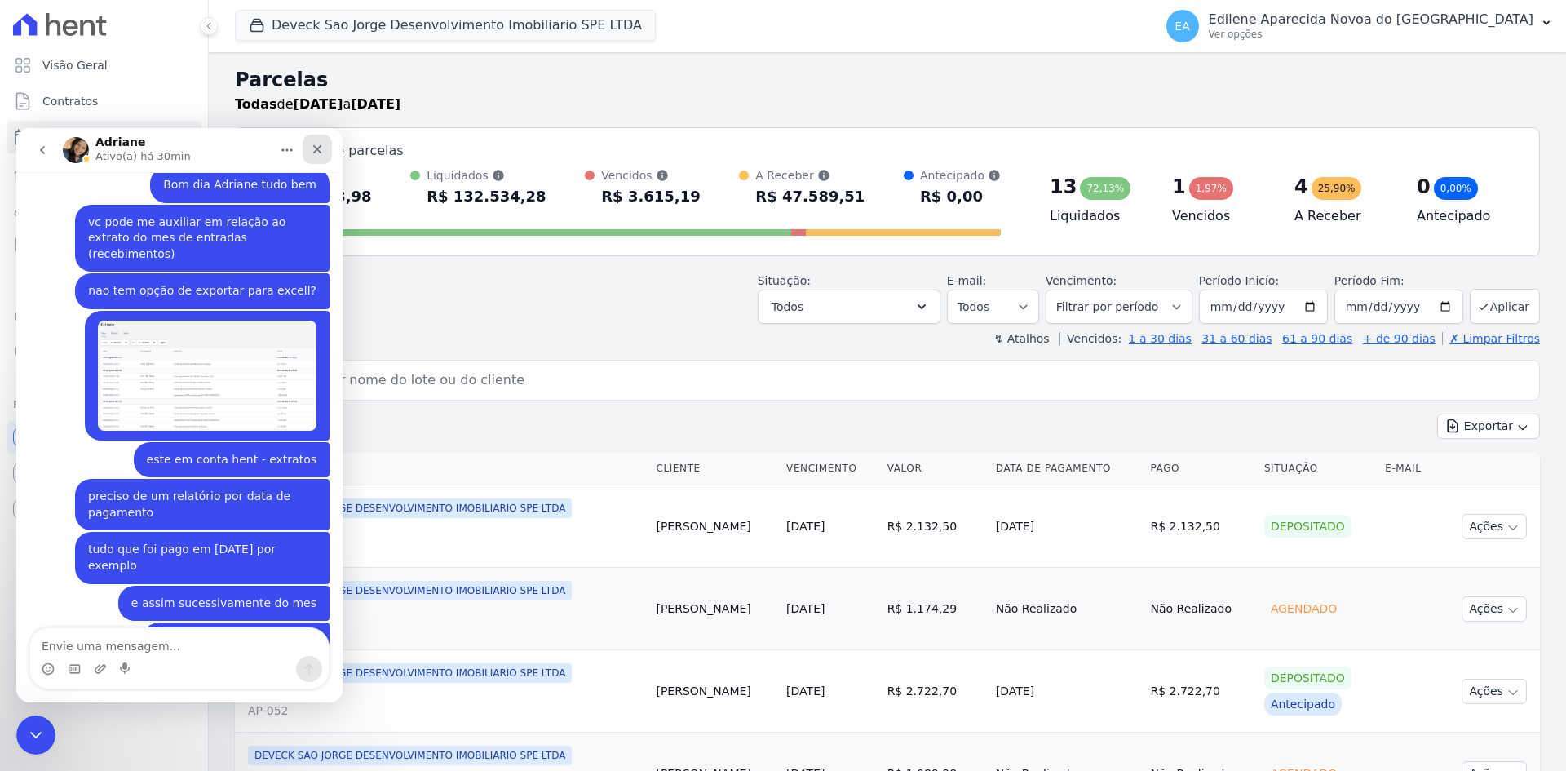
click at [315, 148] on icon "Fechar" at bounding box center [317, 149] width 13 height 13
